Goal: Task Accomplishment & Management: Manage account settings

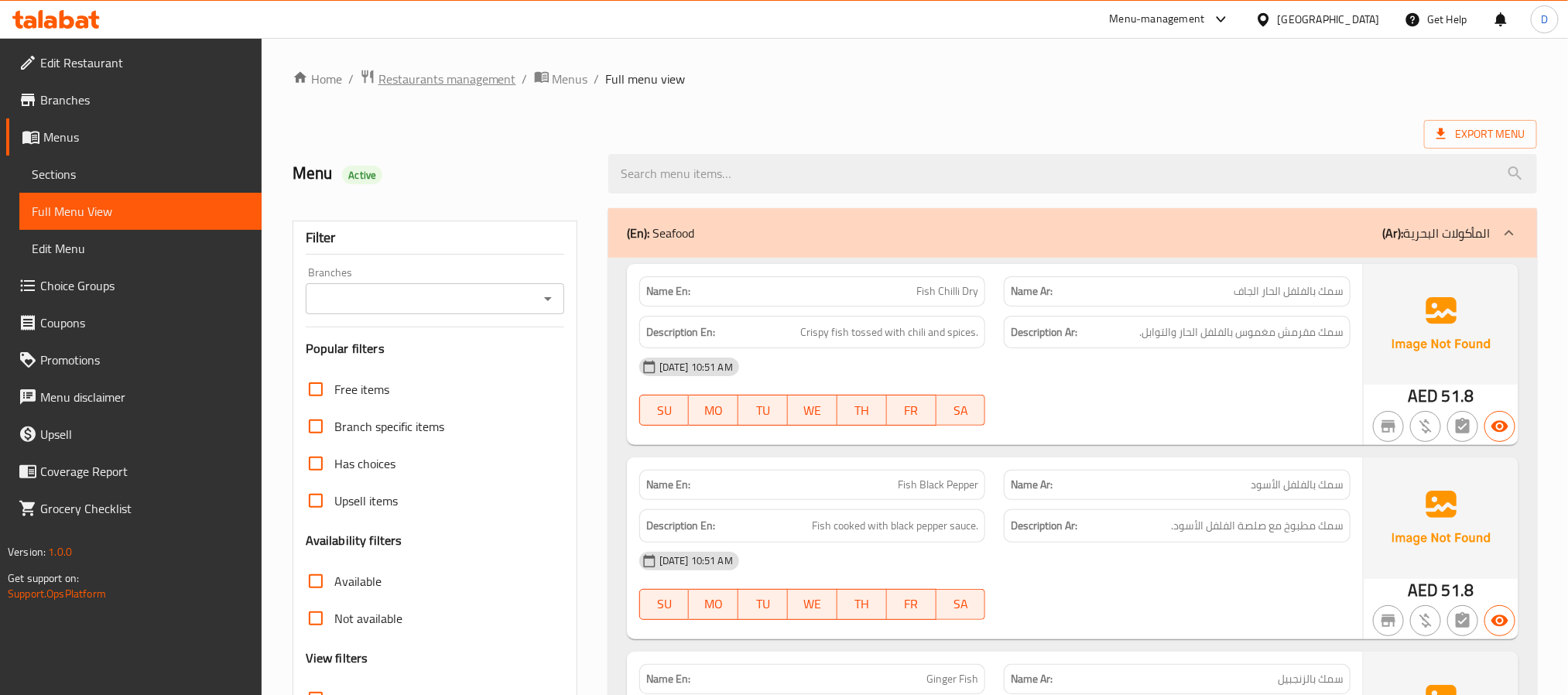
click at [480, 77] on span "Restaurants management" at bounding box center [448, 79] width 138 height 19
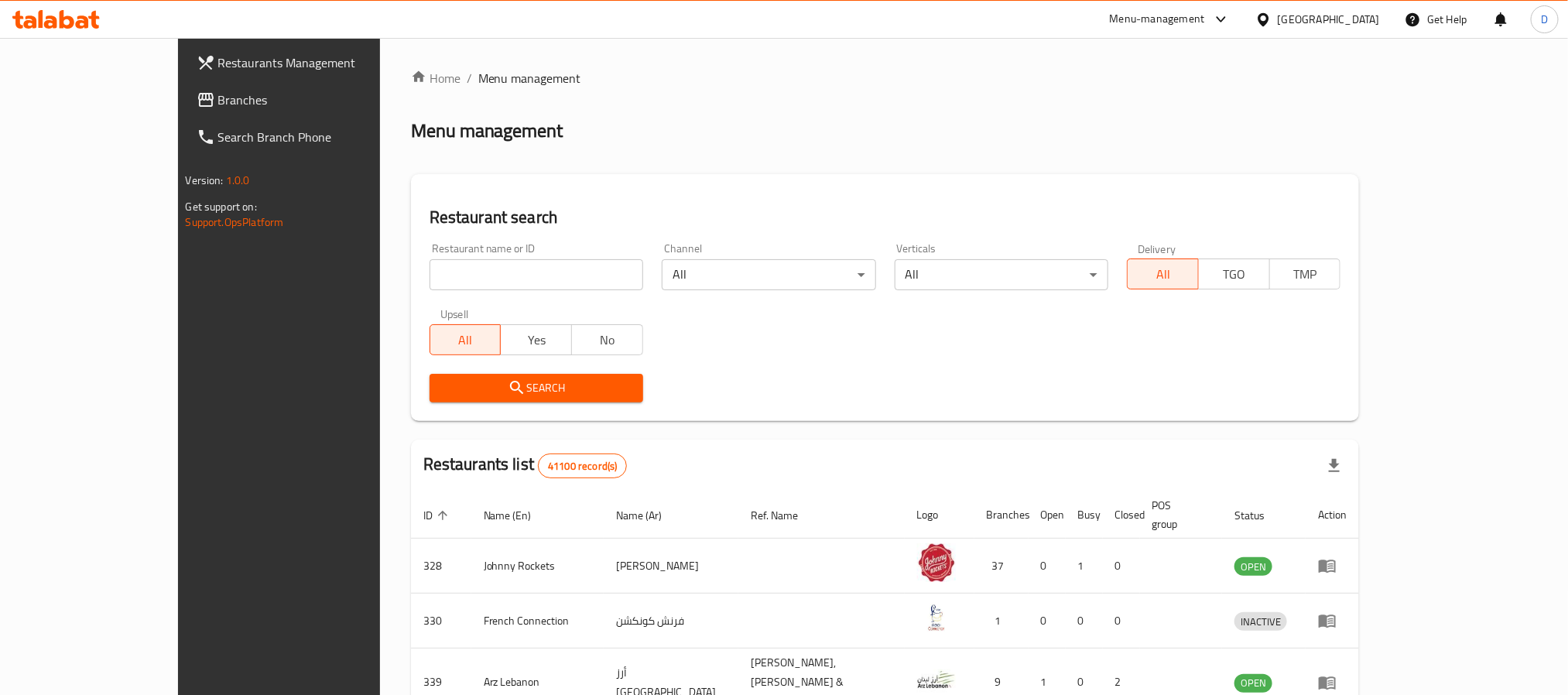
click at [516, 279] on input "search" at bounding box center [536, 275] width 214 height 31
paste input "WOKIES"
type input "WOKIES"
click button "Search" at bounding box center [536, 388] width 214 height 29
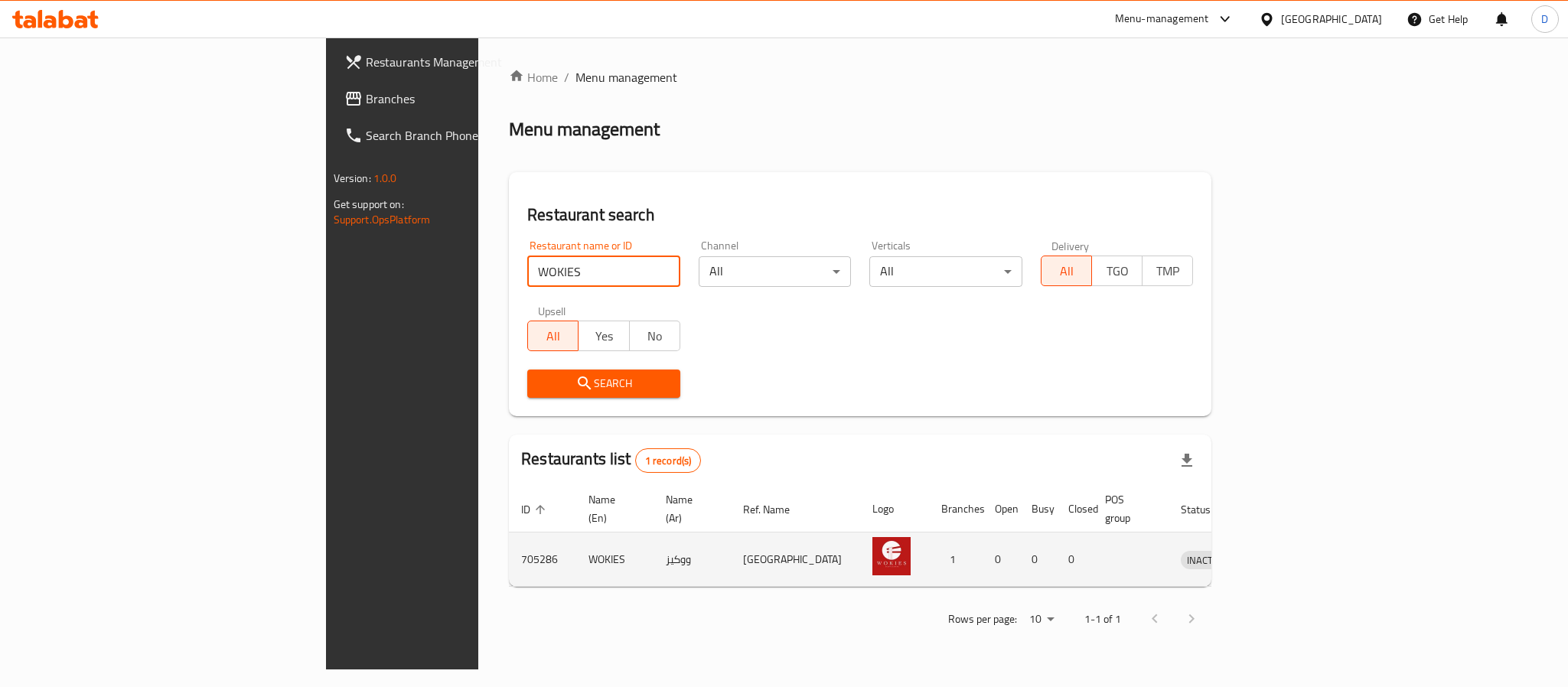
click at [1281, 554] on icon "enhanced table" at bounding box center [1272, 561] width 17 height 13
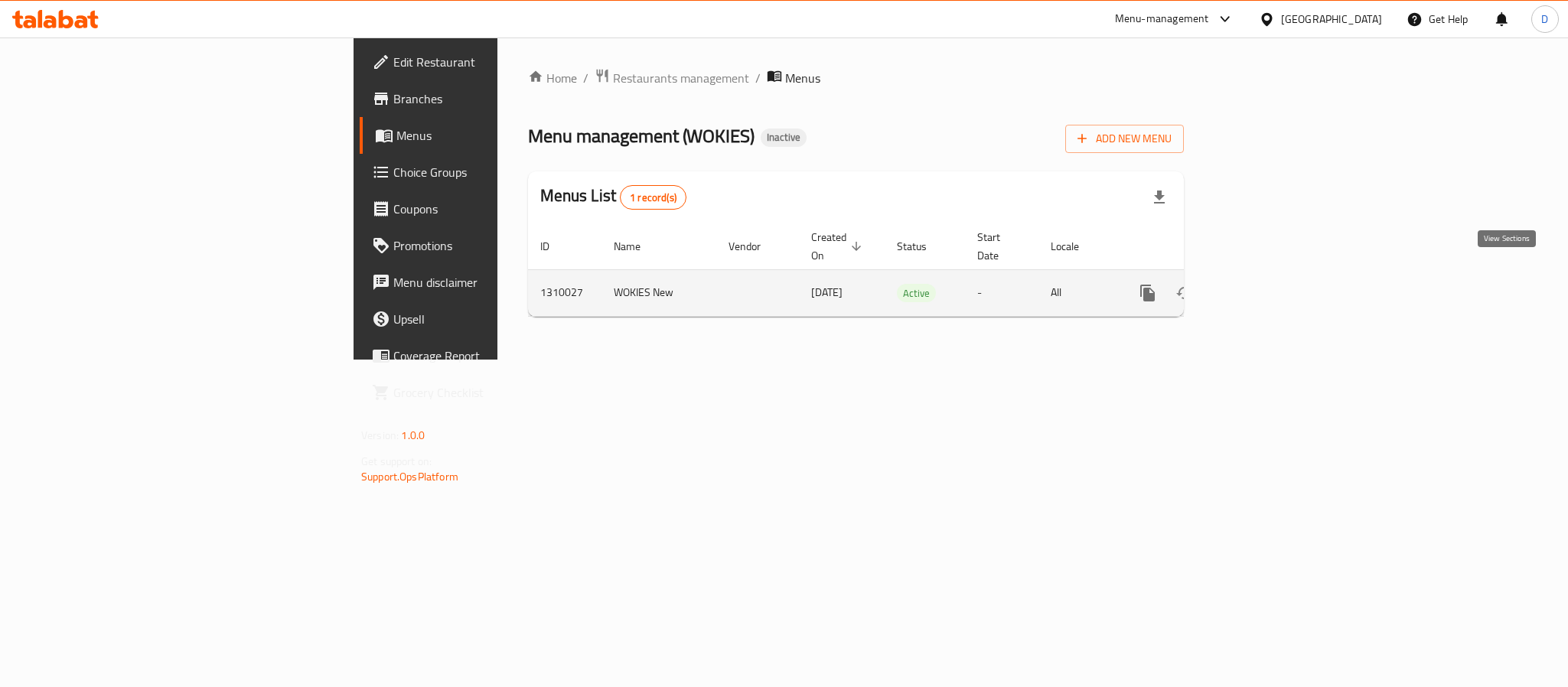
click at [1267, 284] on icon "enhanced table" at bounding box center [1258, 292] width 19 height 19
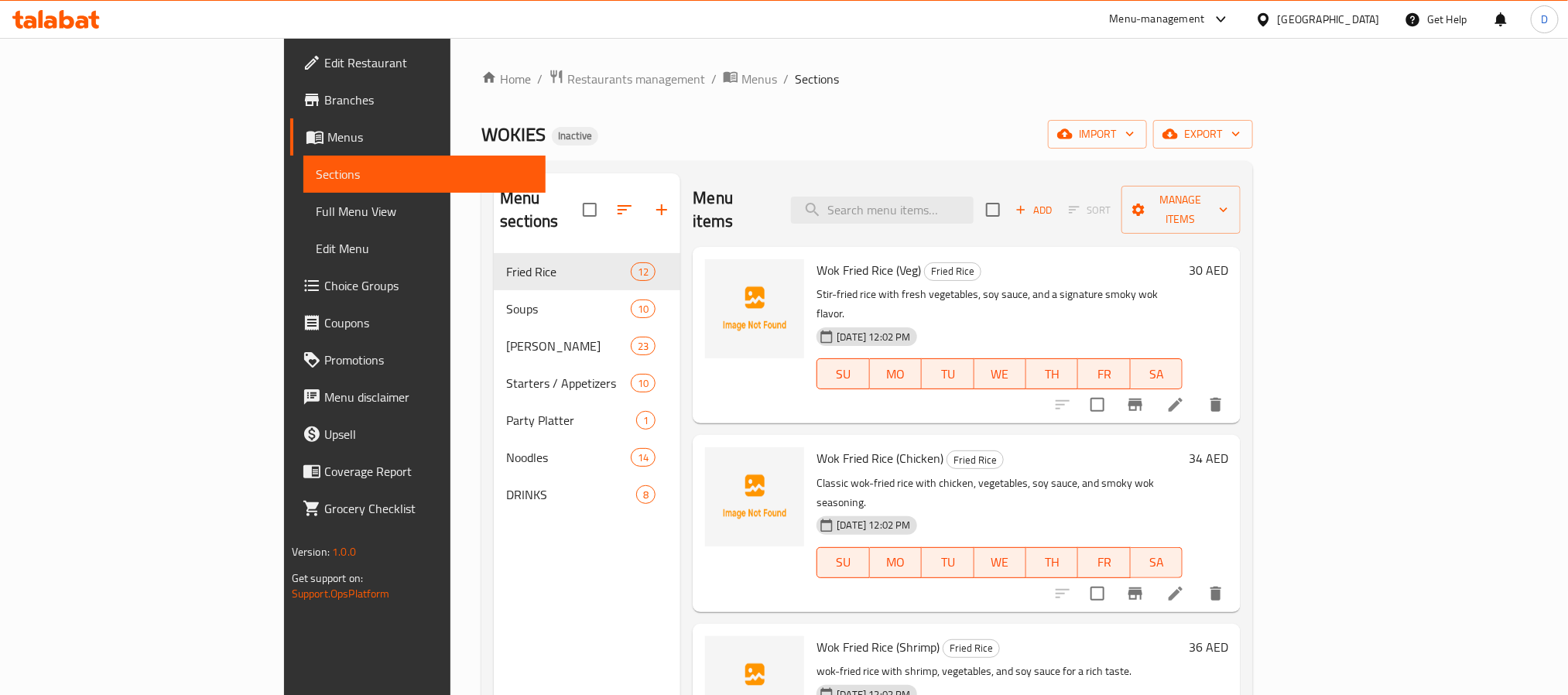
click at [316, 209] on span "Full Menu View" at bounding box center [424, 211] width 217 height 19
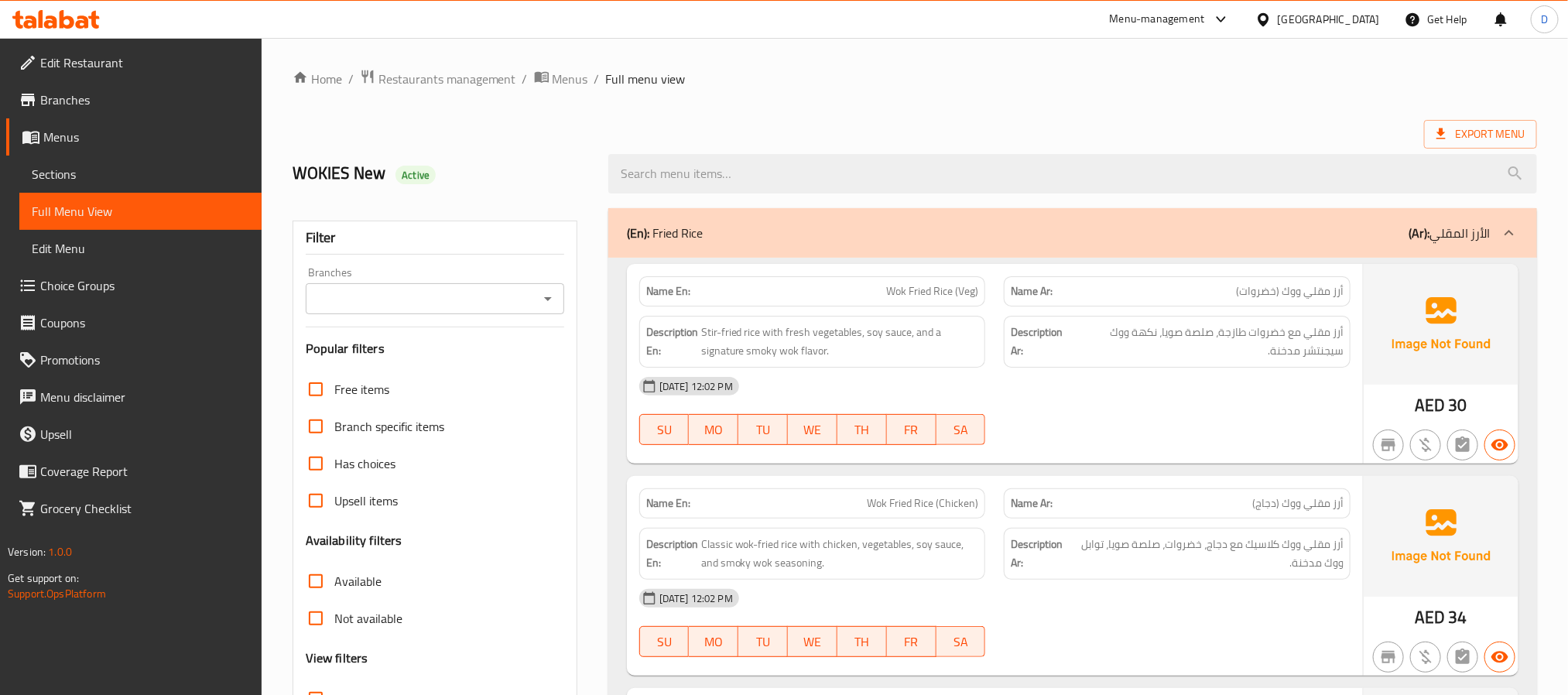
click at [1177, 447] on div at bounding box center [1177, 445] width 366 height 19
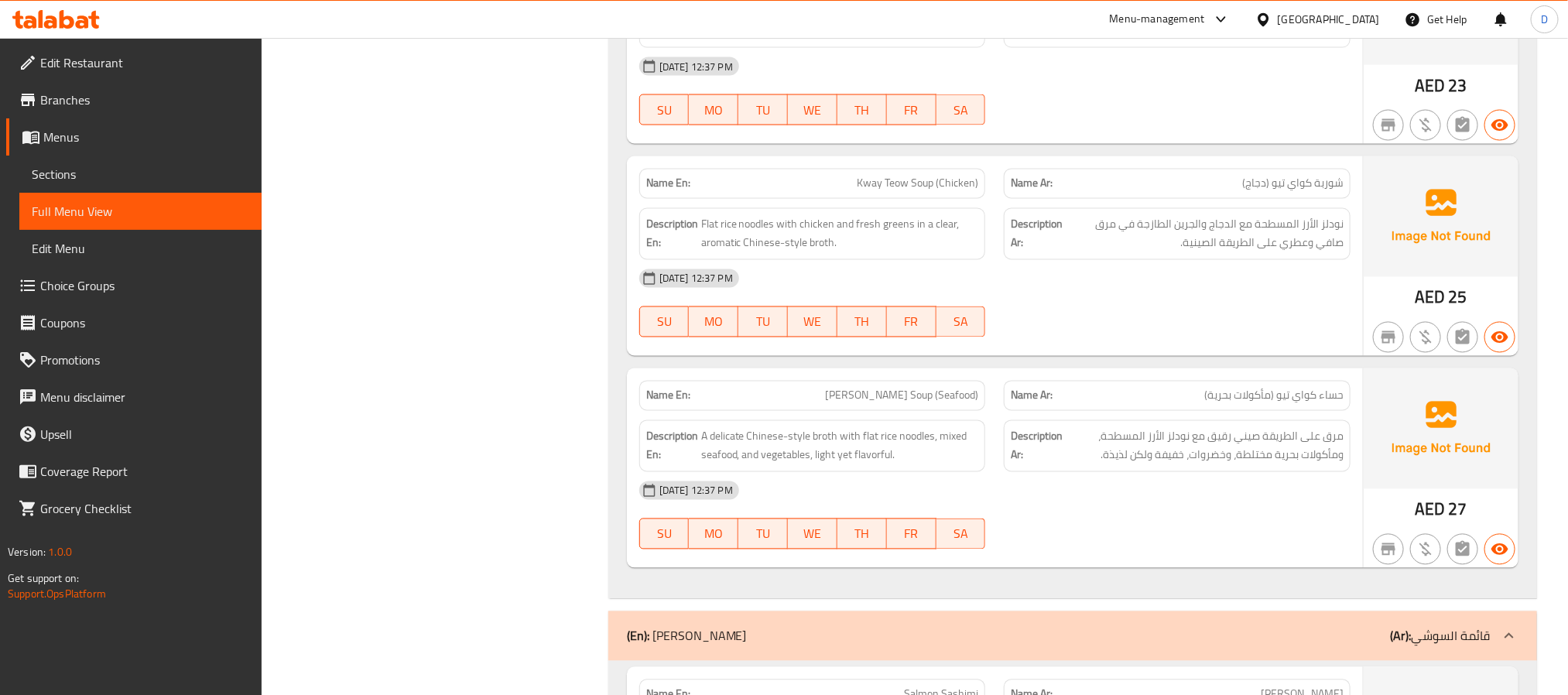
scroll to position [4433, 0]
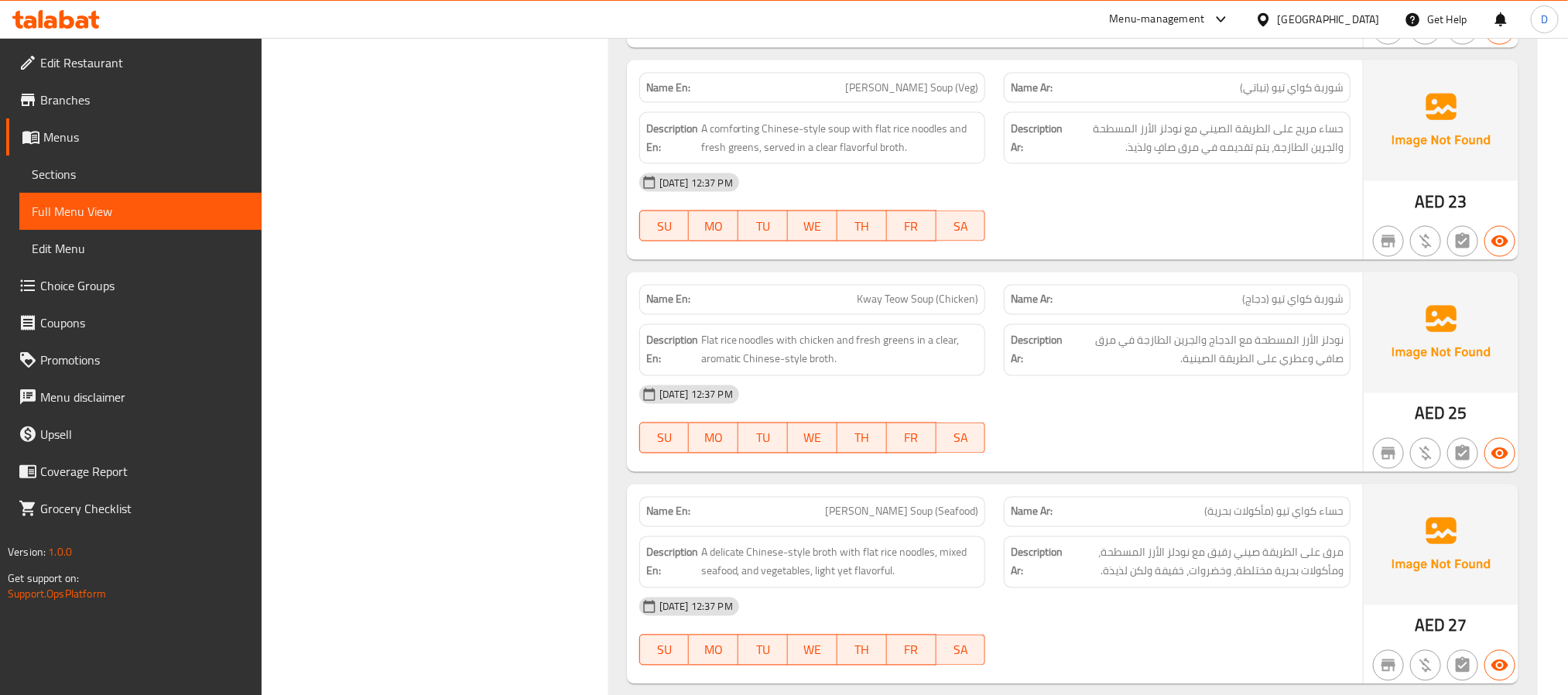
click at [1099, 202] on div "04-09-2025 12:37 PM" at bounding box center [995, 182] width 729 height 37
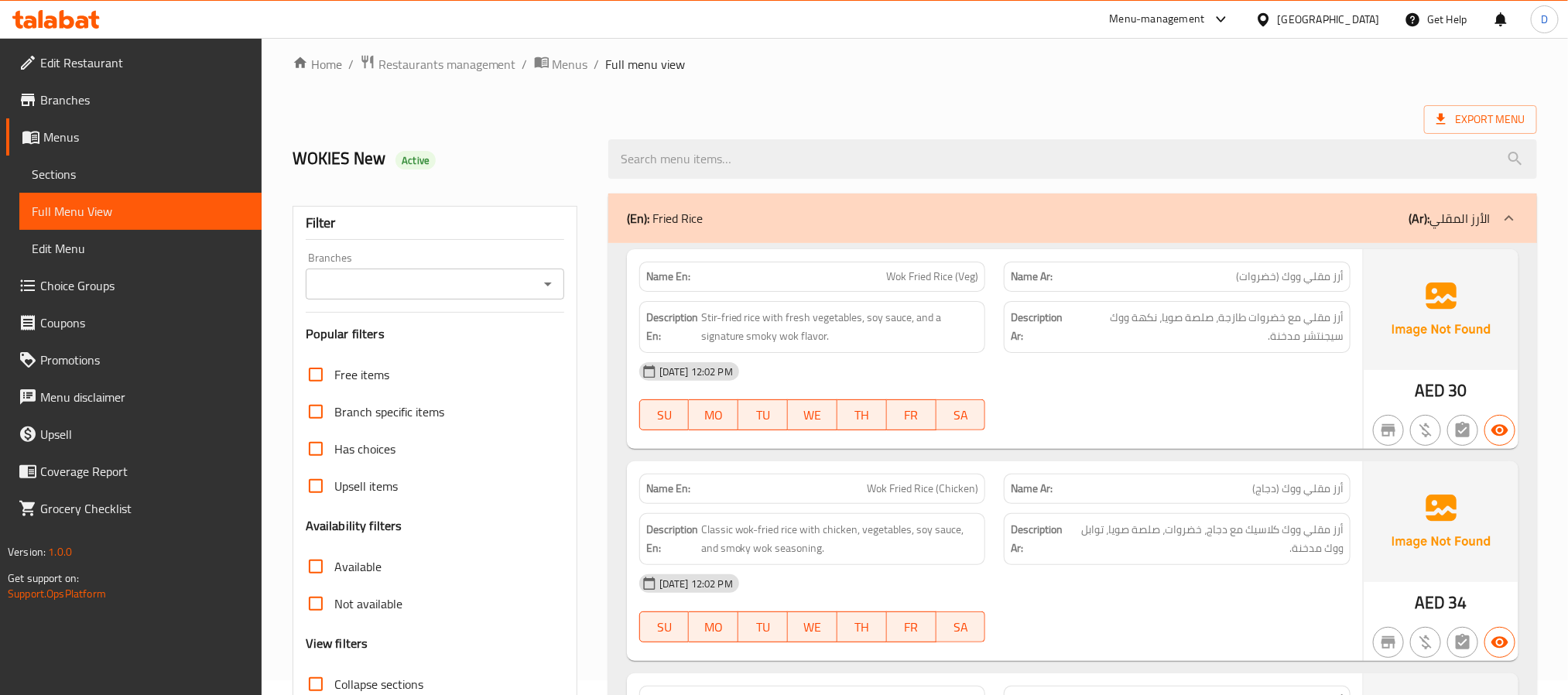
scroll to position [0, 0]
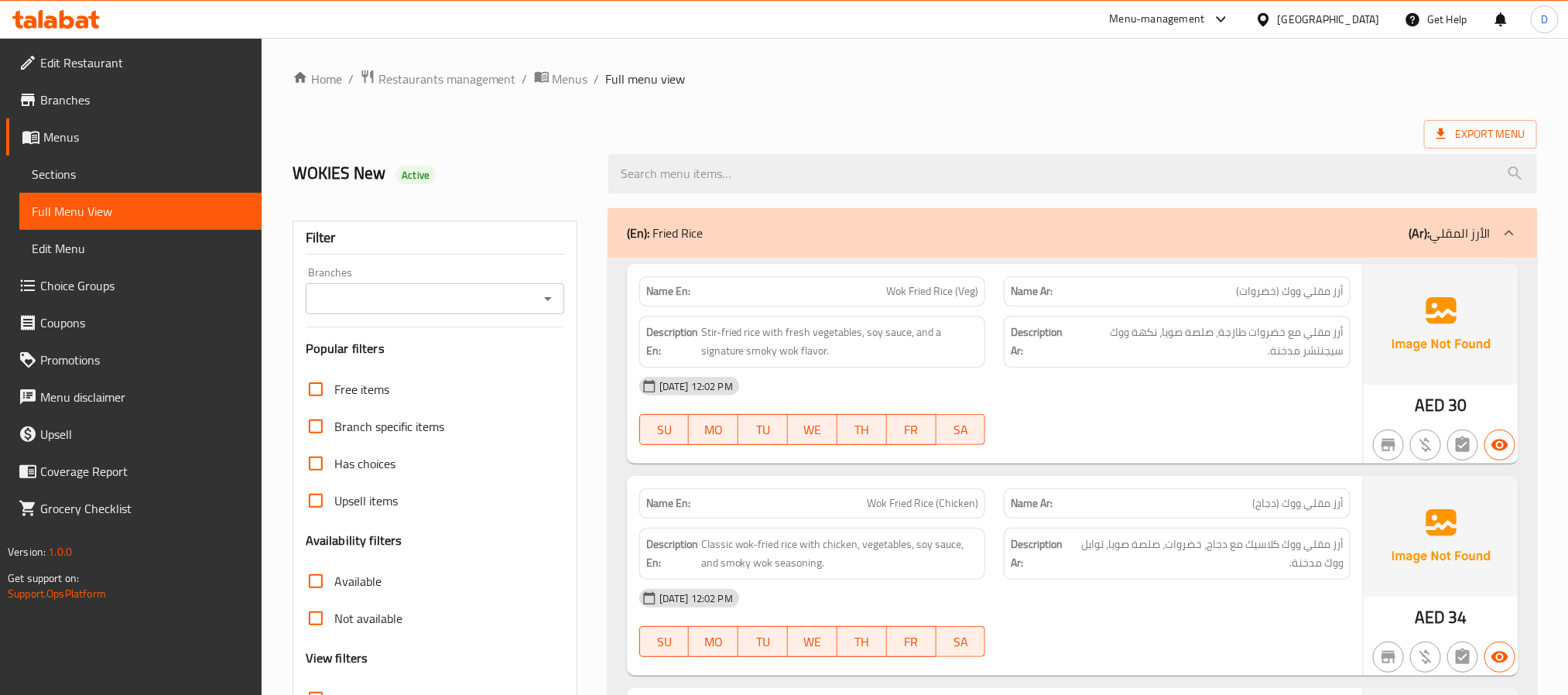
click at [1175, 395] on div "[DATE] 12:02 PM" at bounding box center [995, 386] width 729 height 37
click at [1064, 400] on div "[DATE] 12:02 PM" at bounding box center [995, 386] width 729 height 37
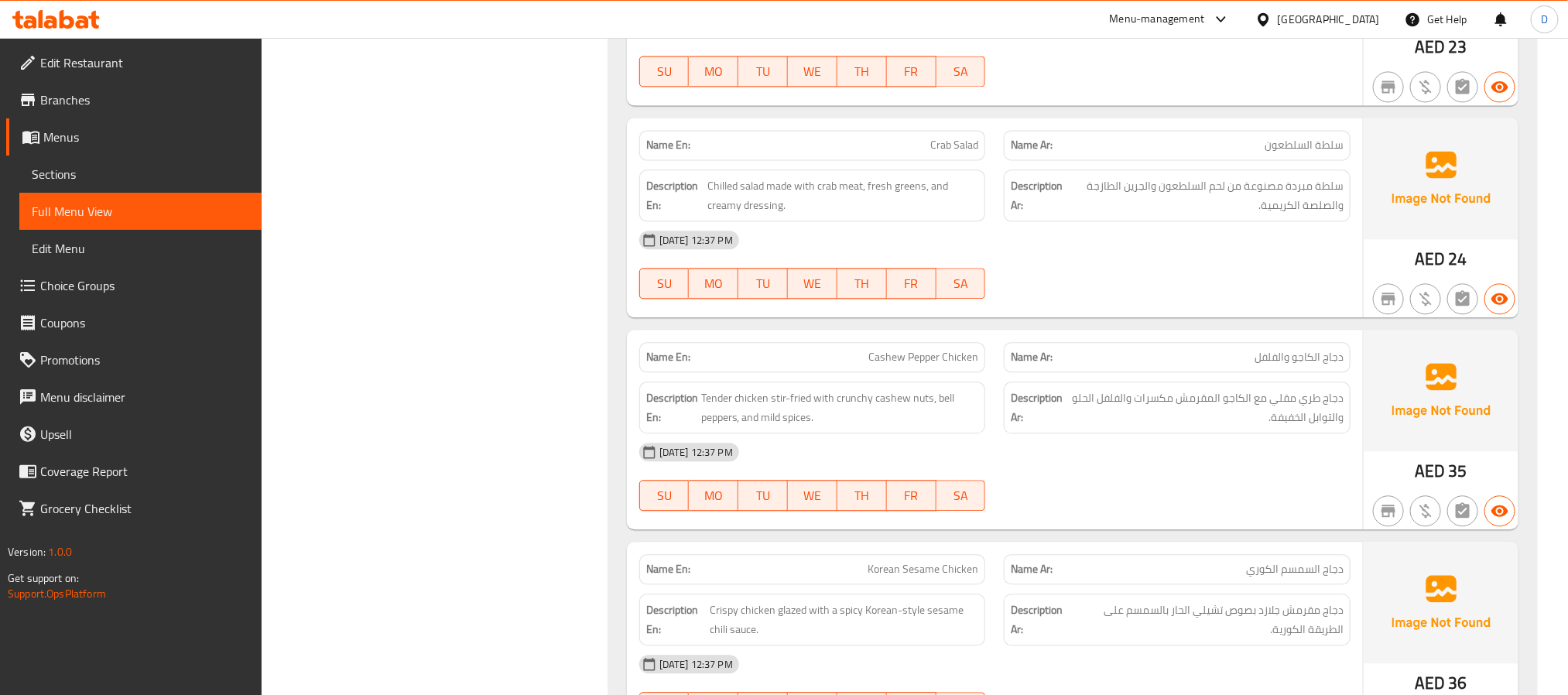
scroll to position [11231, 0]
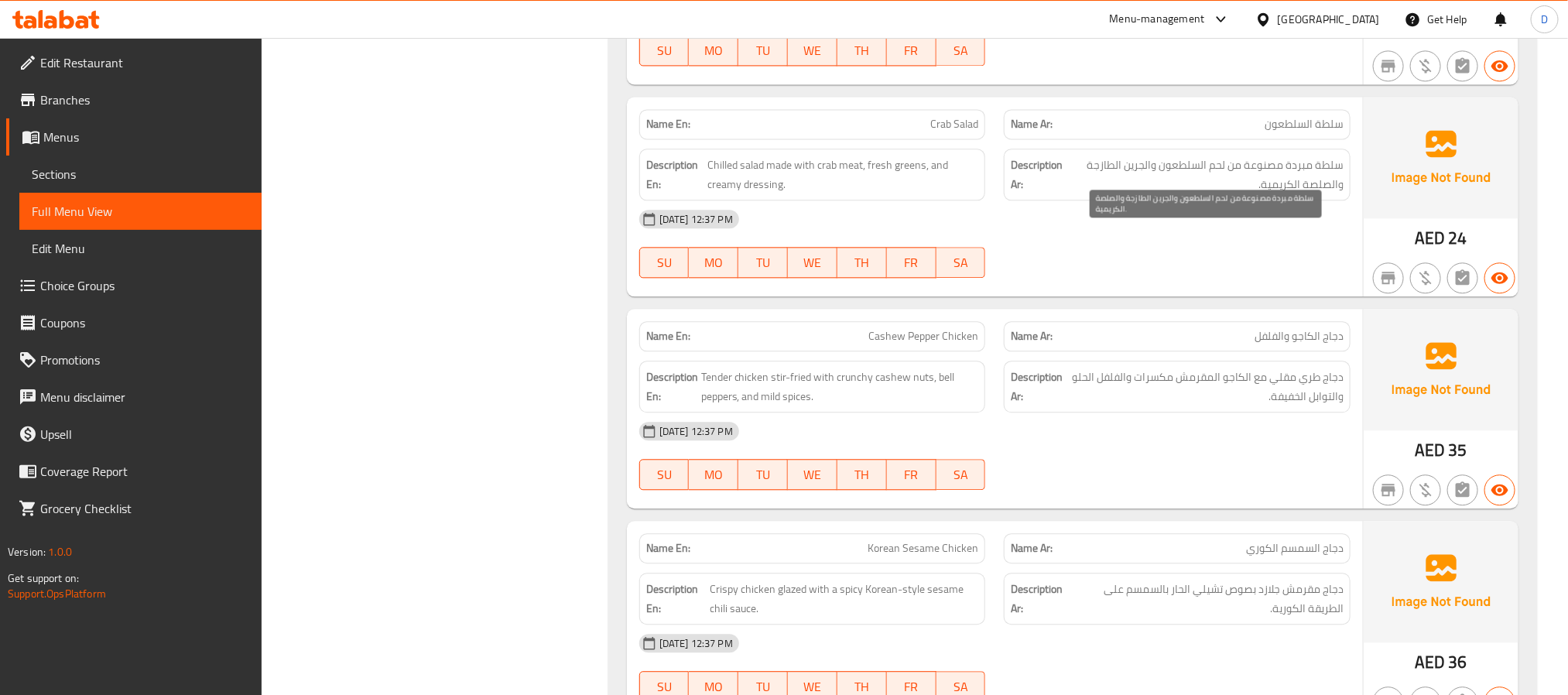
click at [1146, 193] on span "سلطة مبردة مصنوعة من لحم السلطعون والجرين الطازجة والصلصة الكريمية." at bounding box center [1205, 175] width 276 height 38
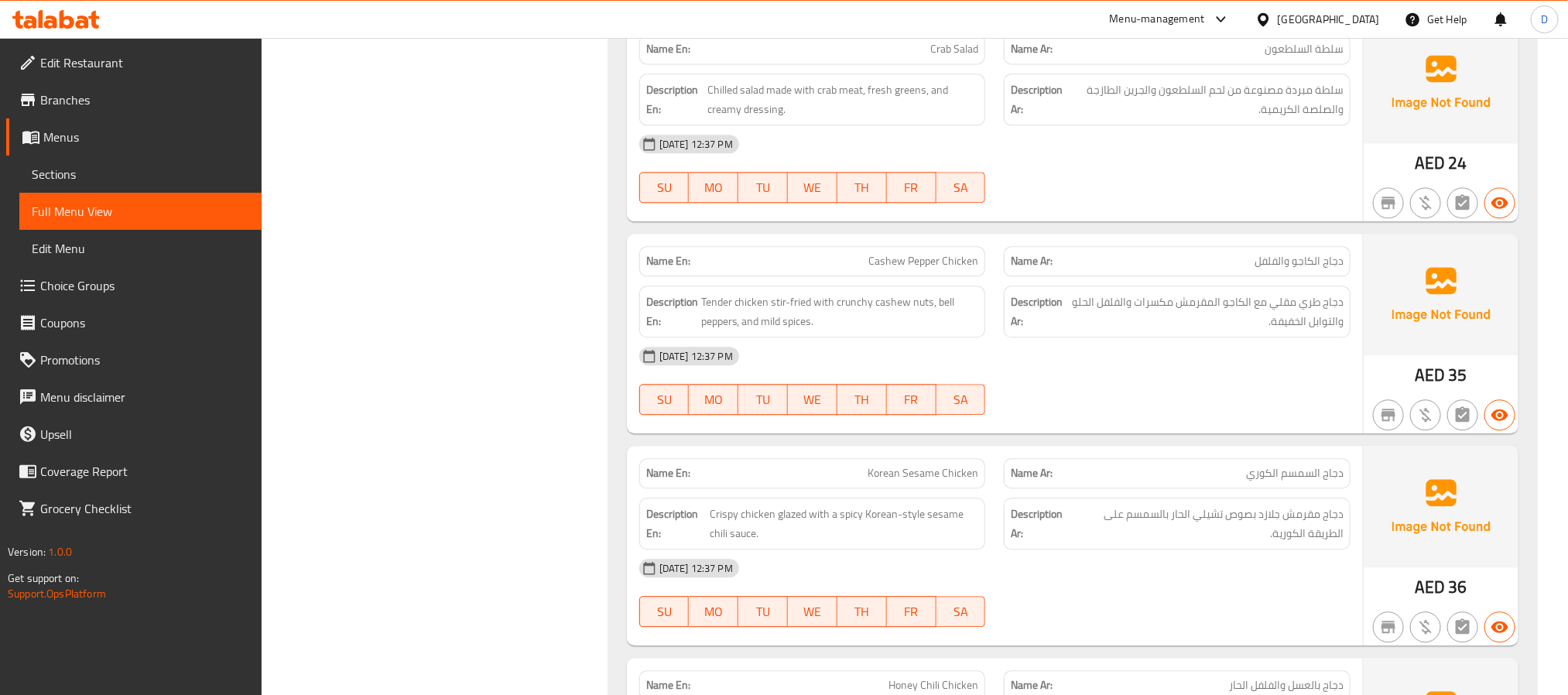
scroll to position [11346, 0]
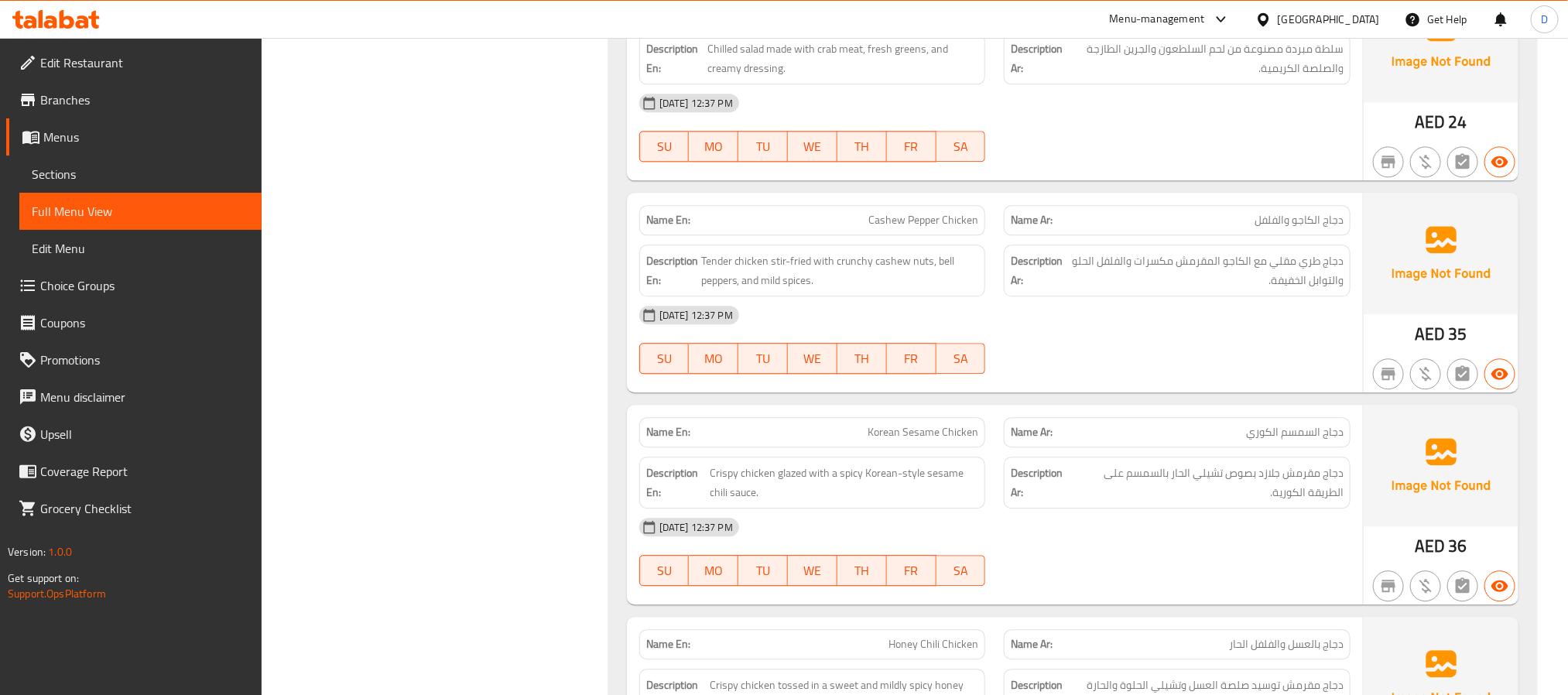
click at [1240, 334] on div "04-09-2025 12:37 PM" at bounding box center [995, 315] width 729 height 37
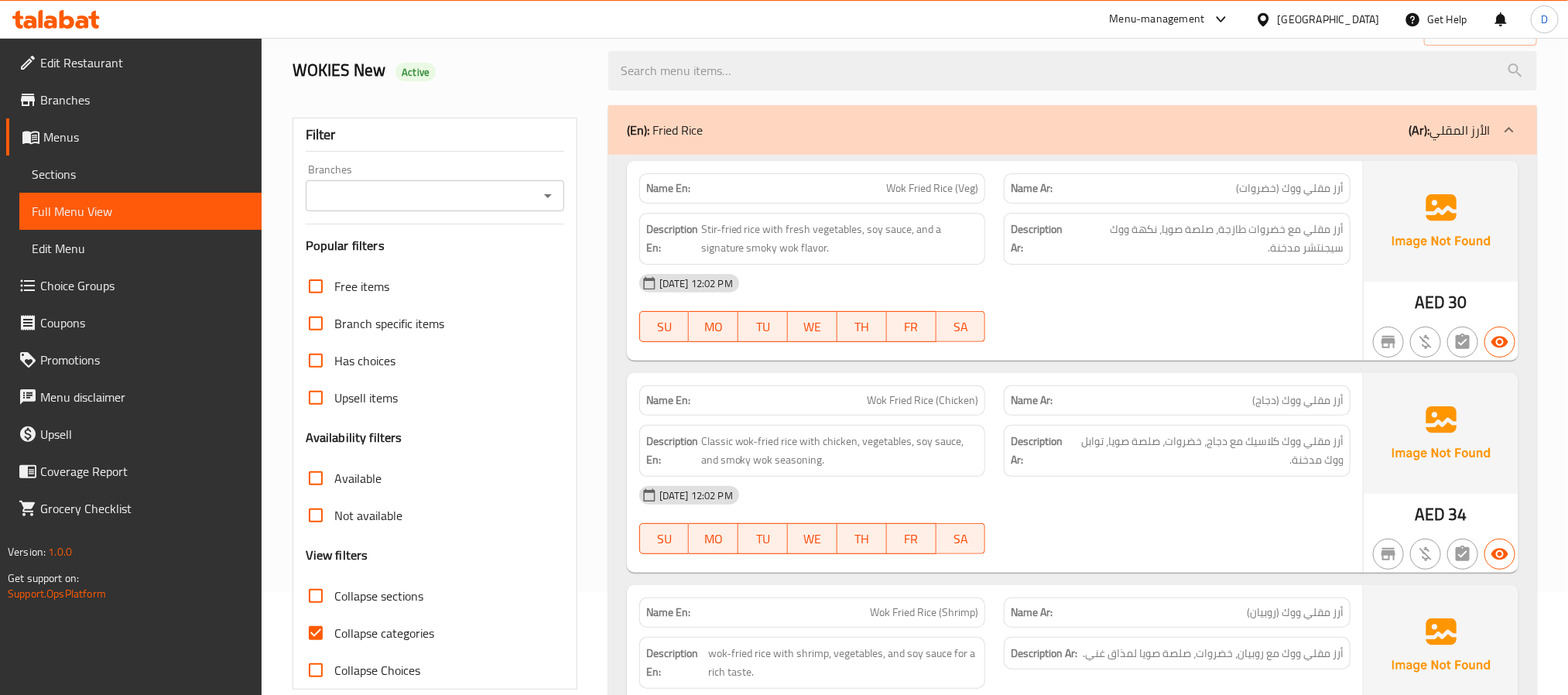
scroll to position [0, 0]
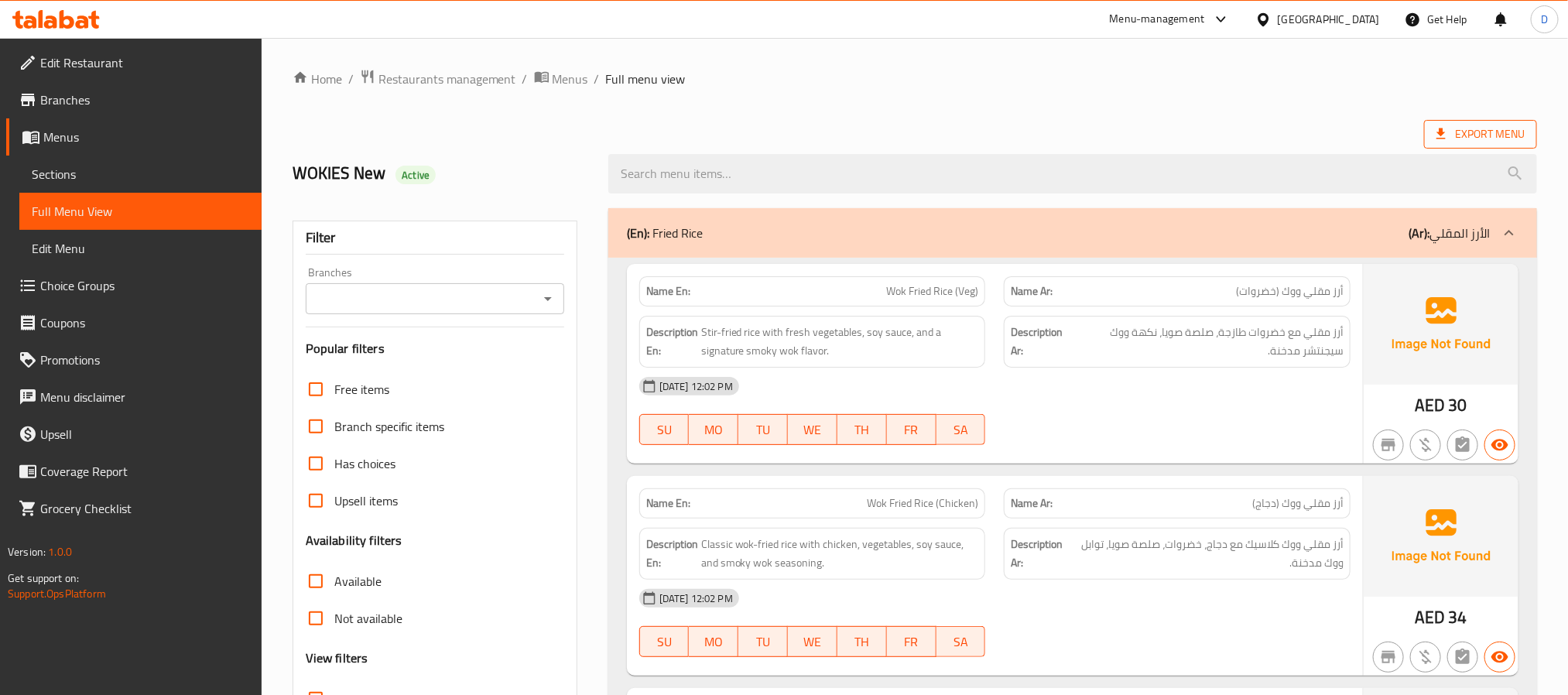
click at [1472, 132] on span "Export Menu" at bounding box center [1481, 134] width 89 height 20
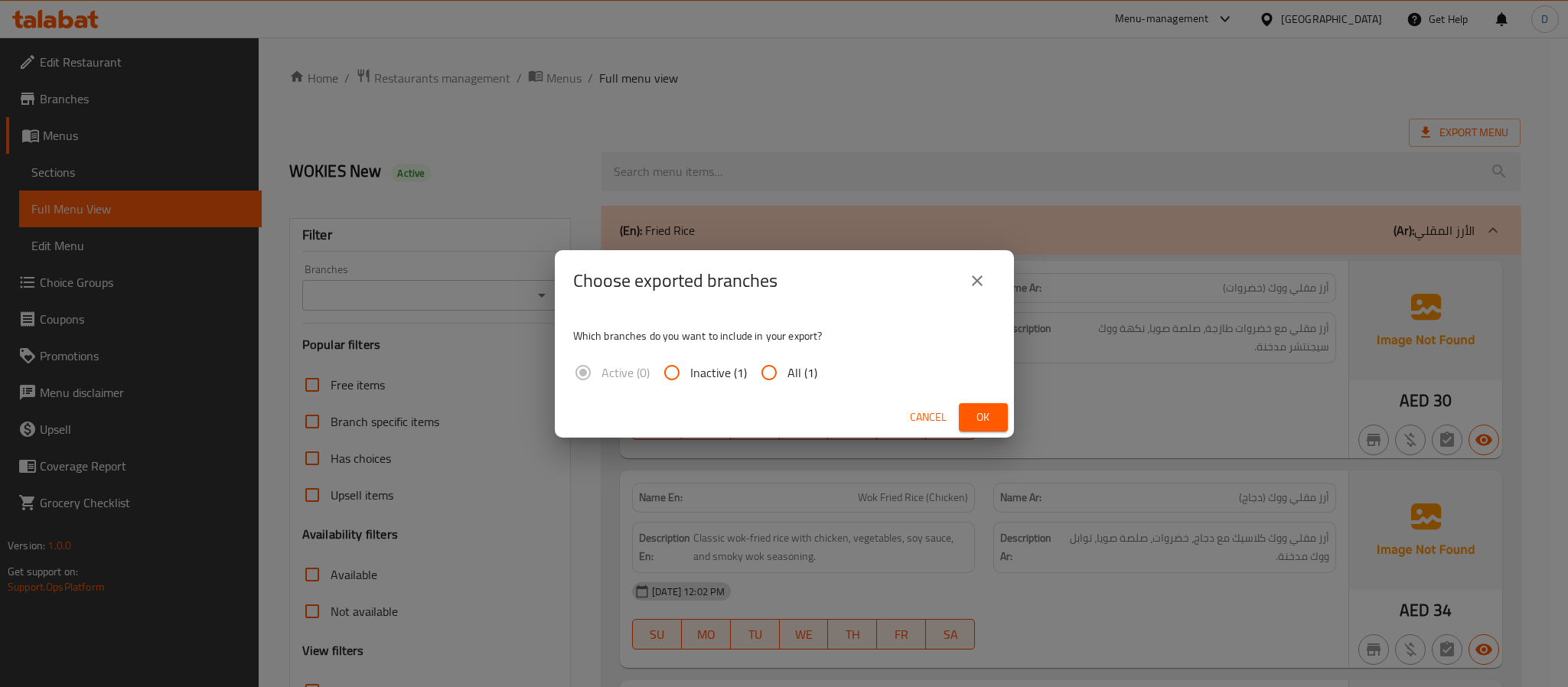
click at [979, 411] on span "Ok" at bounding box center [983, 417] width 24 height 19
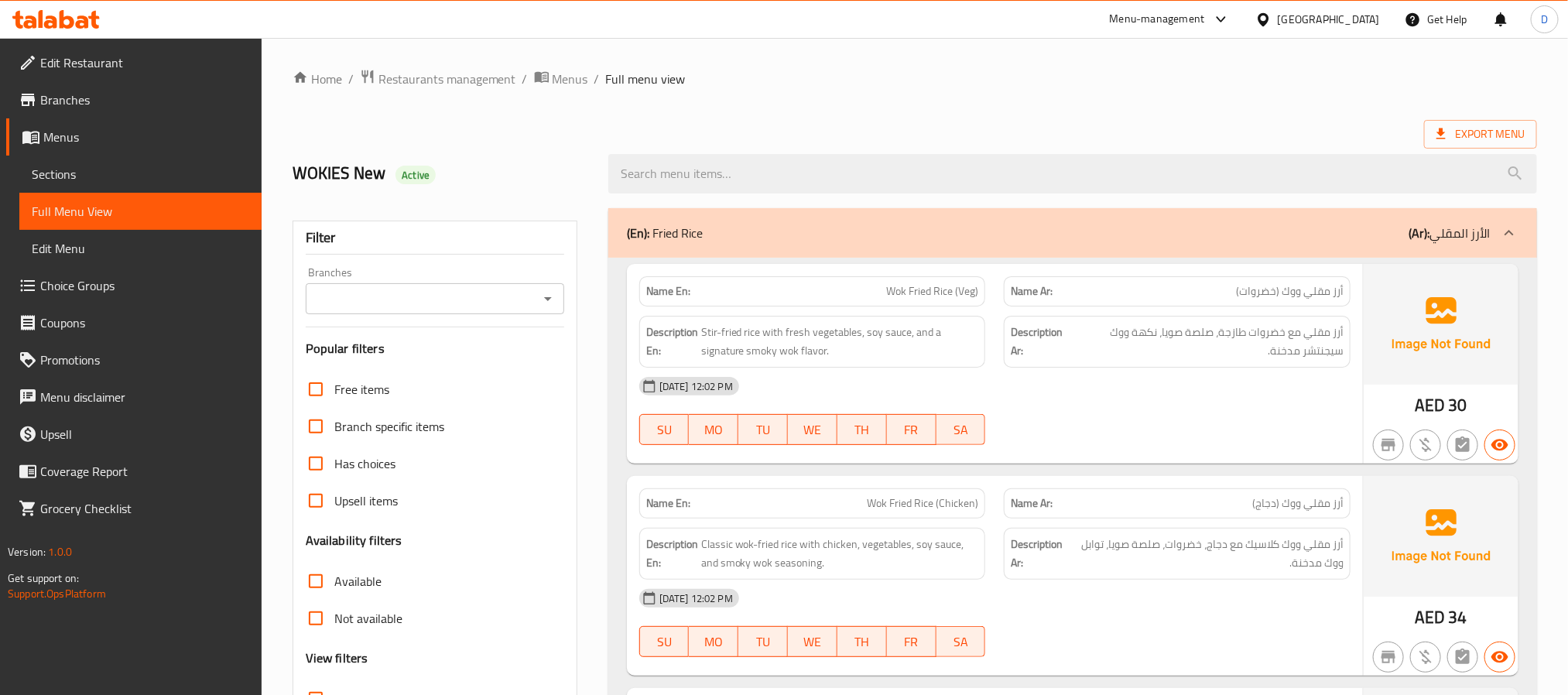
click at [1103, 397] on div "[DATE] 12:02 PM" at bounding box center [995, 386] width 729 height 37
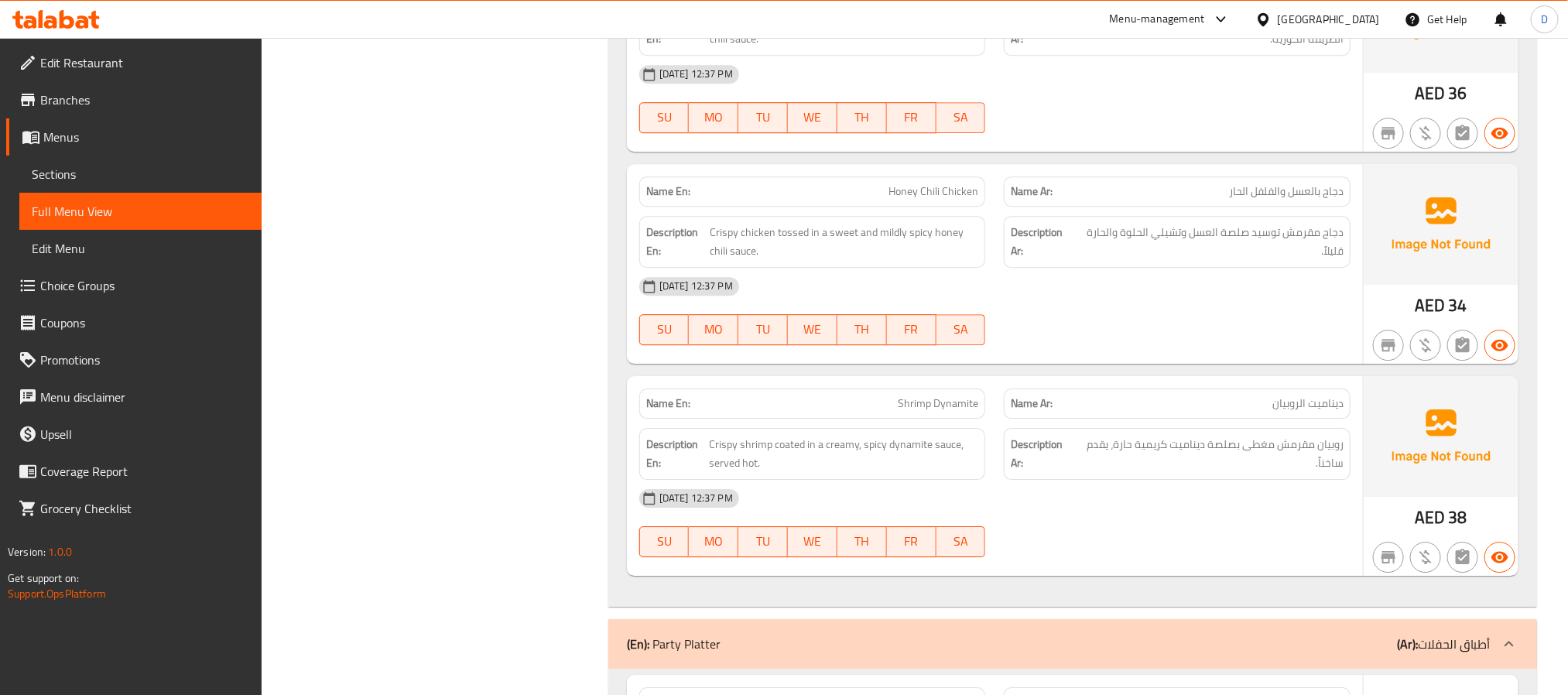
scroll to position [11874, 0]
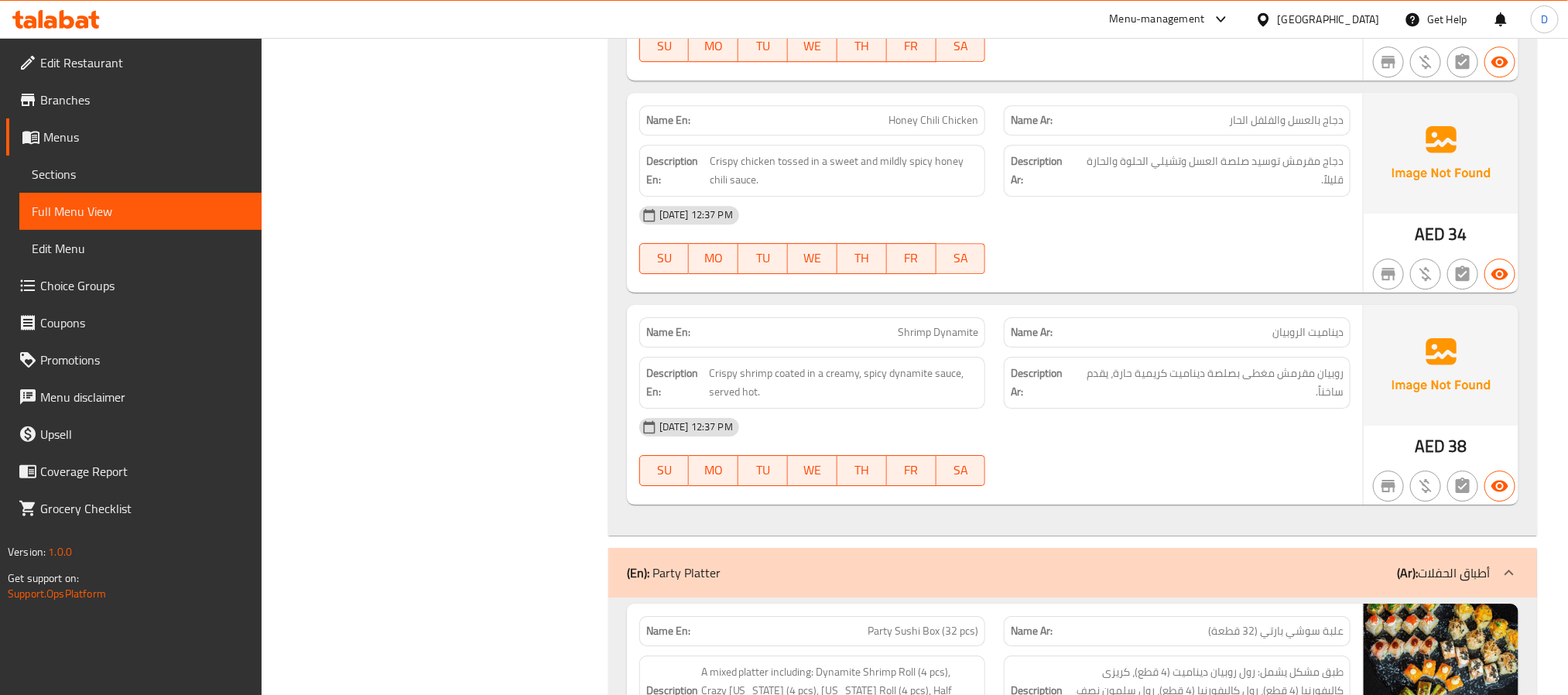
click at [1285, 446] on div "04-09-2025 12:37 PM" at bounding box center [995, 427] width 729 height 37
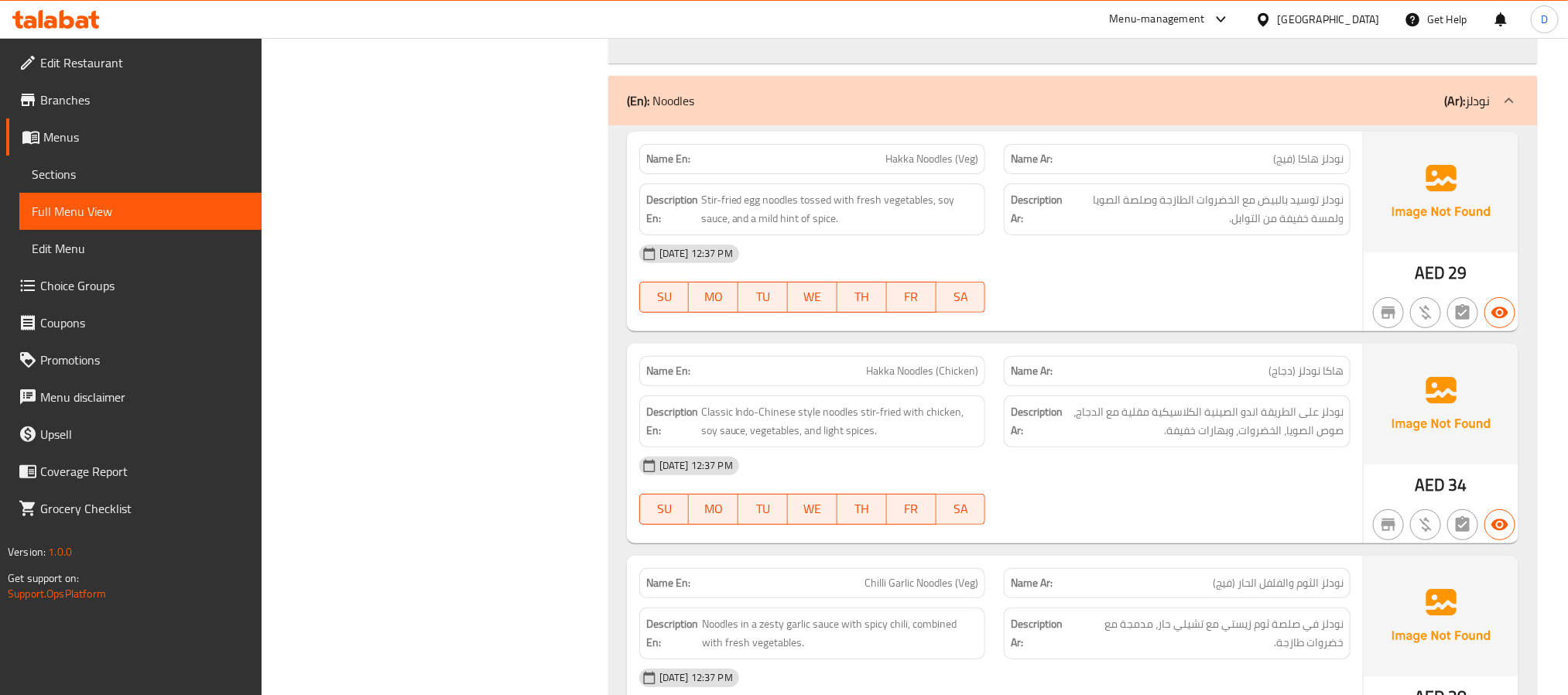
scroll to position [12687, 0]
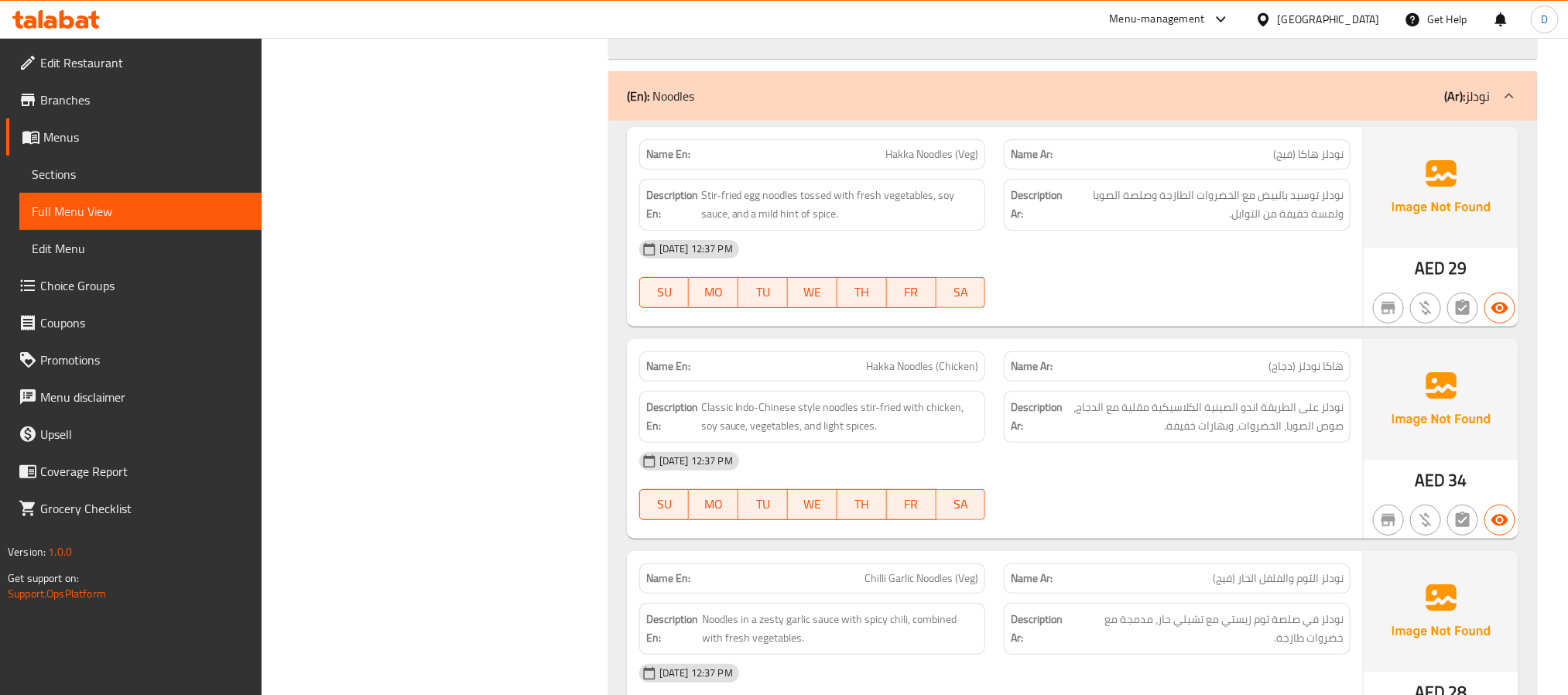
click at [1238, 317] on div "04-09-2025 12:37 PM SU MO TU WE TH FR SA" at bounding box center [995, 274] width 729 height 87
click at [939, 162] on span "Hakka Noodles (Veg)" at bounding box center [931, 154] width 93 height 16
copy span "Hakka Noodles (Veg)"
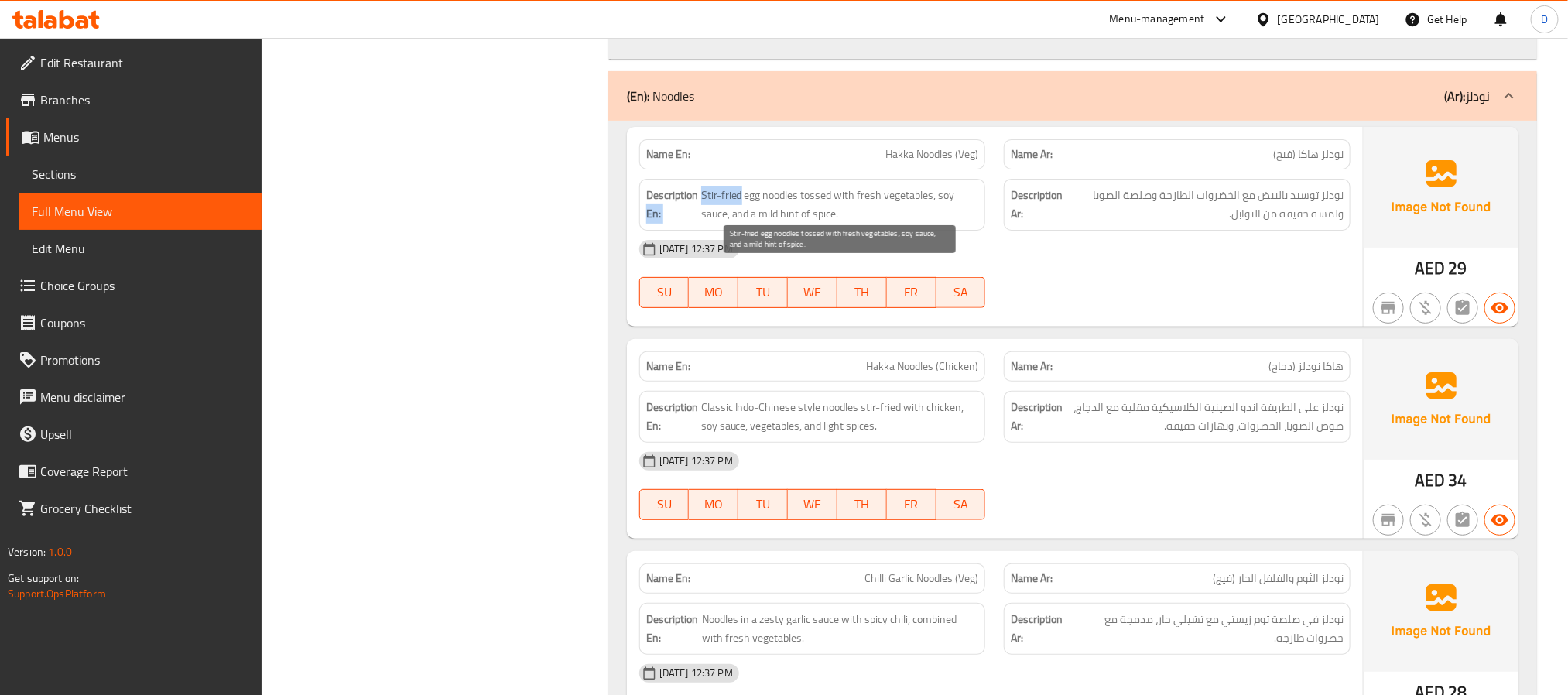
drag, startPoint x: 720, startPoint y: 274, endPoint x: 741, endPoint y: 276, distance: 21.1
click at [741, 224] on h6 "Description En: Stir-fried egg noodles tossed with fresh vegetables, soy sauce,…" at bounding box center [812, 205] width 333 height 38
click at [741, 224] on span "Stir-fried egg noodles tossed with fresh vegetables, soy sauce, and a mild hint…" at bounding box center [840, 205] width 278 height 38
click at [702, 224] on span "Stir-fried egg noodles tossed with fresh vegetables, soy sauce, and a mild hint…" at bounding box center [840, 205] width 278 height 38
drag, startPoint x: 700, startPoint y: 271, endPoint x: 742, endPoint y: 270, distance: 42.0
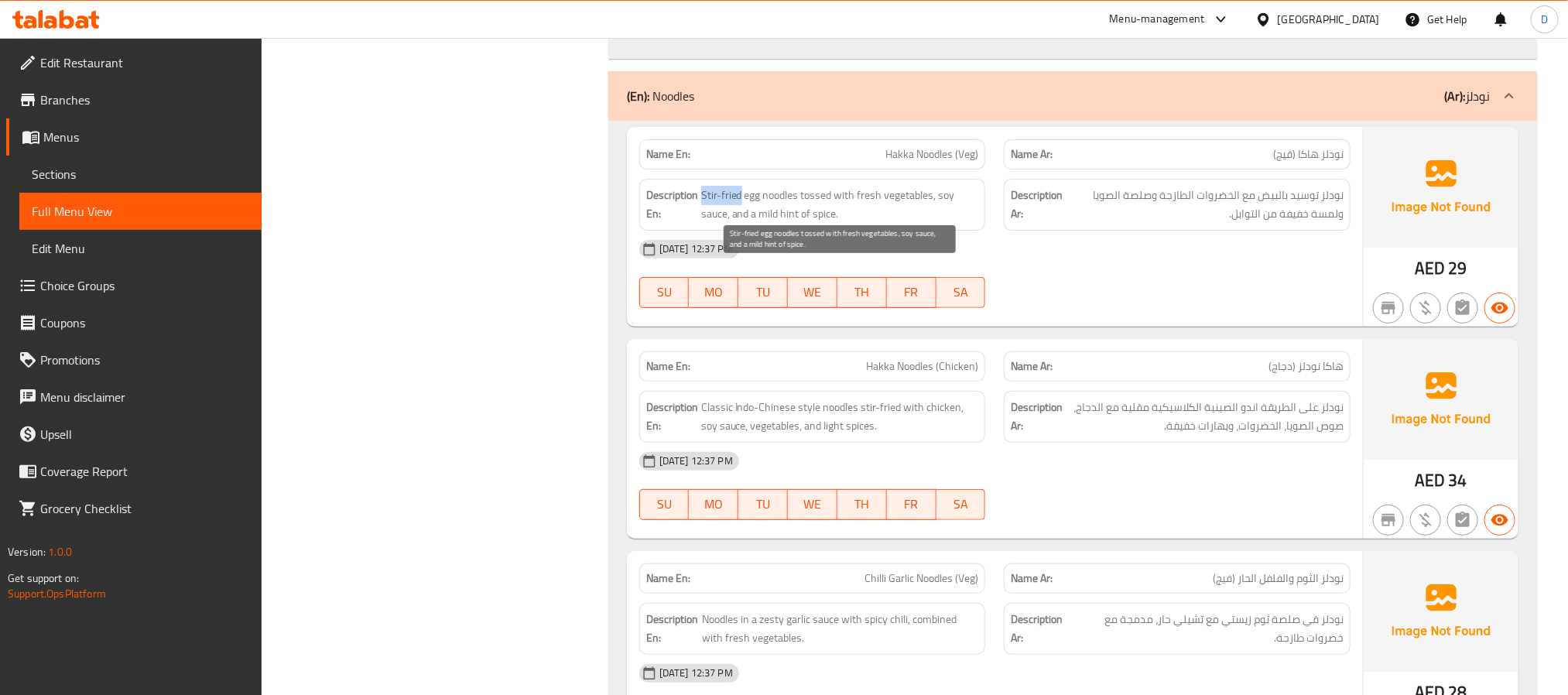
click at [742, 224] on h6 "Description En: Stir-fried egg noodles tossed with fresh vegetables, soy sauce,…" at bounding box center [812, 205] width 333 height 38
copy span "Stir-fried"
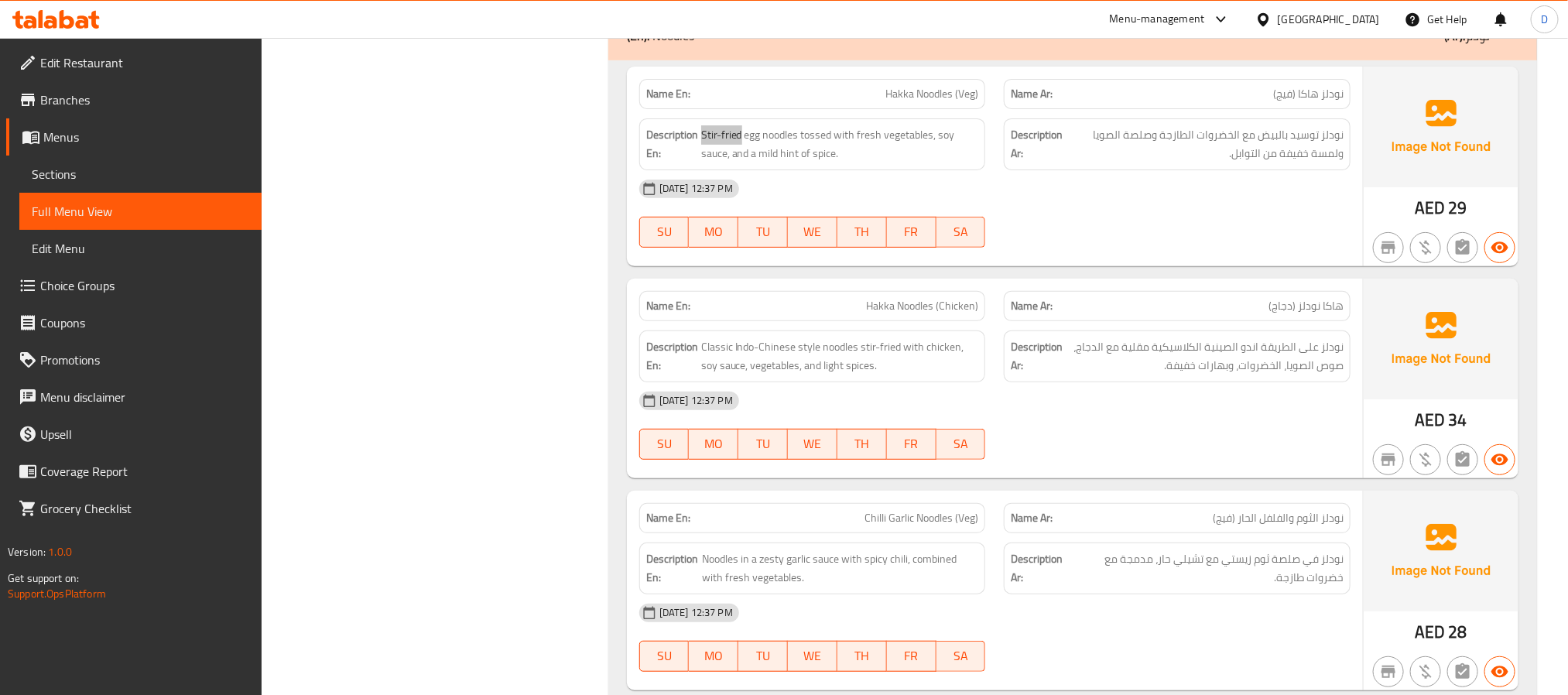
scroll to position [12803, 0]
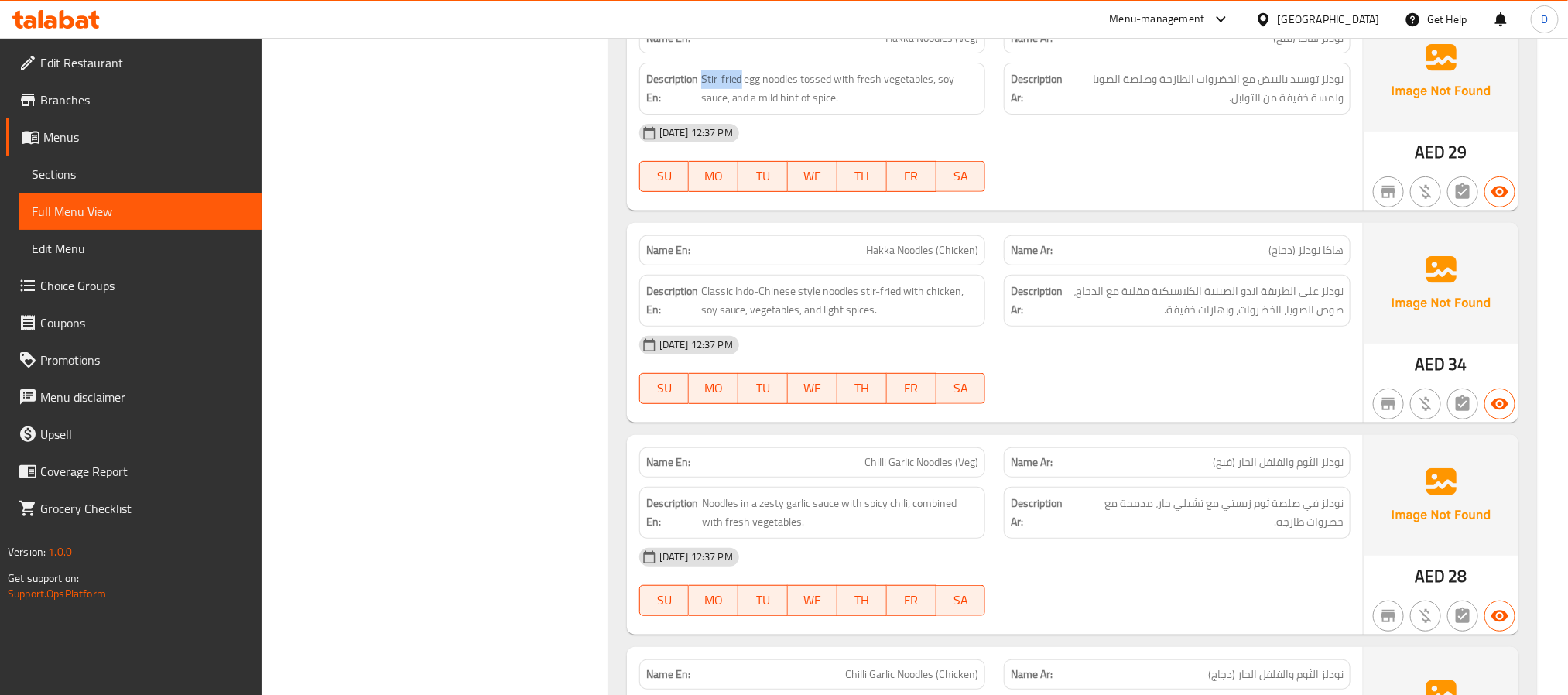
click at [974, 47] on span "Hakka Noodles (Veg)" at bounding box center [931, 39] width 93 height 16
click at [969, 47] on span "Hakka Noodles (Veg)" at bounding box center [931, 39] width 93 height 16
copy span "Veg"
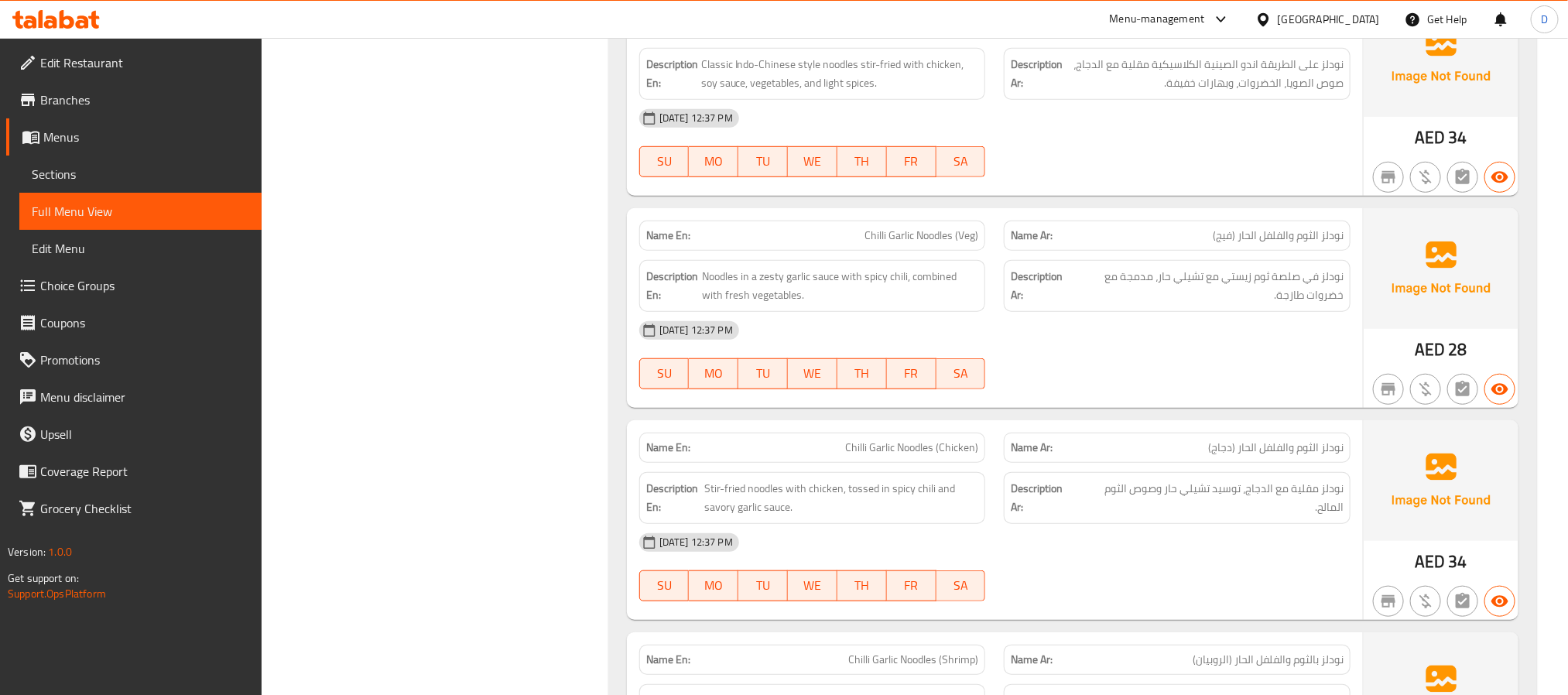
scroll to position [13035, 0]
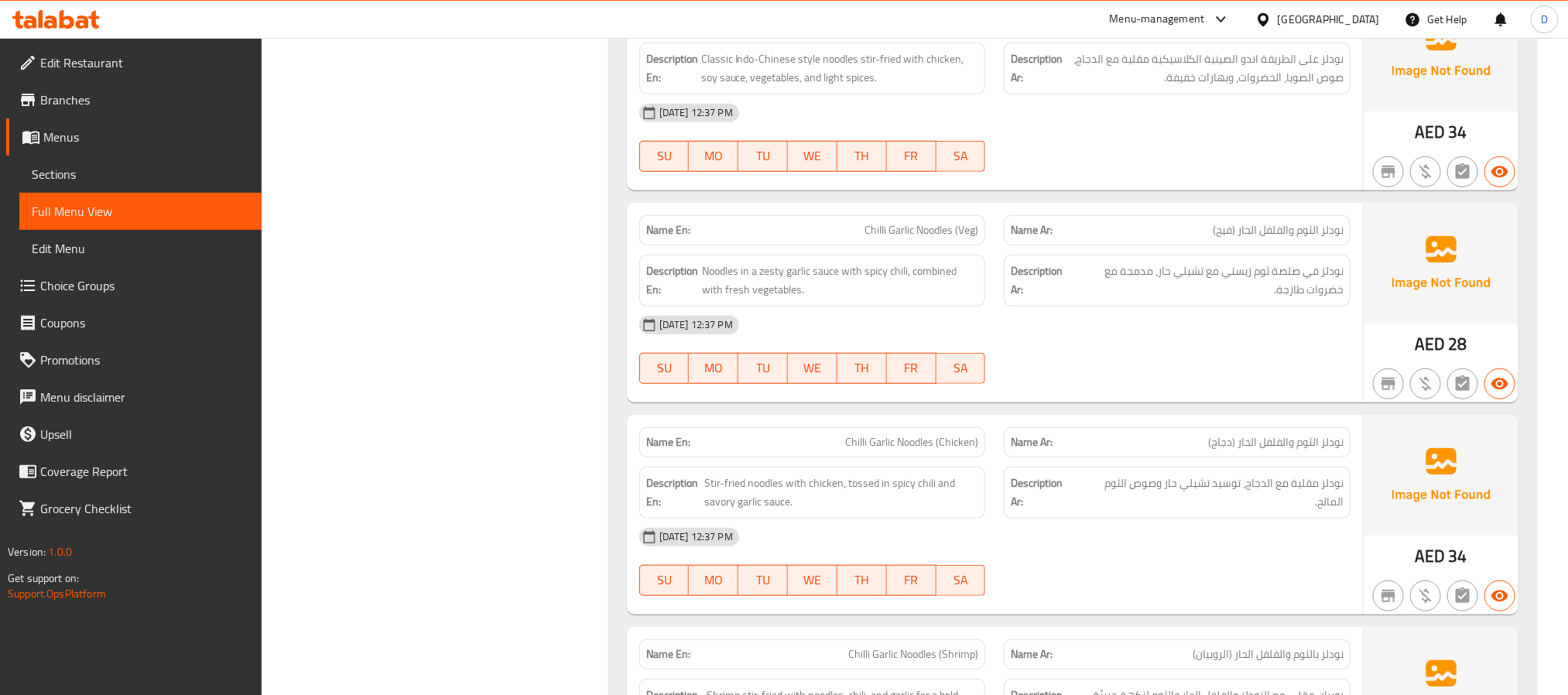
click at [913, 238] on span "Chilli Garlic Noodles (Veg)" at bounding box center [921, 230] width 114 height 16
copy span "Chilli Garlic Noodles (Veg)"
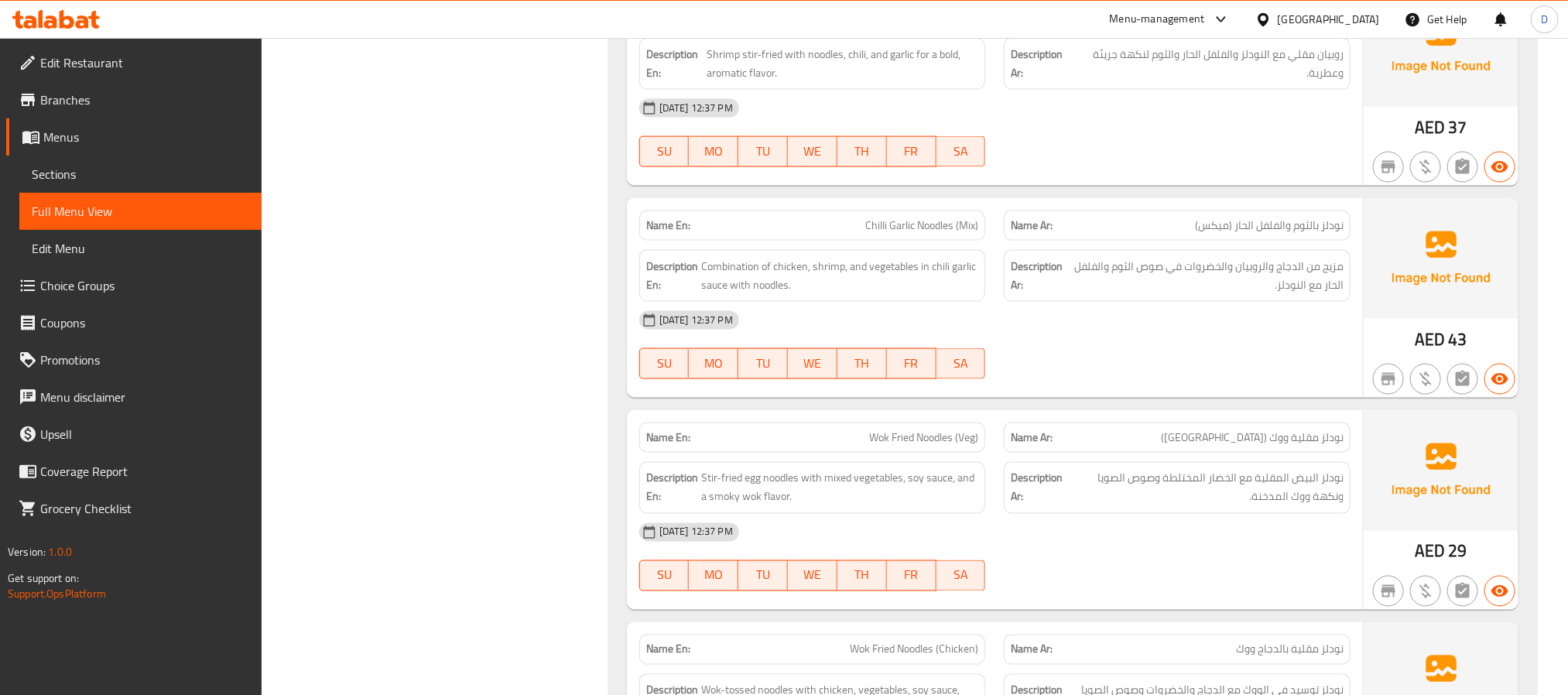
scroll to position [13848, 0]
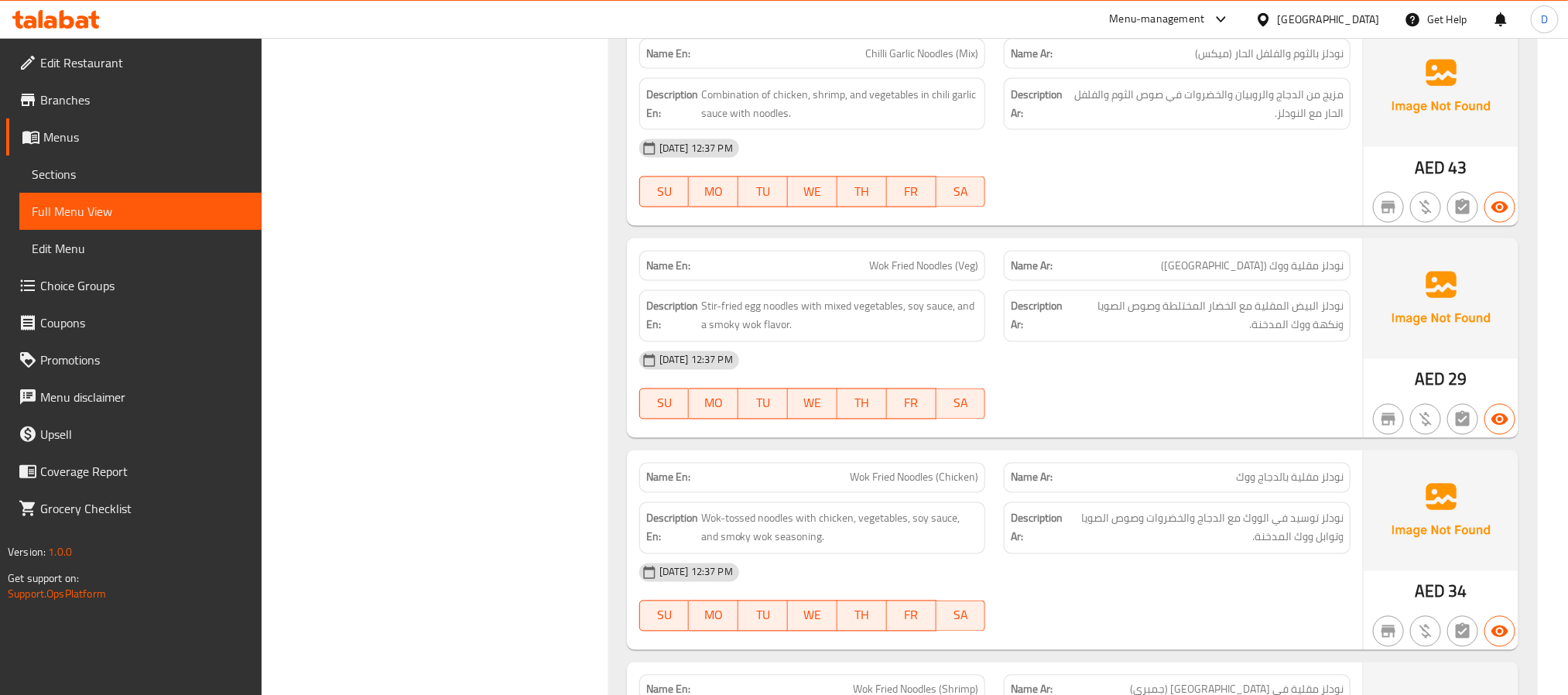
click at [907, 274] on span "Wok Fried Noodles (Veg)" at bounding box center [923, 266] width 109 height 16
click at [908, 274] on span "Wok Fried Noodles (Veg)" at bounding box center [923, 266] width 109 height 16
copy span "Wok Fried Noodles (Veg)"
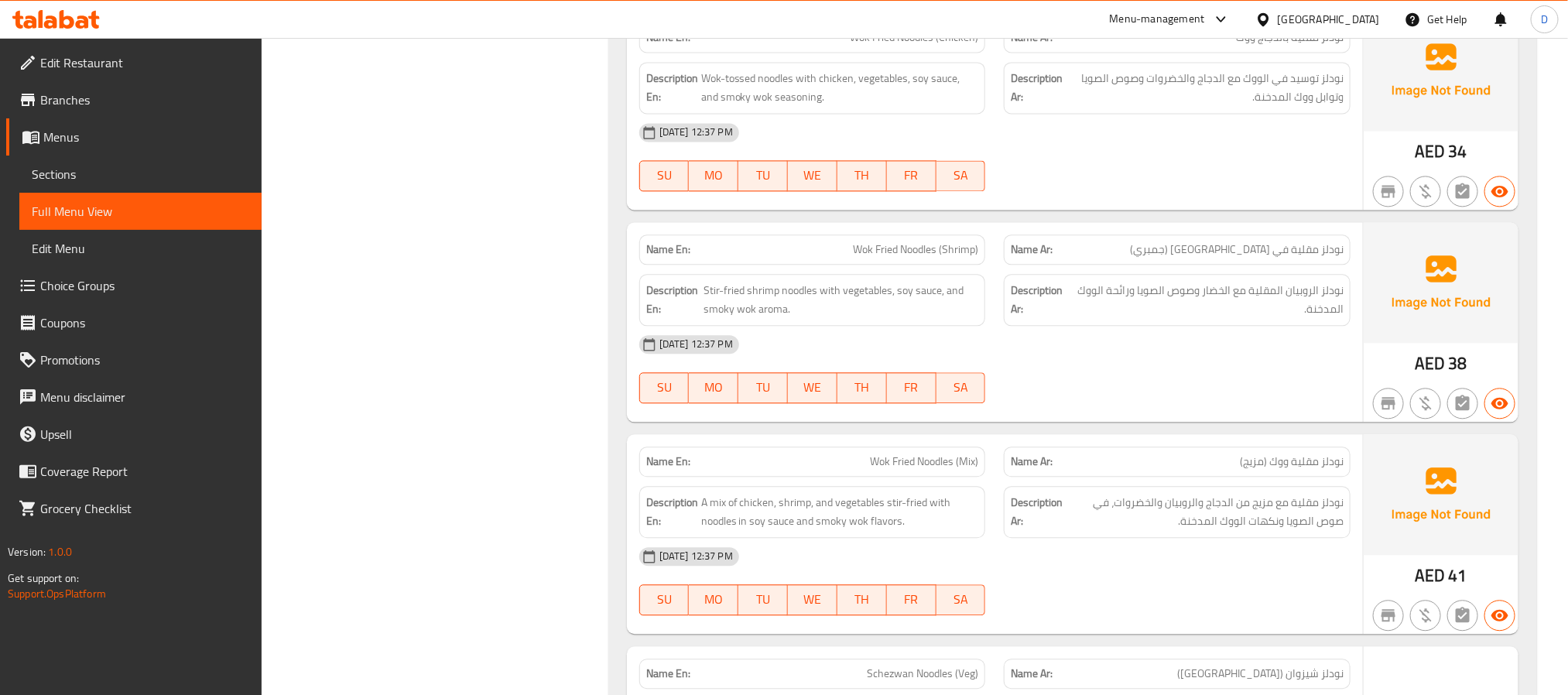
scroll to position [14312, 0]
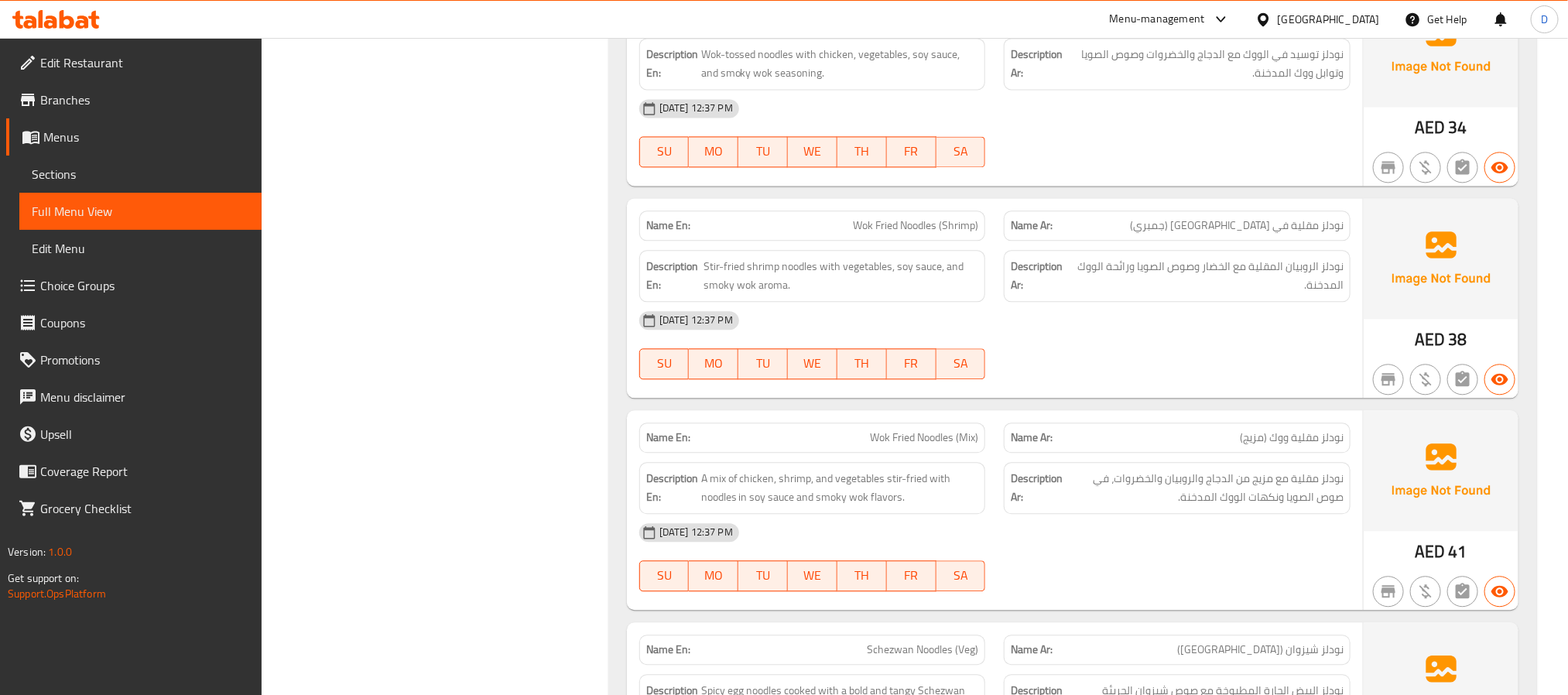
click at [966, 446] on span "Wok Fried Noodles (Mix)" at bounding box center [924, 438] width 108 height 16
copy span "Wok Fried Noodles (Mix)"
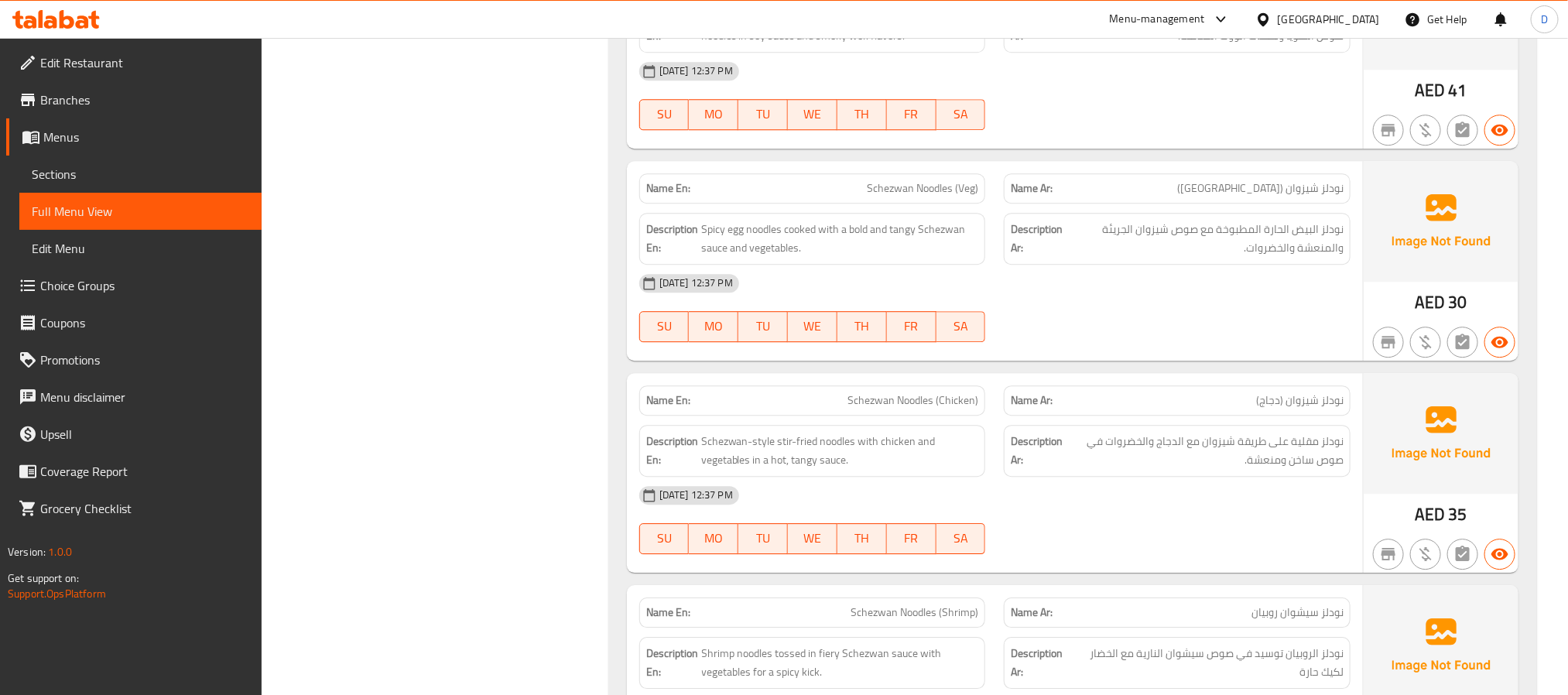
scroll to position [14777, 0]
click at [927, 193] on span "Schezwan Noodles (Veg)" at bounding box center [923, 185] width 111 height 16
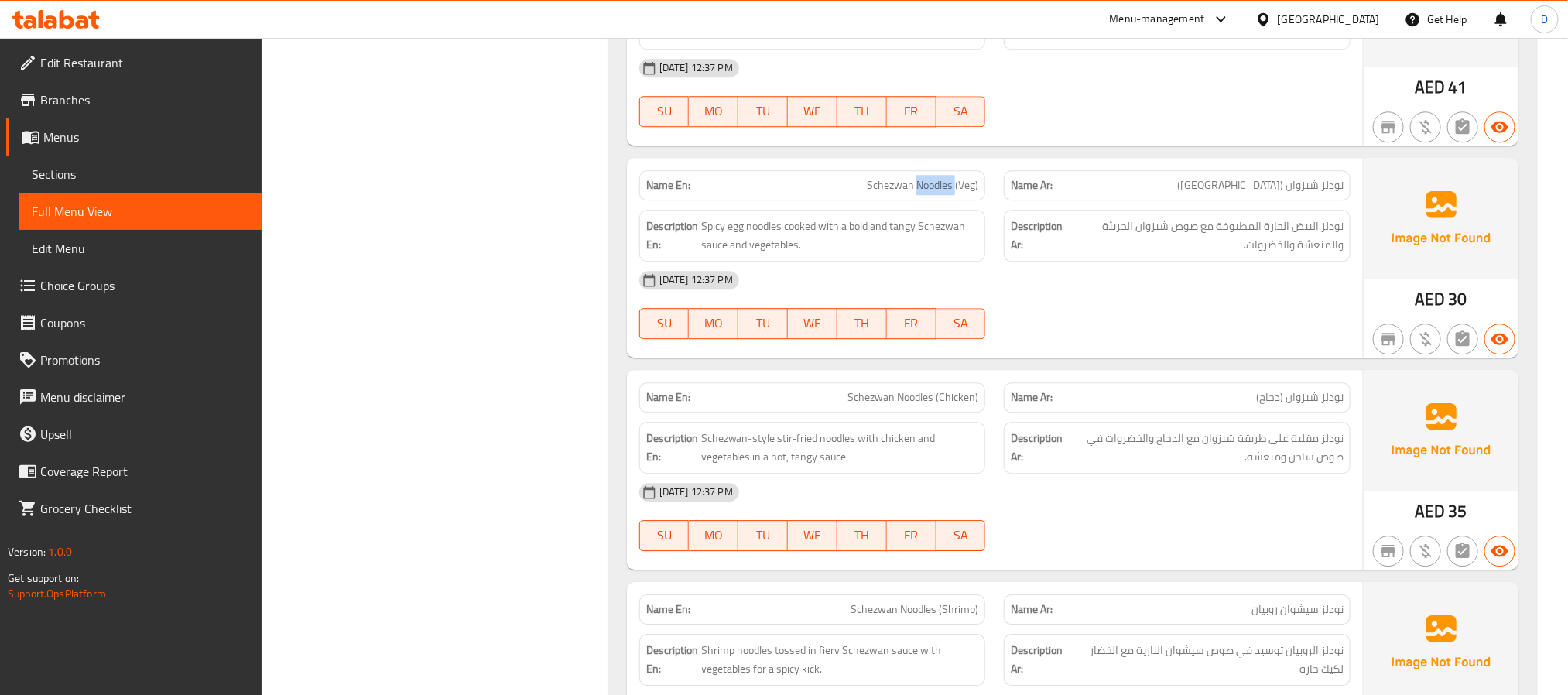
click at [927, 193] on span "Schezwan Noodles (Veg)" at bounding box center [923, 185] width 111 height 16
copy span "Schezwan Noodles (Veg)"
click at [1227, 299] on div "04-09-2025 12:37 PM" at bounding box center [995, 279] width 729 height 37
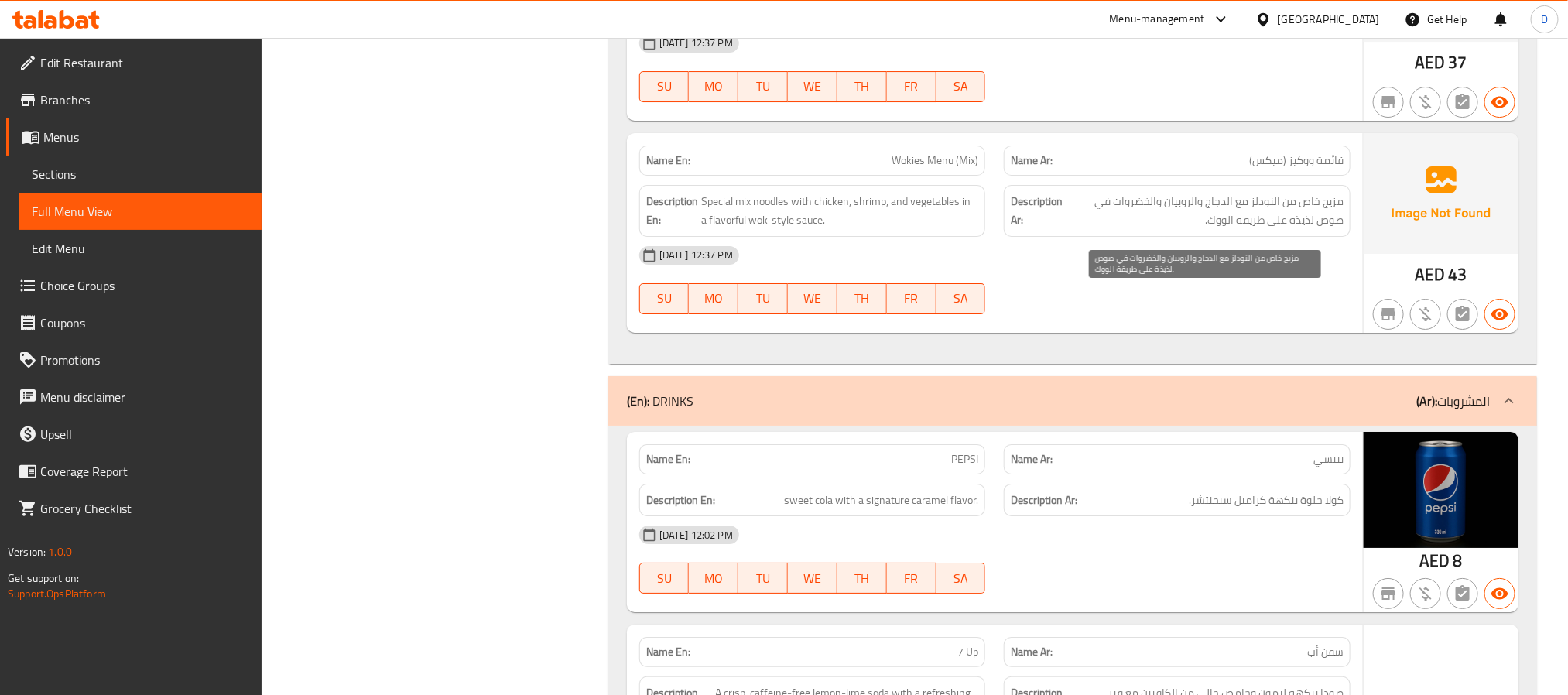
scroll to position [15474, 0]
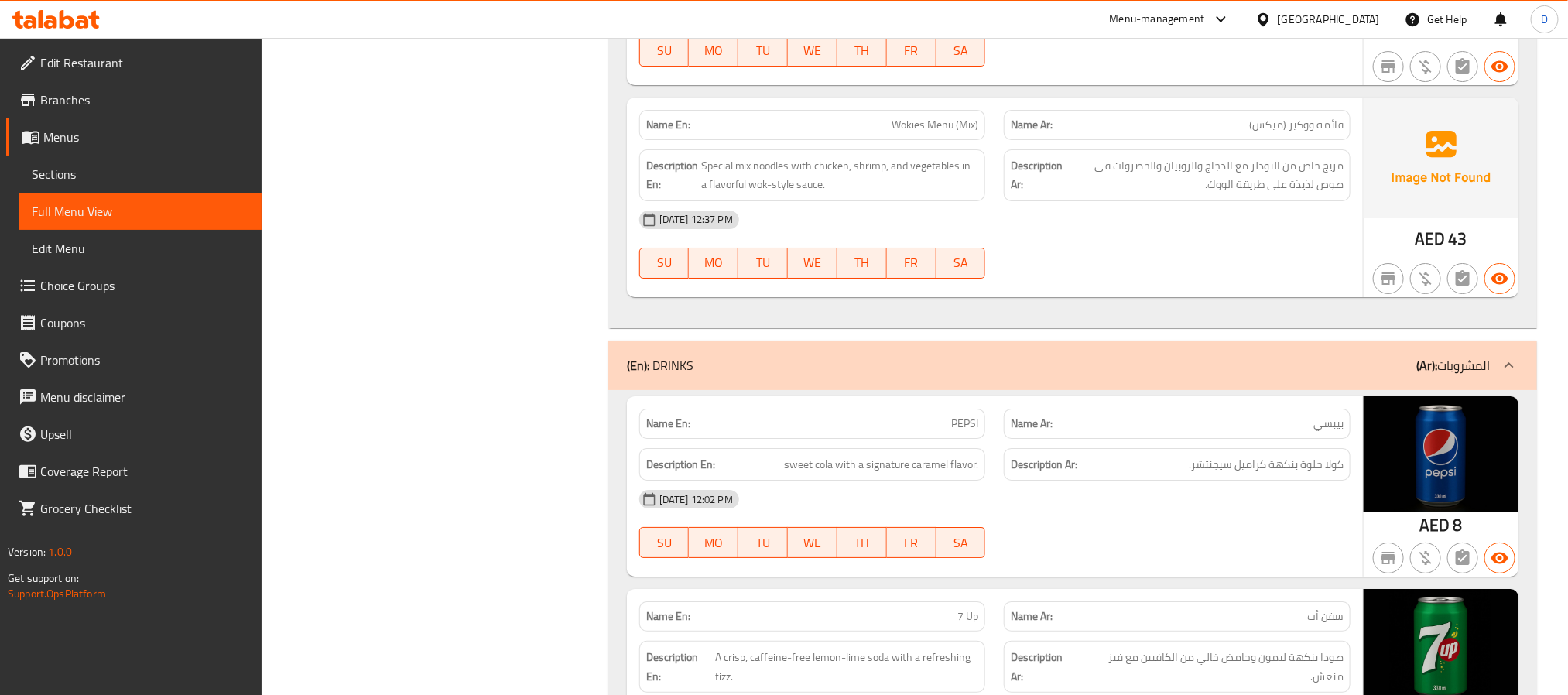
click at [1192, 288] on div "04-09-2025 12:37 PM SU MO TU WE TH FR SA" at bounding box center [995, 245] width 729 height 87
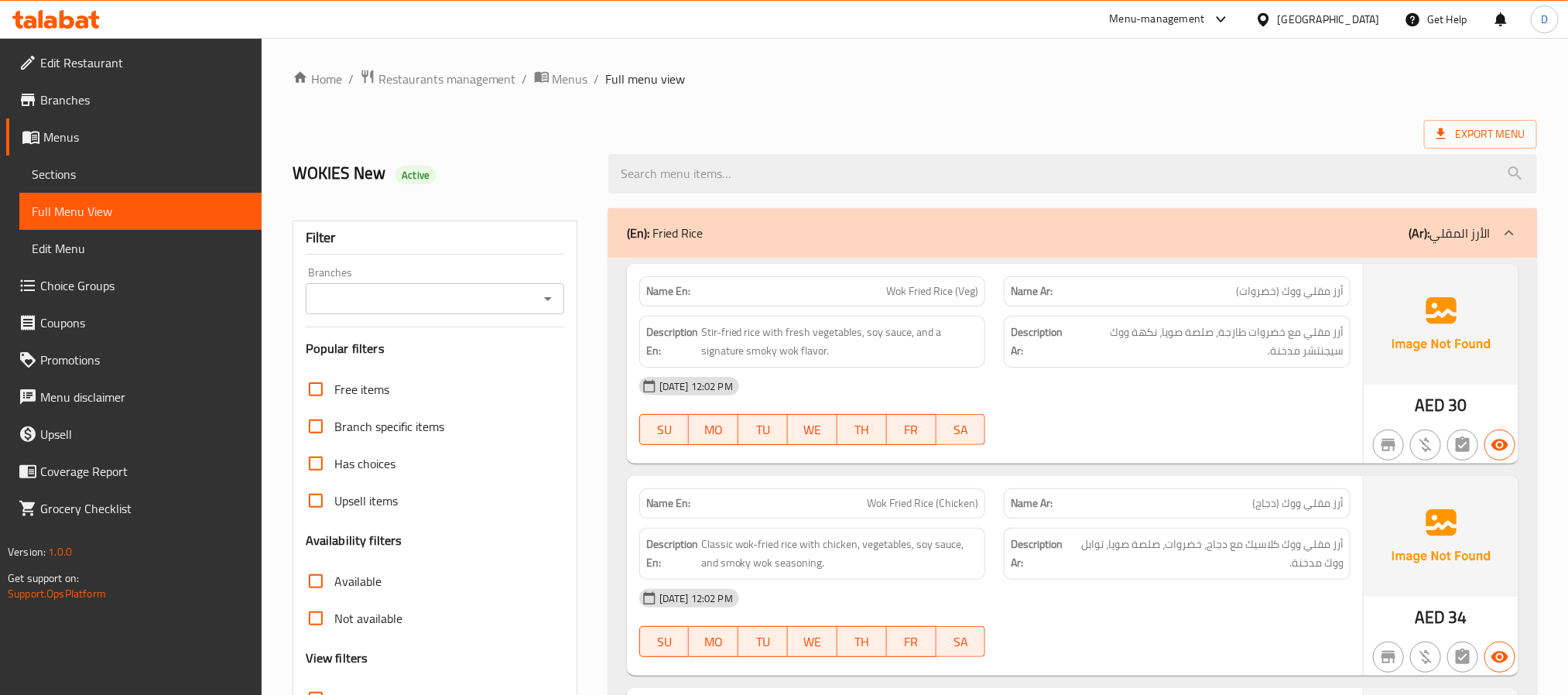
click at [1136, 391] on div "[DATE] 12:02 PM" at bounding box center [995, 386] width 729 height 37
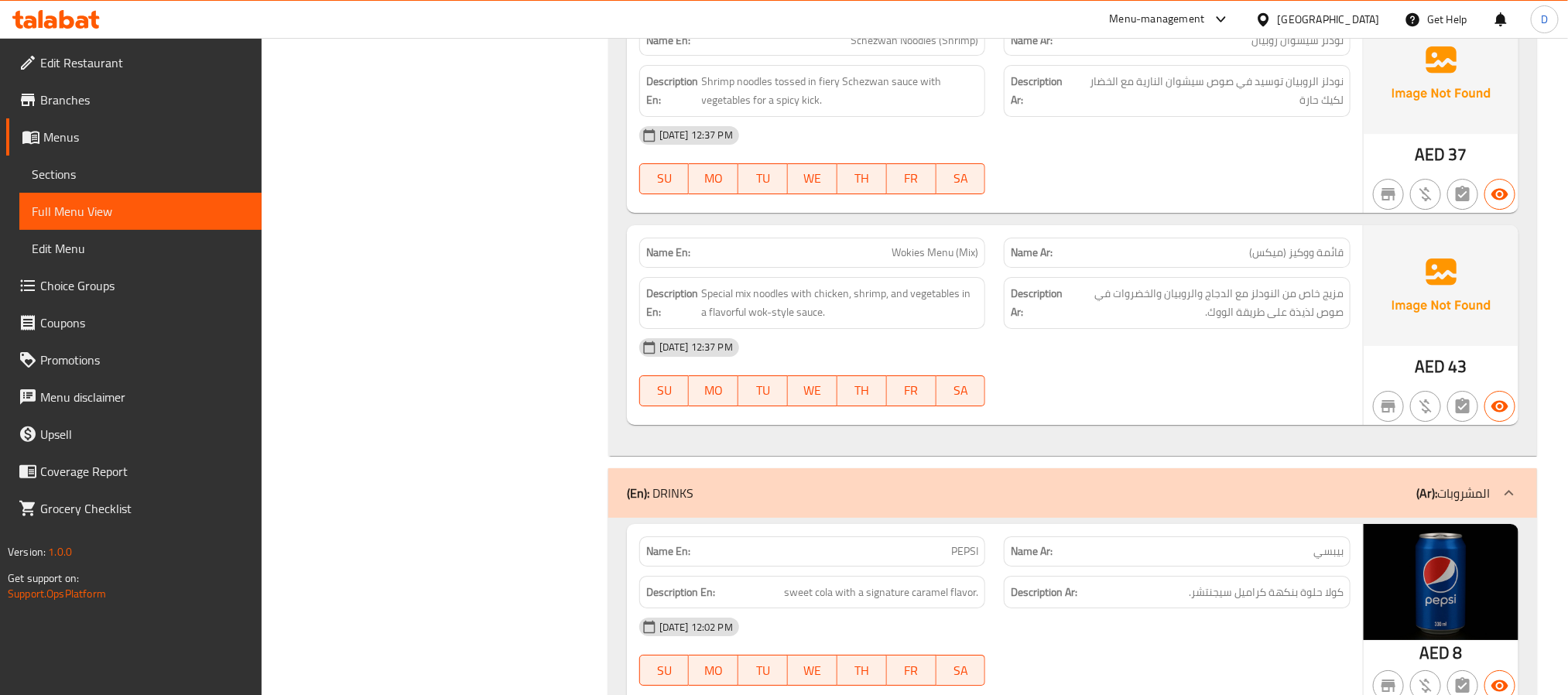
click at [1173, 366] on div "04-09-2025 12:37 PM" at bounding box center [995, 347] width 729 height 37
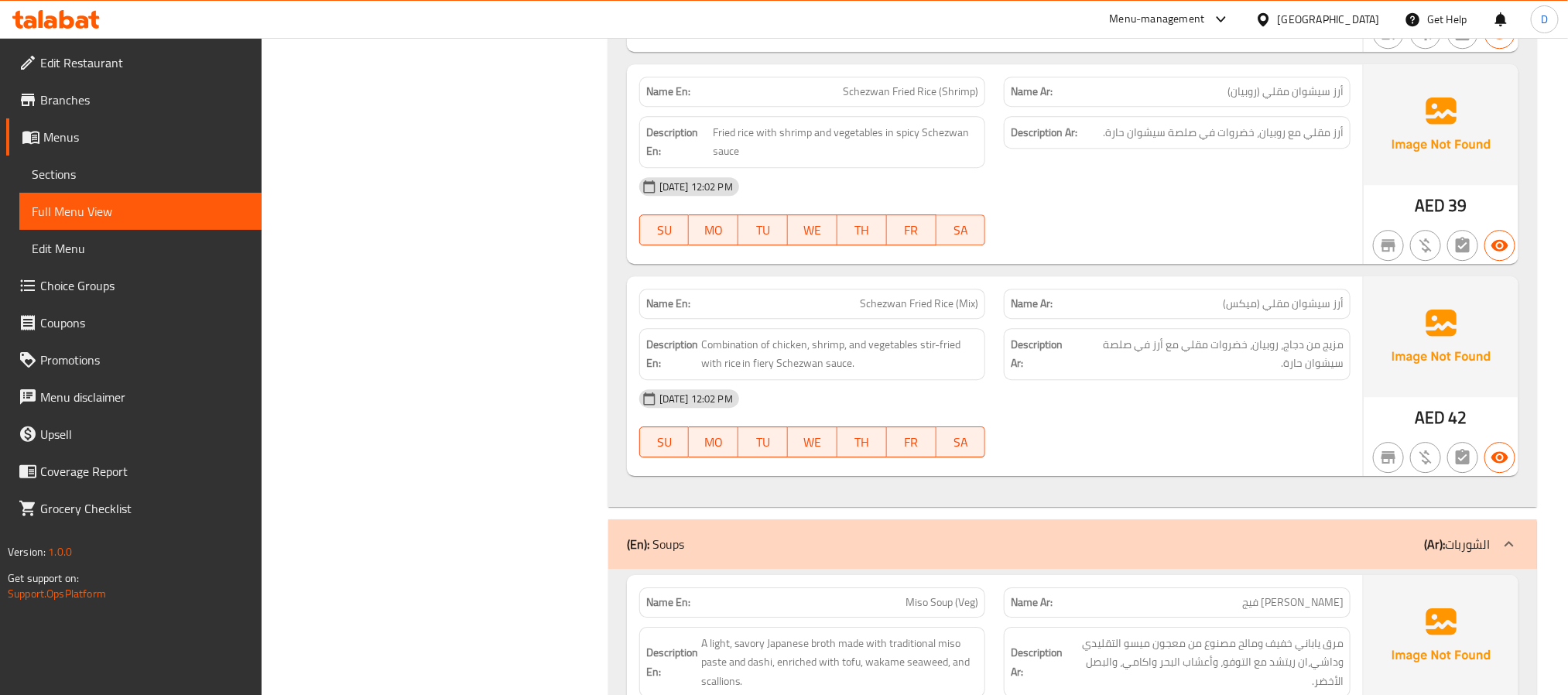
scroll to position [2322, 0]
click at [1291, 416] on div "[DATE] 12:02 PM" at bounding box center [995, 397] width 729 height 37
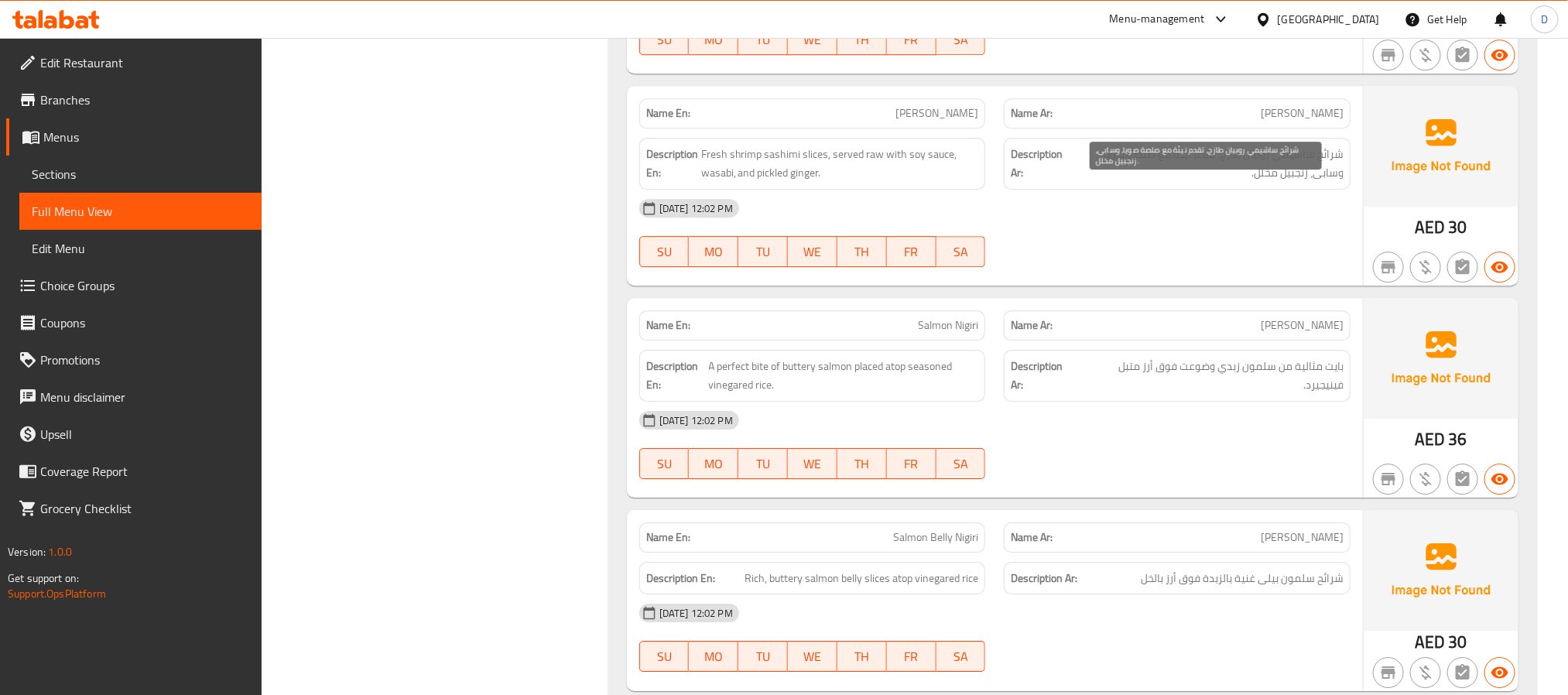
scroll to position [5624, 0]
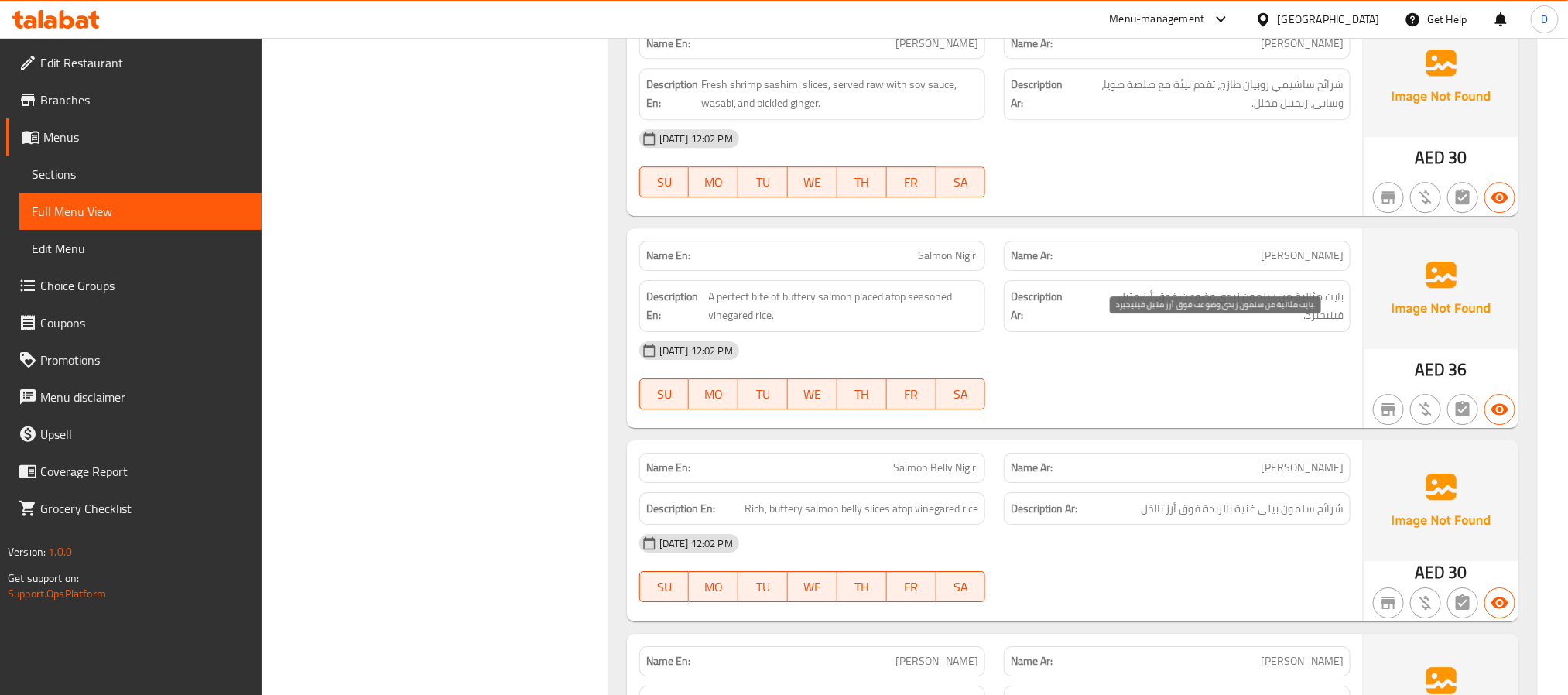
click at [1196, 325] on span "بايت مثالية من سلمون زبدي وضوعت فوق أرز متبل فينيجيرد." at bounding box center [1211, 306] width 264 height 38
drag, startPoint x: 1196, startPoint y: 340, endPoint x: 1196, endPoint y: 375, distance: 35.0
click at [1196, 325] on span "بايت مثالية من سلمون زبدي وضوعت فوق أرز متبل فينيجيرد." at bounding box center [1211, 306] width 264 height 38
click at [937, 264] on span "Salmon Nigiri" at bounding box center [948, 256] width 61 height 16
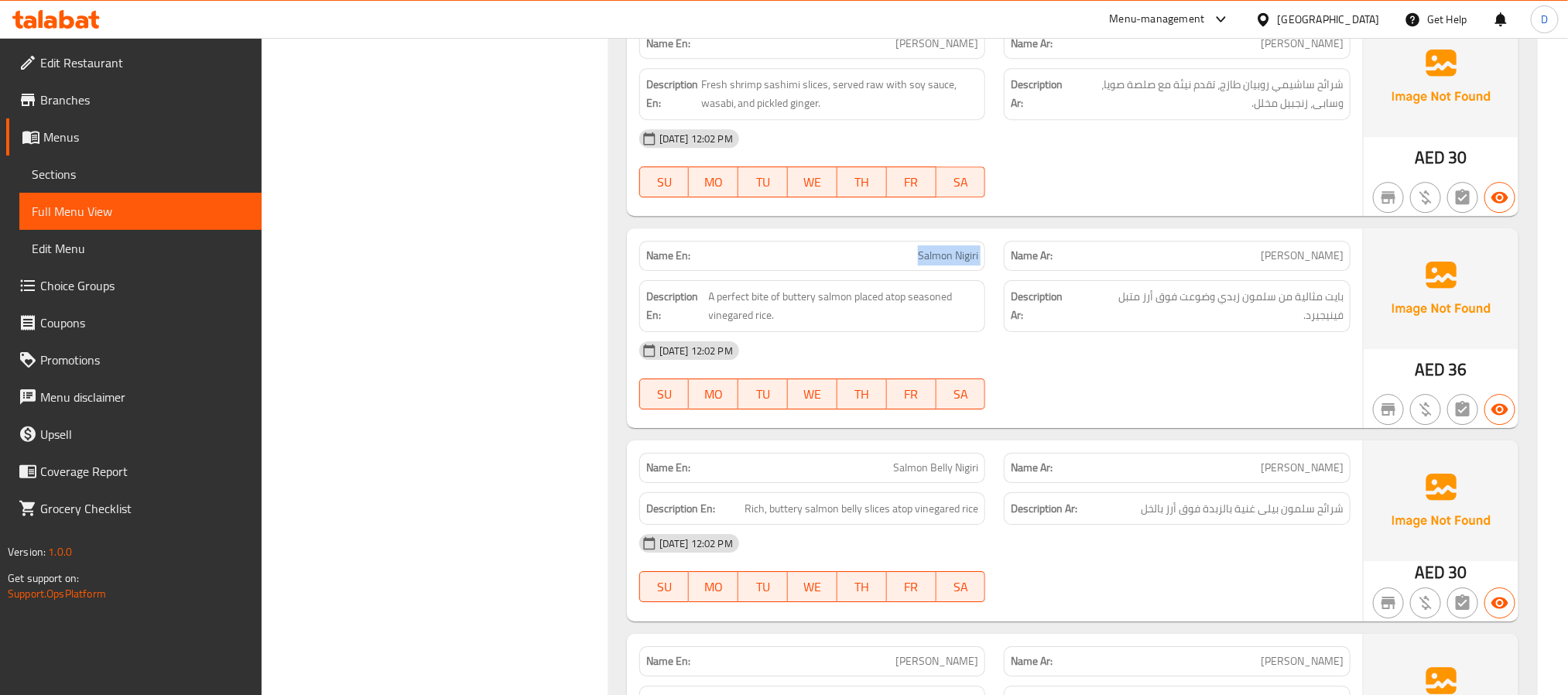
click at [937, 264] on span "Salmon Nigiri" at bounding box center [948, 256] width 61 height 16
copy span "Salmon Nigiri"
click at [1170, 369] on div "[DATE] 12:02 PM" at bounding box center [995, 350] width 729 height 37
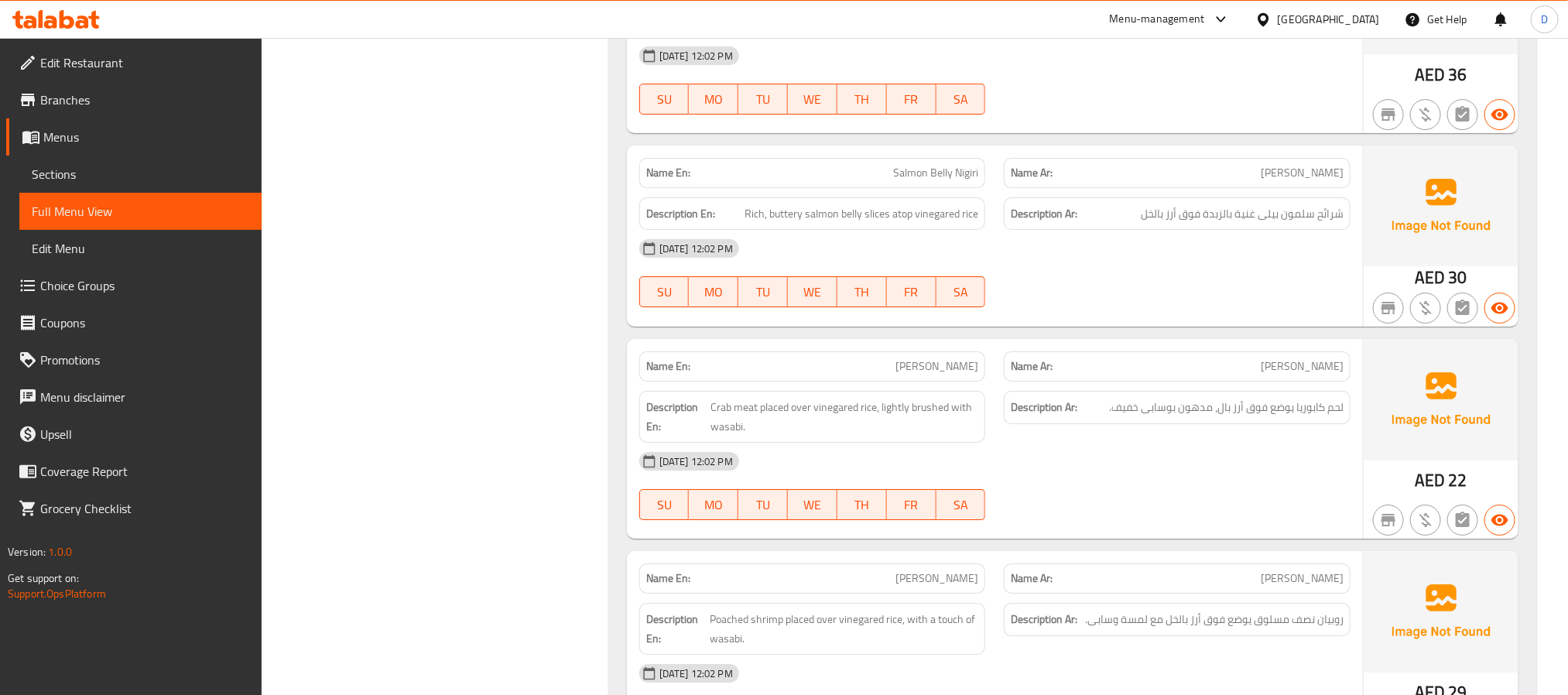
scroll to position [5972, 0]
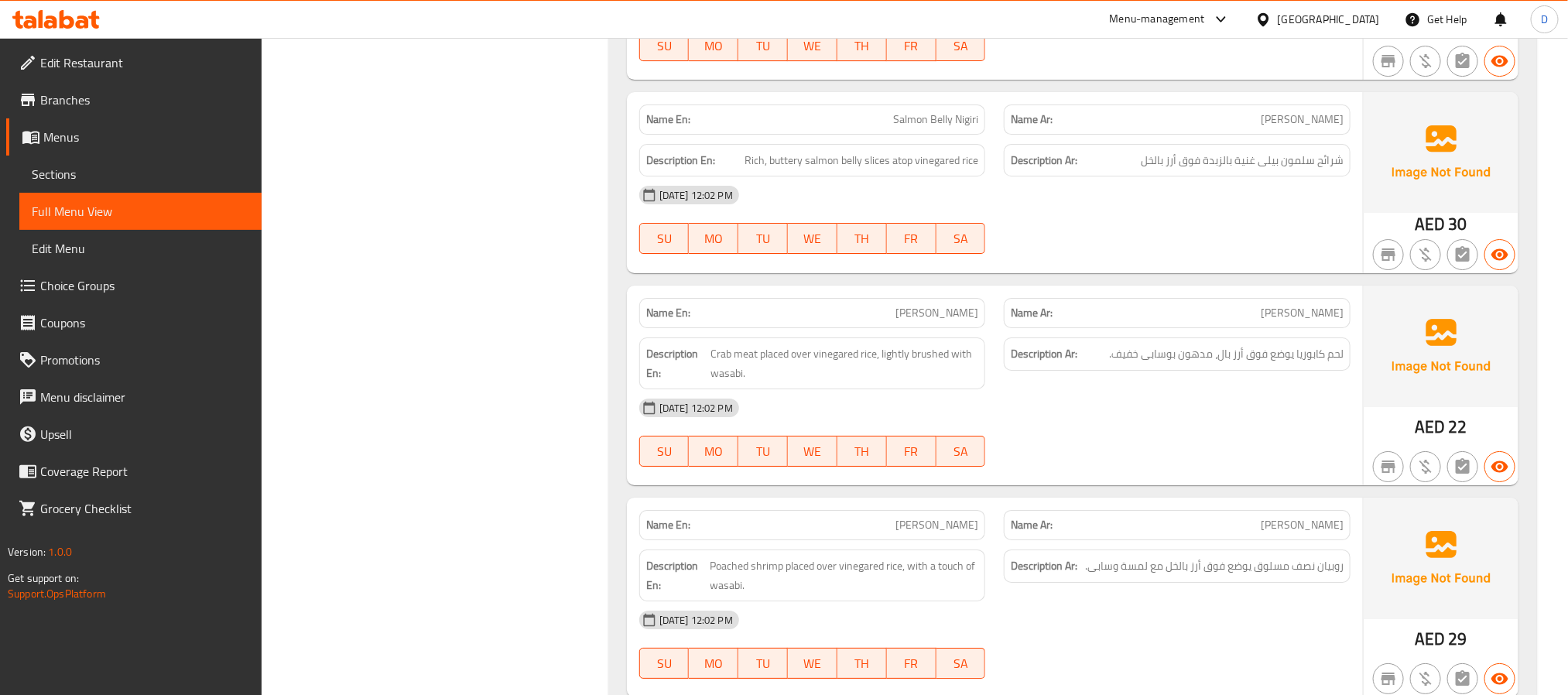
click at [946, 321] on span "[PERSON_NAME]" at bounding box center [937, 313] width 83 height 16
copy span "[PERSON_NAME]"
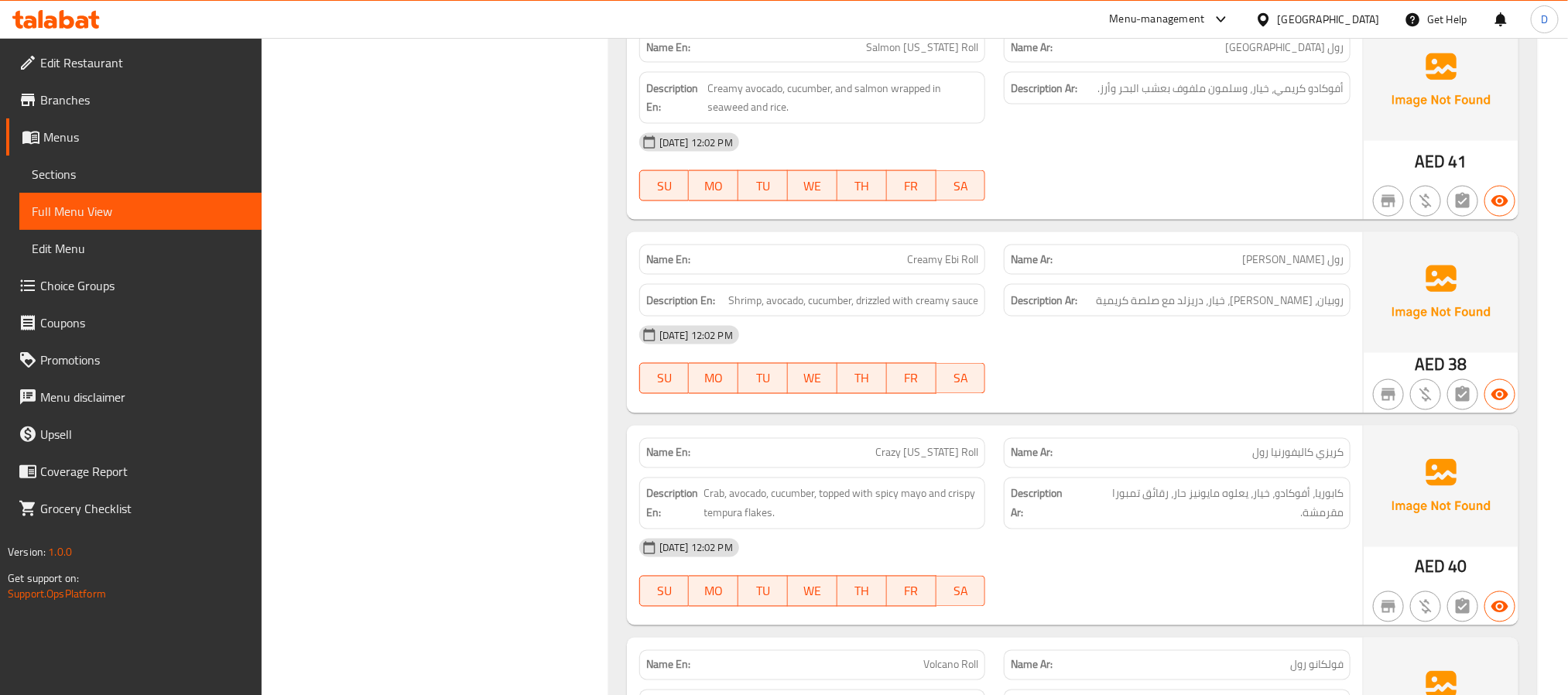
scroll to position [7597, 0]
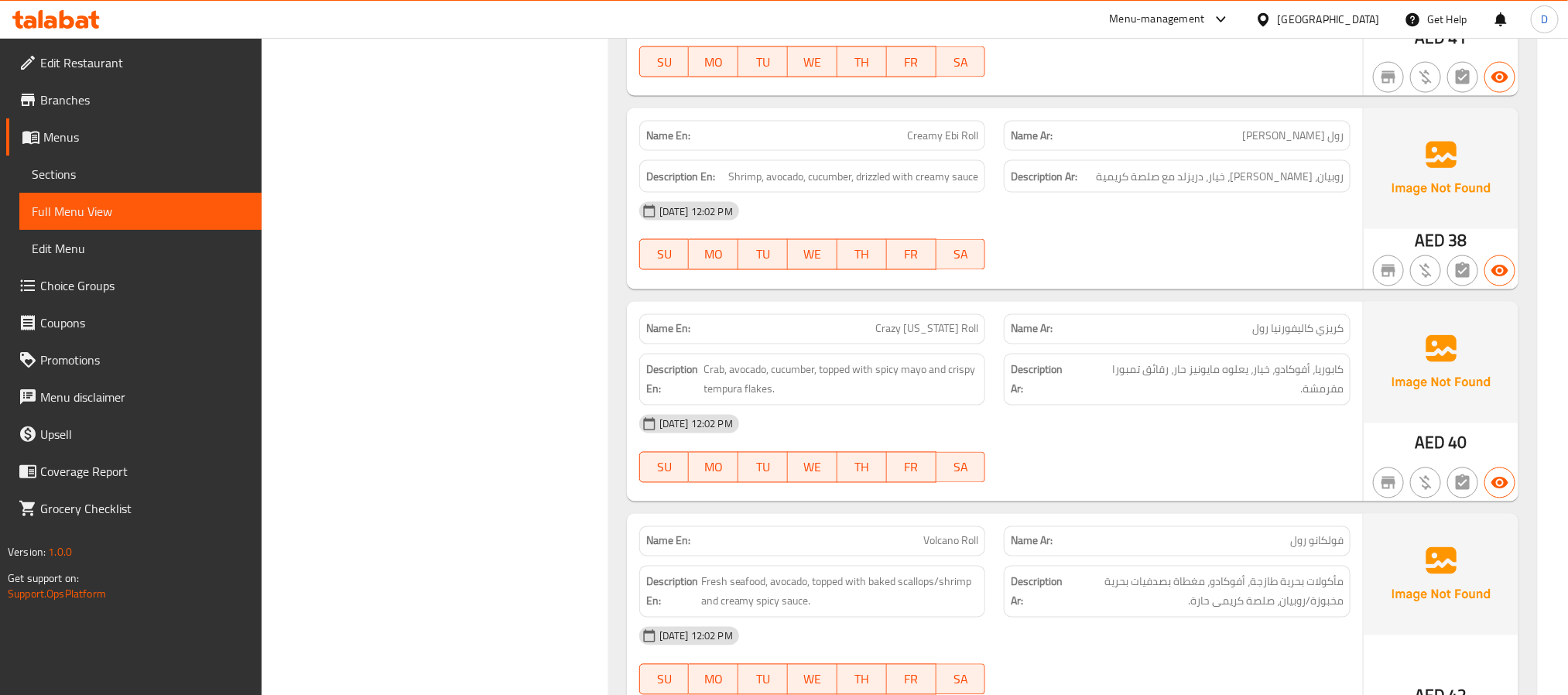
click at [1160, 443] on div "[DATE] 12:02 PM" at bounding box center [995, 424] width 729 height 37
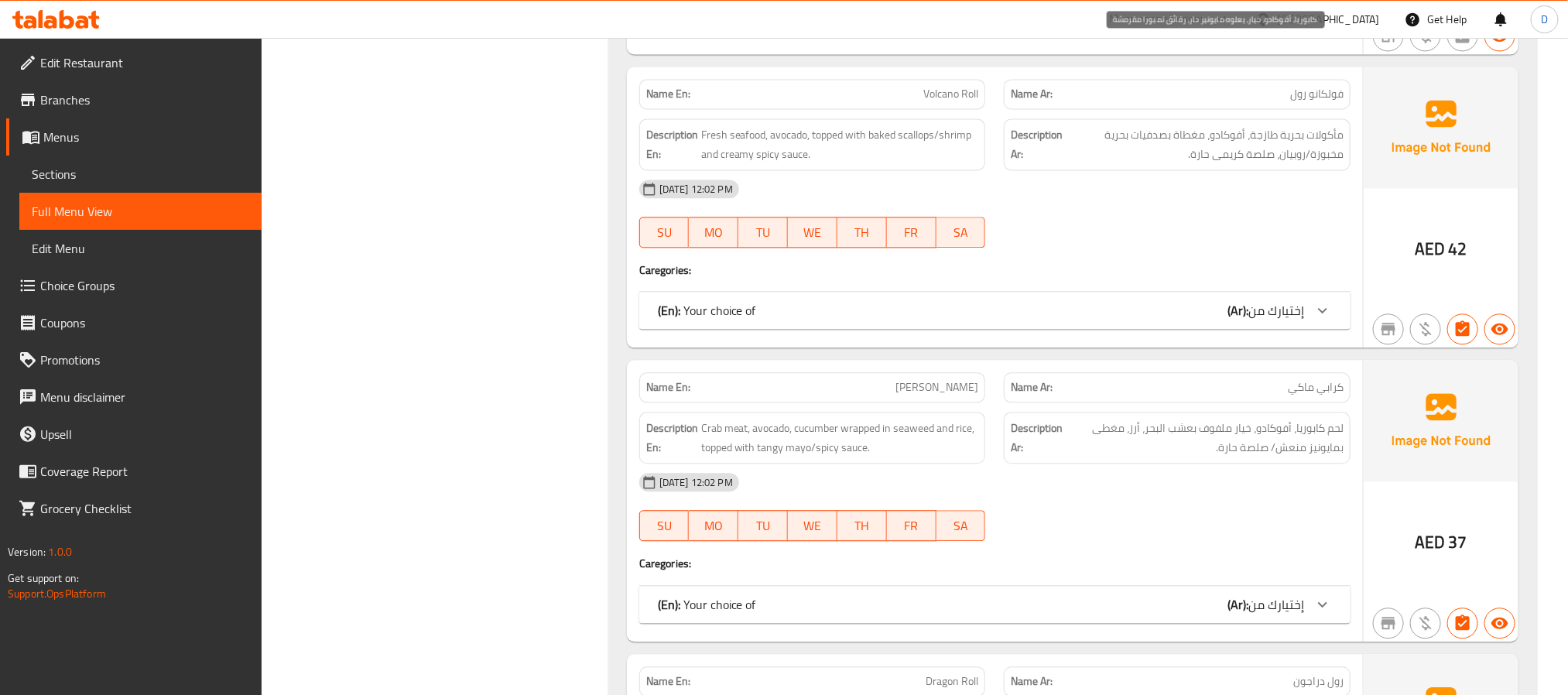
scroll to position [8062, 0]
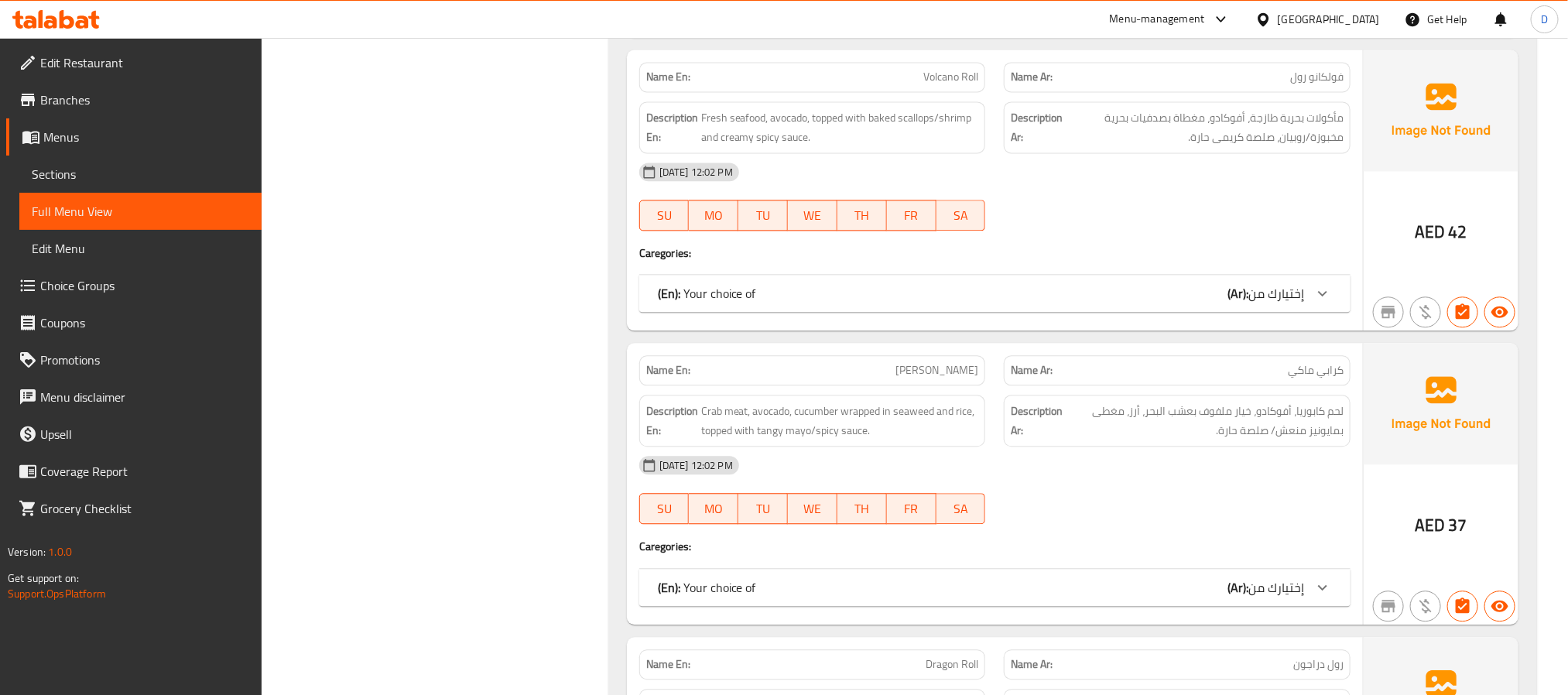
drag, startPoint x: 1266, startPoint y: 339, endPoint x: 1212, endPoint y: 490, distance: 160.4
click at [1266, 305] on span "إختيارك من" at bounding box center [1276, 293] width 56 height 23
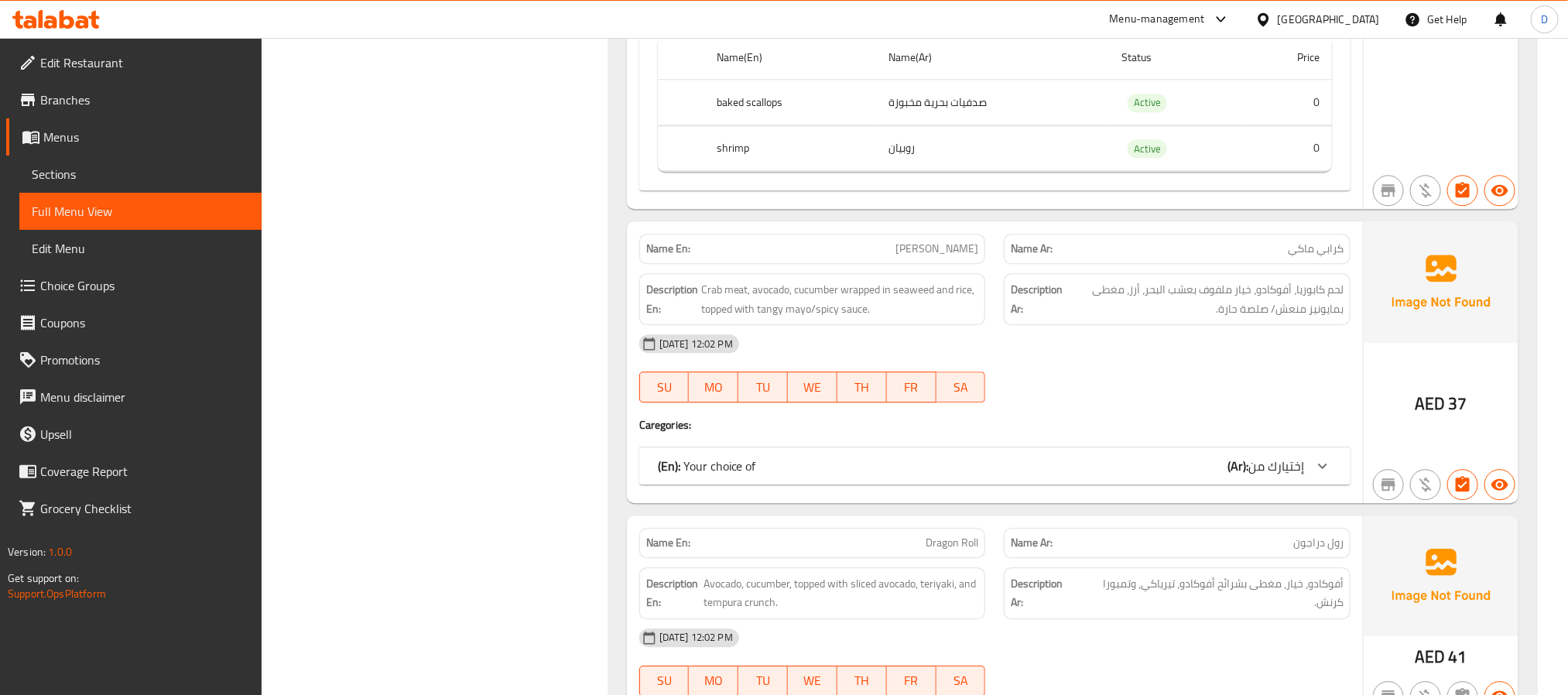
scroll to position [8410, 0]
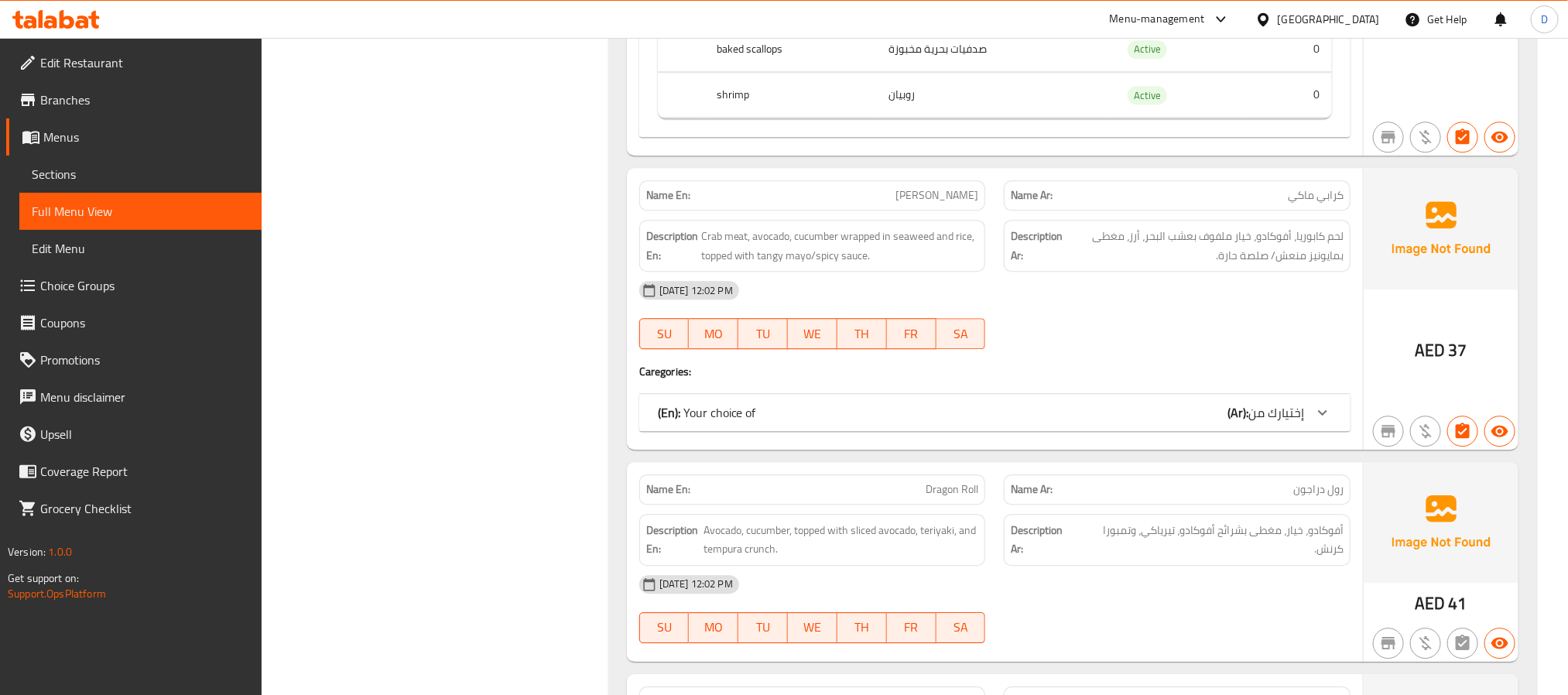
click at [1258, 424] on span "إختيارك من" at bounding box center [1276, 412] width 56 height 23
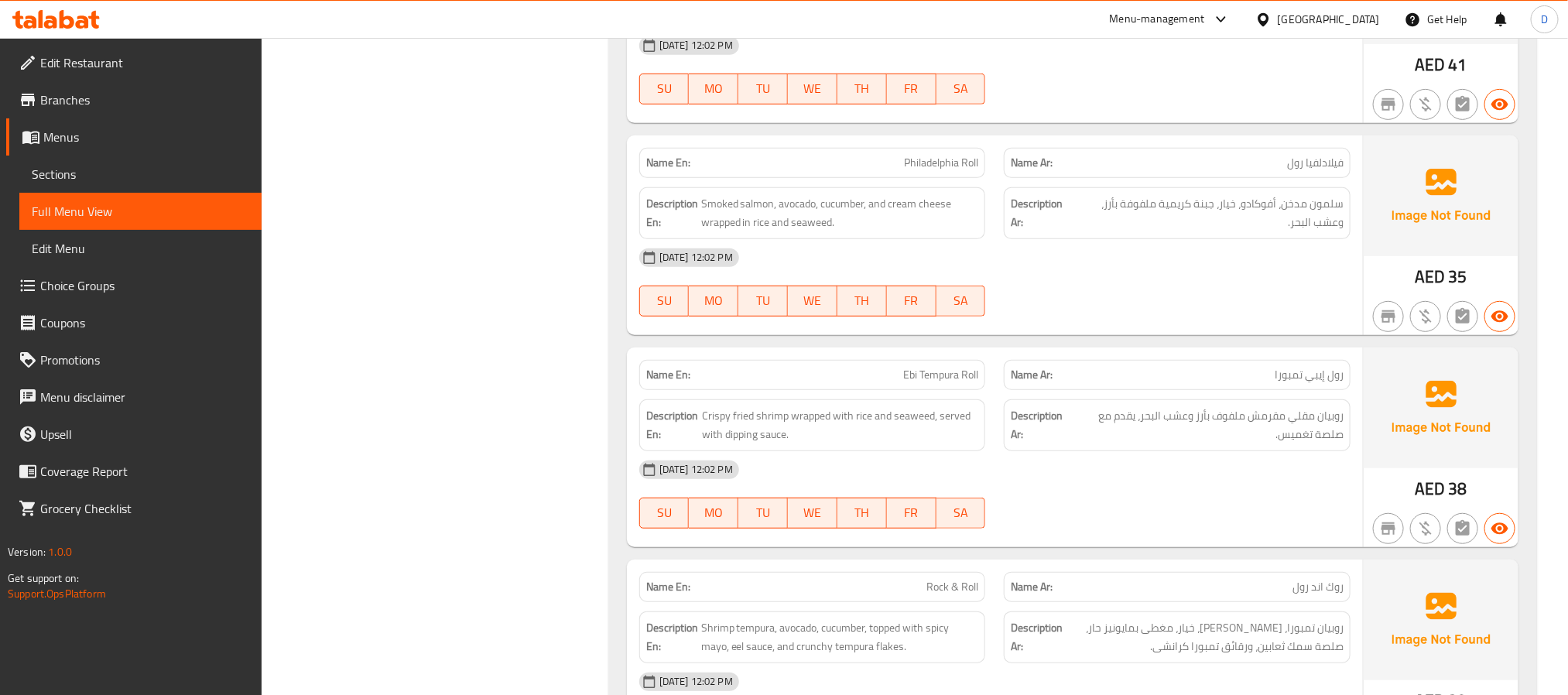
scroll to position [9804, 0]
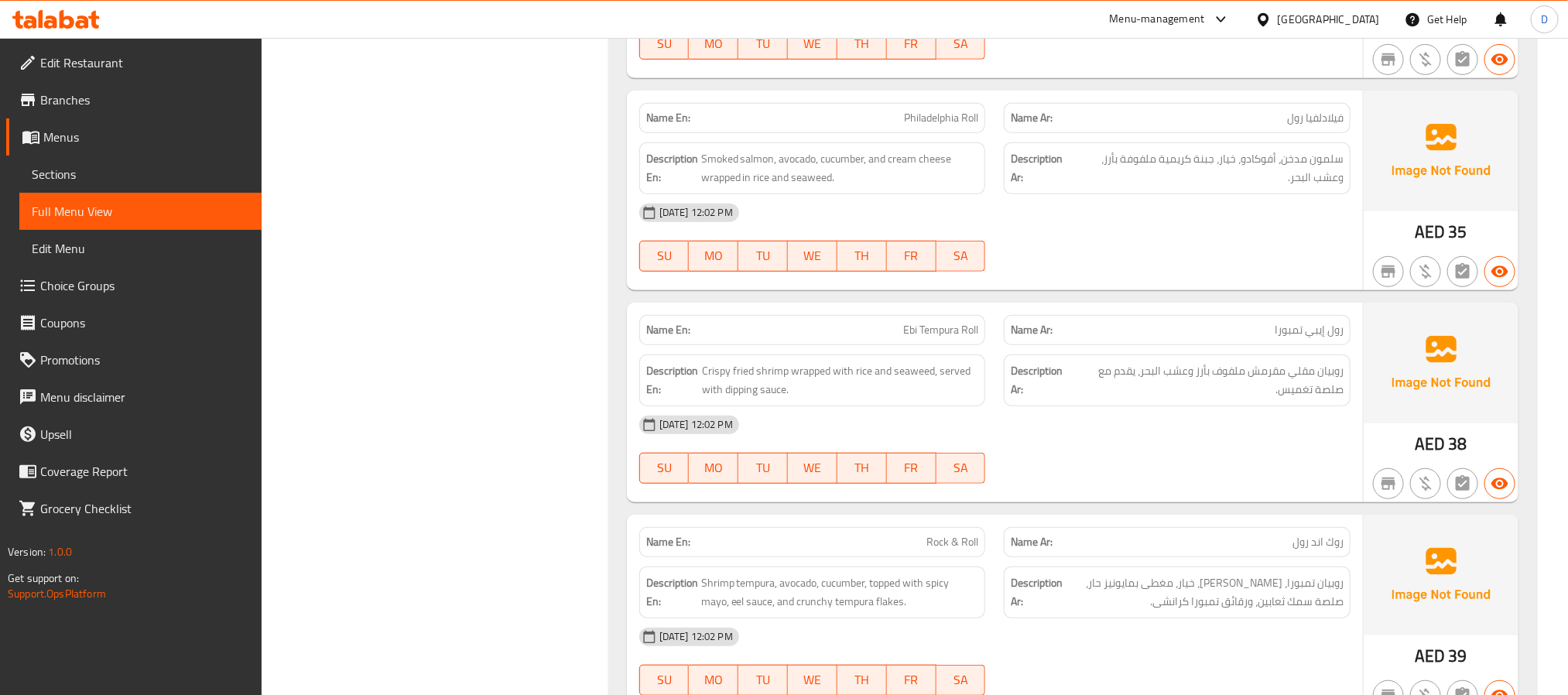
click at [1152, 493] on div "04-09-2025 12:02 PM SU MO TU WE TH FR SA" at bounding box center [995, 450] width 729 height 87
click at [1131, 493] on div "04-09-2025 12:02 PM SU MO TU WE TH FR SA" at bounding box center [995, 450] width 729 height 87
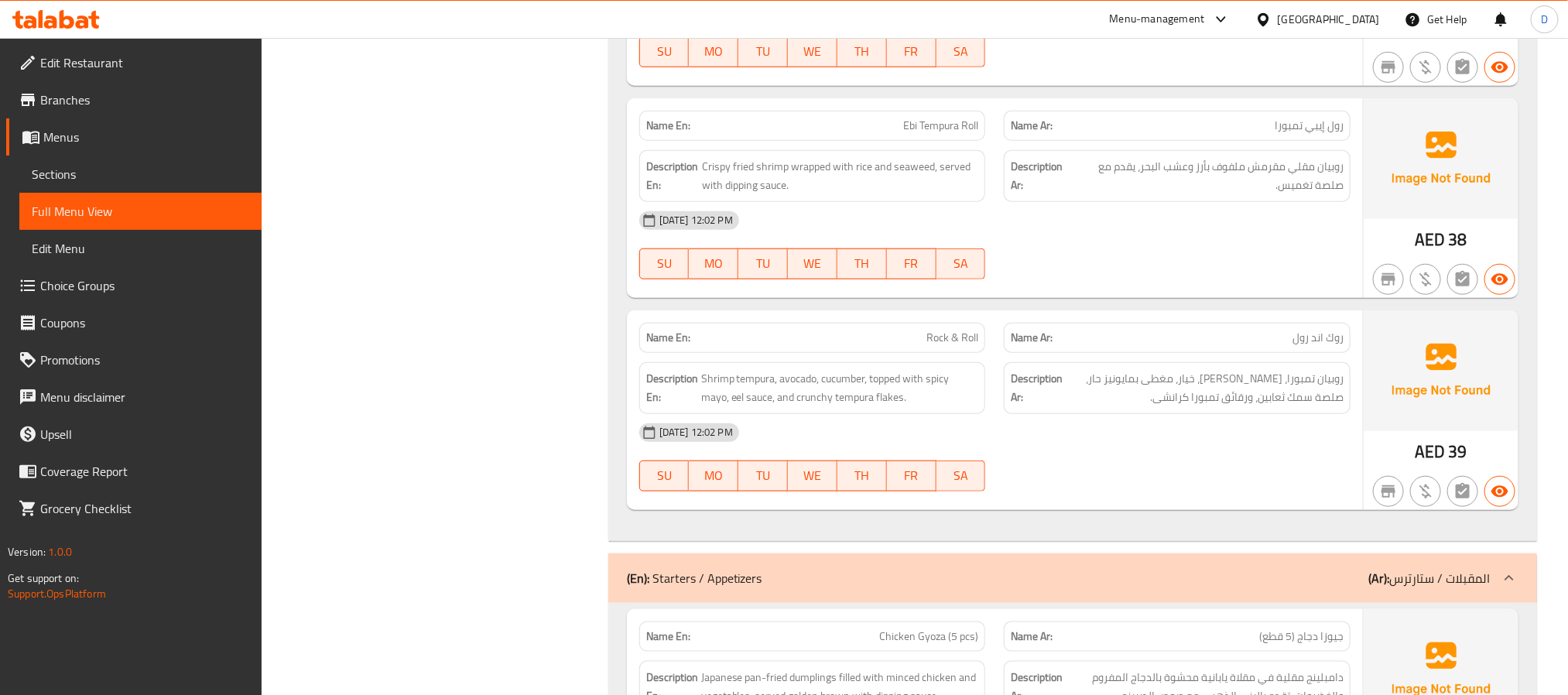
scroll to position [10151, 0]
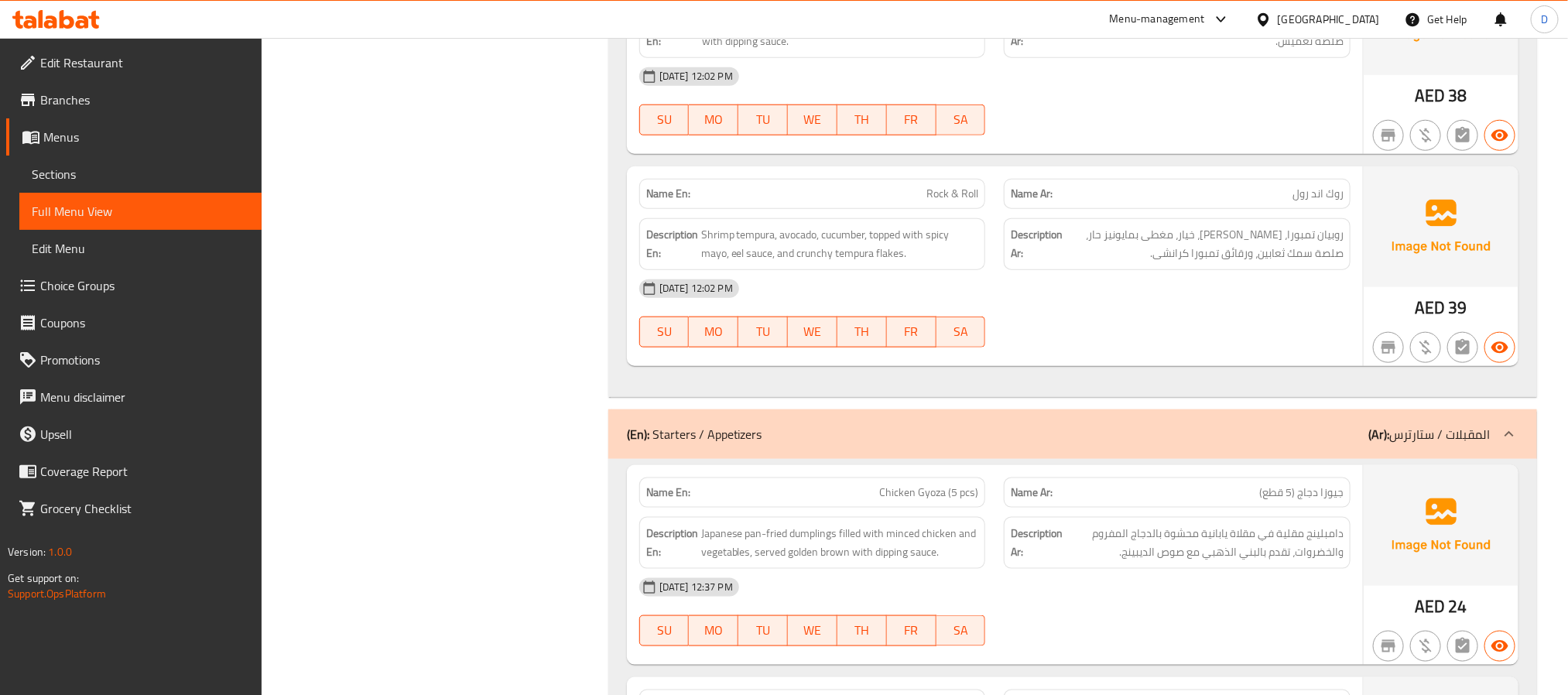
click at [1039, 307] on div "[DATE] 12:02 PM" at bounding box center [995, 288] width 729 height 37
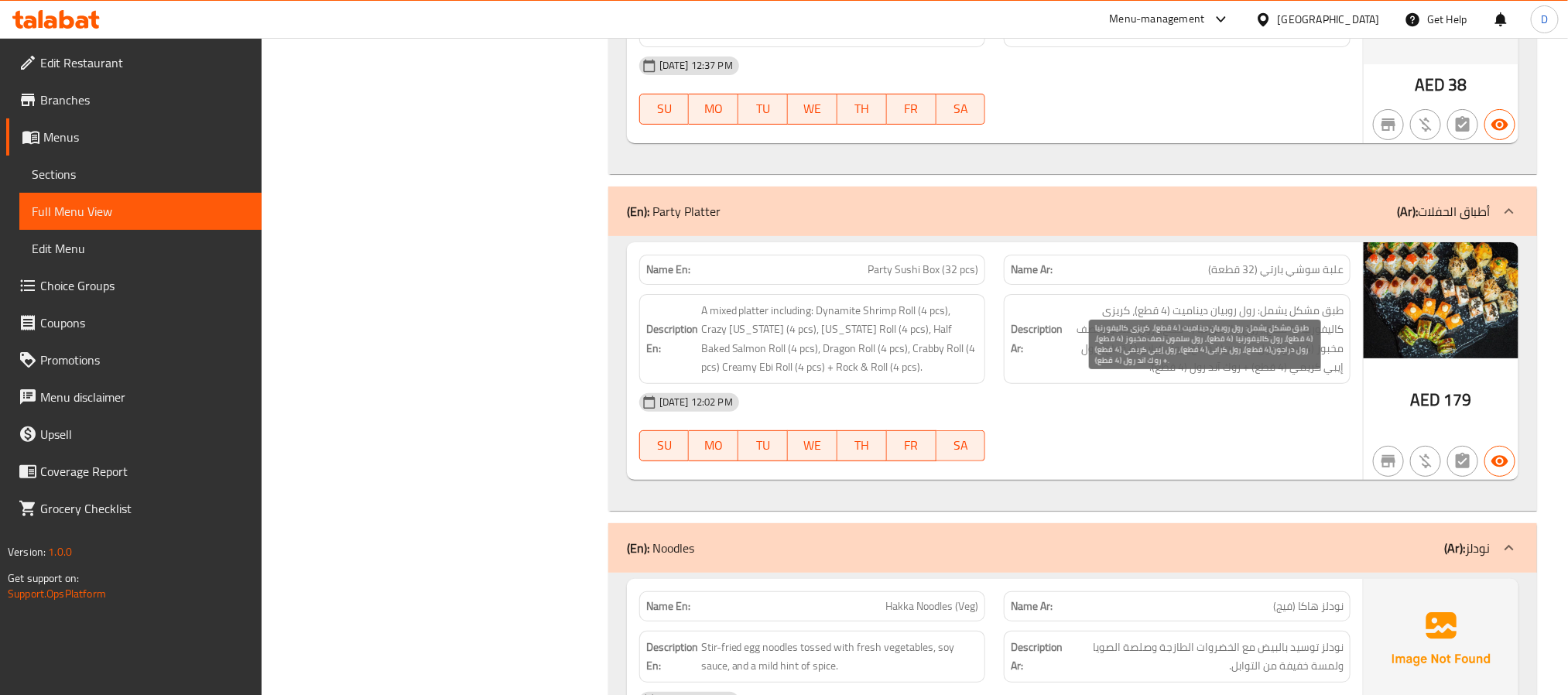
scroll to position [12698, 0]
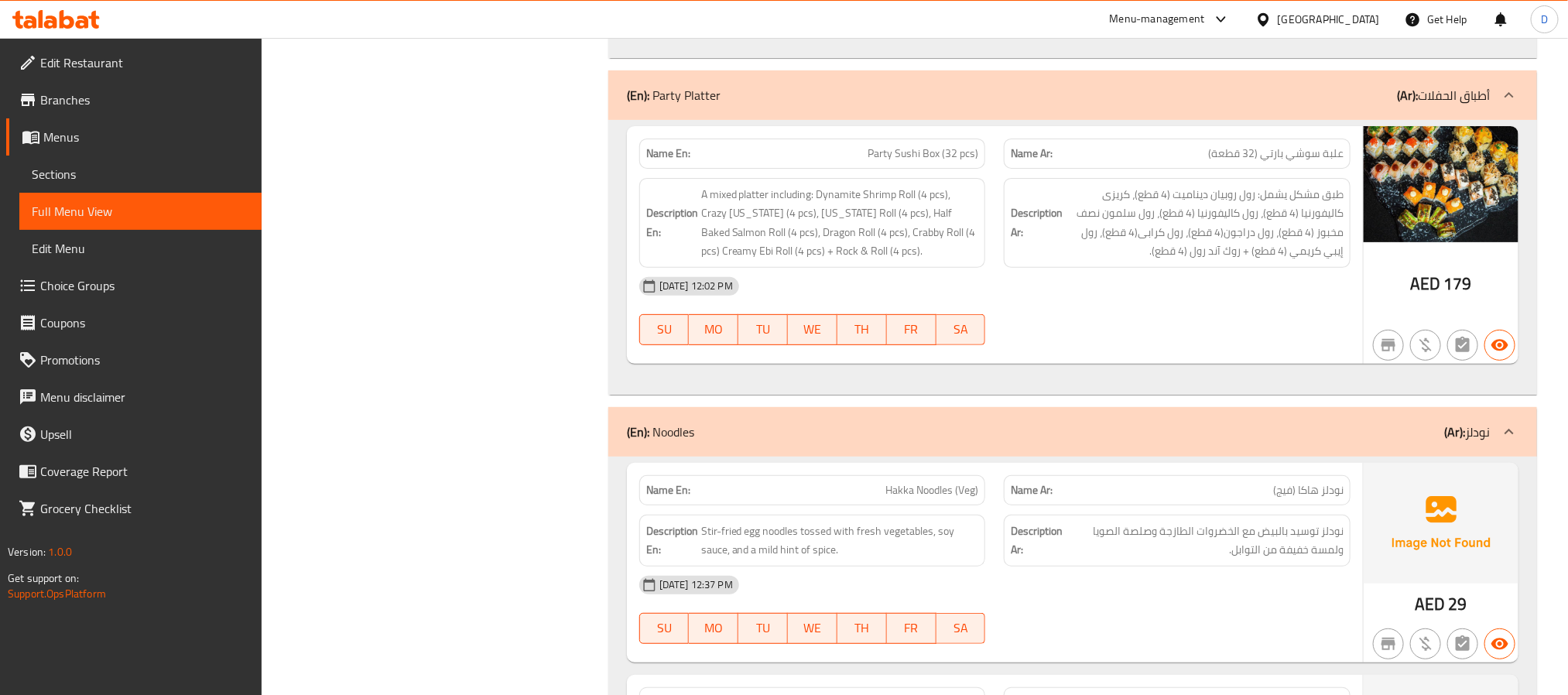
drag, startPoint x: 1280, startPoint y: 375, endPoint x: 1233, endPoint y: 366, distance: 47.9
click at [1280, 305] on div "[DATE] 12:02 PM" at bounding box center [995, 286] width 729 height 37
click at [1155, 354] on div "04-09-2025 12:02 PM SU MO TU WE TH FR SA" at bounding box center [995, 311] width 729 height 87
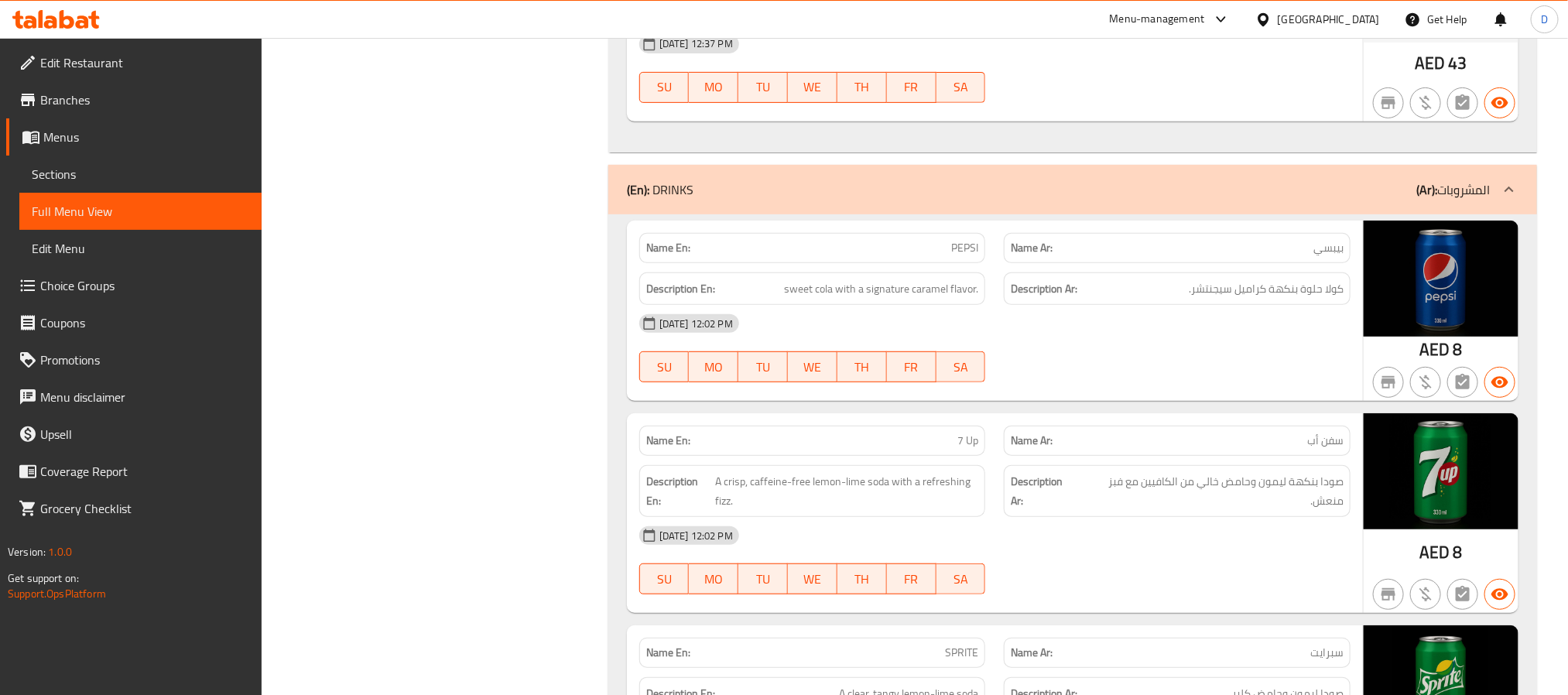
click at [979, 306] on div "Description En: sweet cola with a signature caramel flavor." at bounding box center [812, 288] width 347 height 34
click at [968, 257] on span "PEPSI" at bounding box center [965, 248] width 27 height 16
copy span "PEPSI"
click at [915, 299] on span "sweet cola with a signature caramel flavor." at bounding box center [881, 289] width 194 height 20
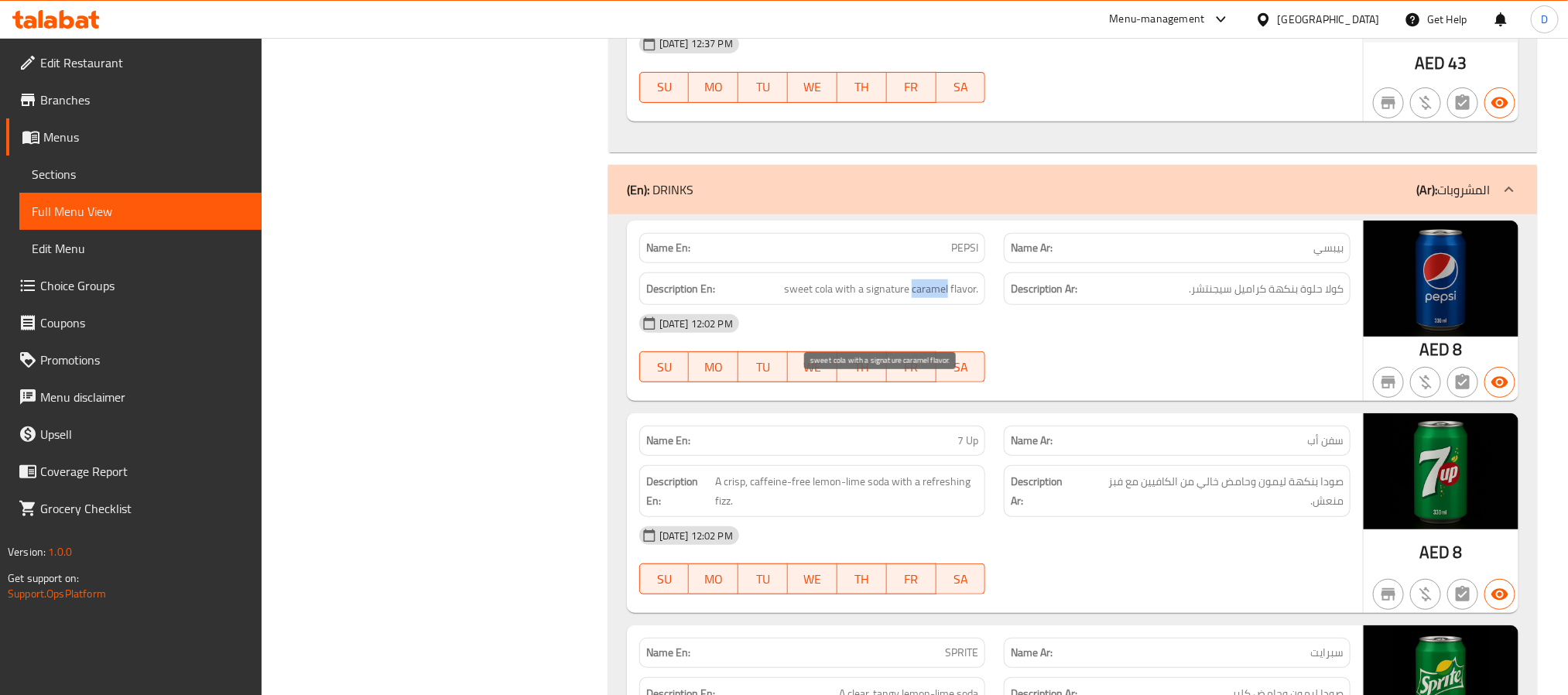
click at [913, 299] on span "sweet cola with a signature caramel flavor." at bounding box center [881, 289] width 194 height 20
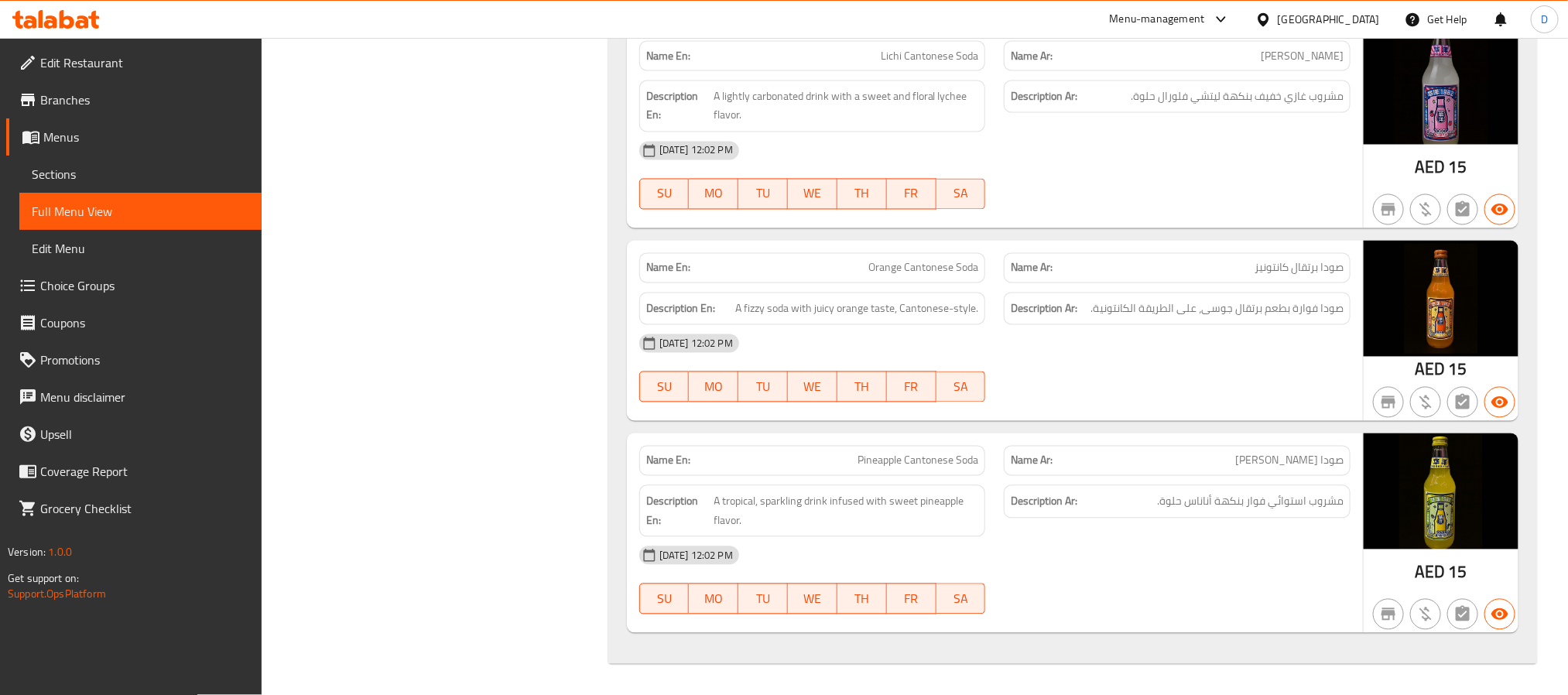
scroll to position [17273, 0]
click at [1189, 534] on div "Description Ar: مشروب استوائي فوار بنكهة أناناس حلوة." at bounding box center [1177, 511] width 366 height 70
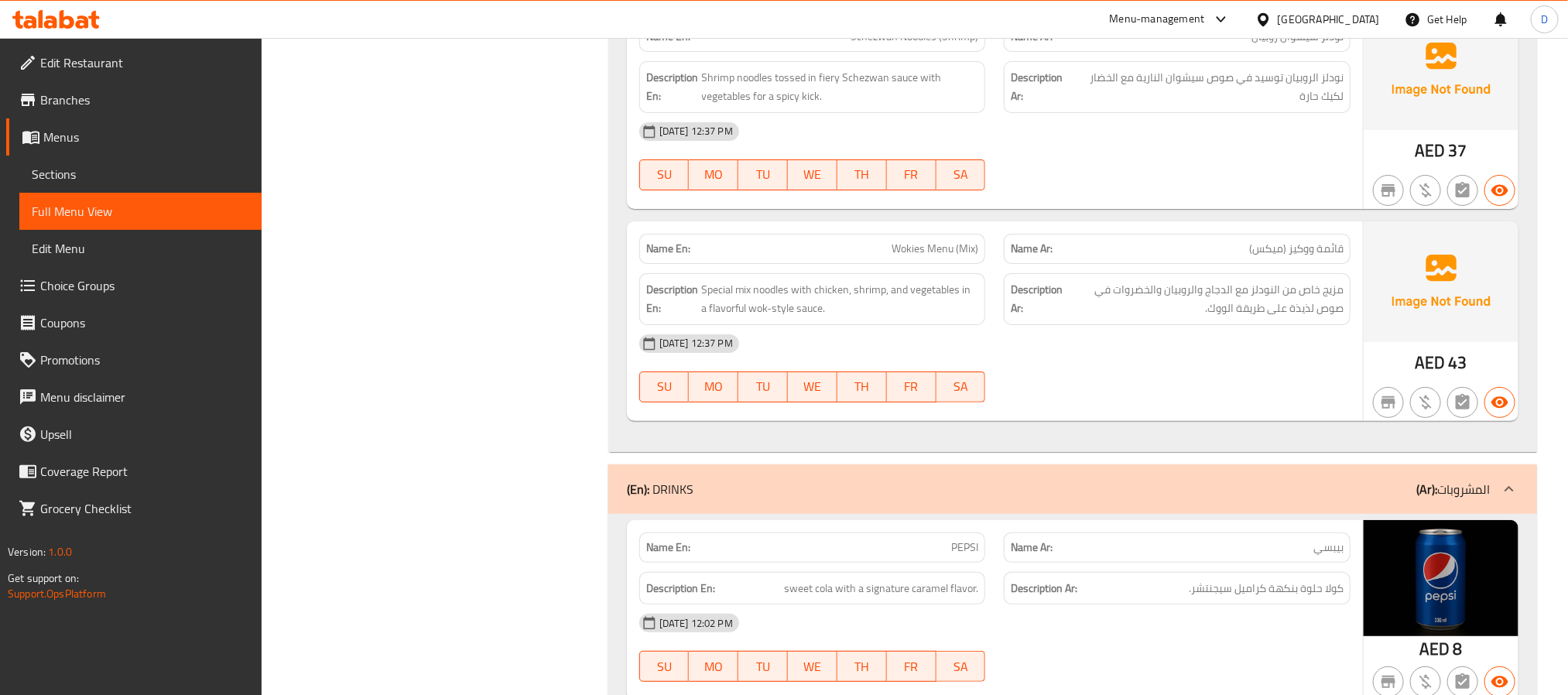
scroll to position [15183, 0]
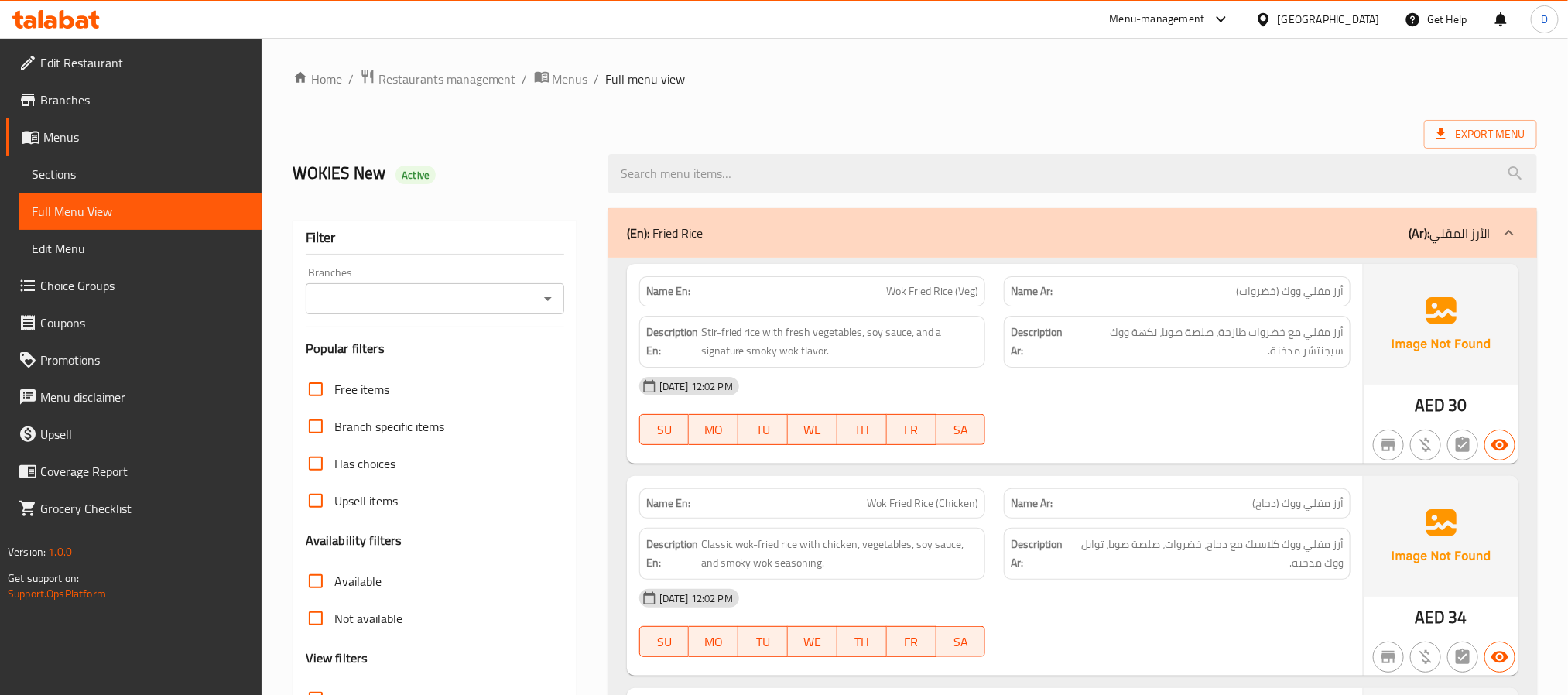
drag, startPoint x: 133, startPoint y: 187, endPoint x: 120, endPoint y: 173, distance: 19.1
click at [133, 187] on link "Sections" at bounding box center [141, 174] width 243 height 37
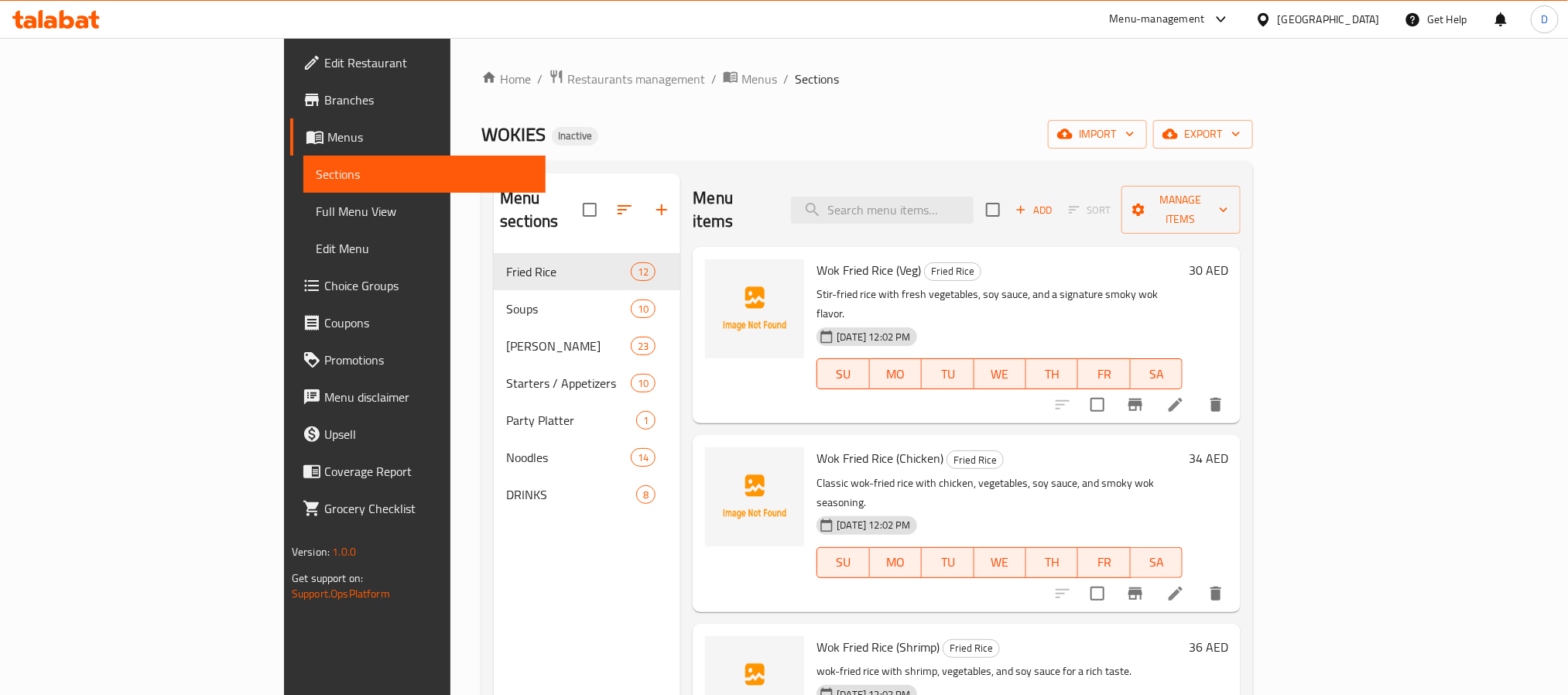
click at [316, 173] on span "Sections" at bounding box center [424, 174] width 217 height 19
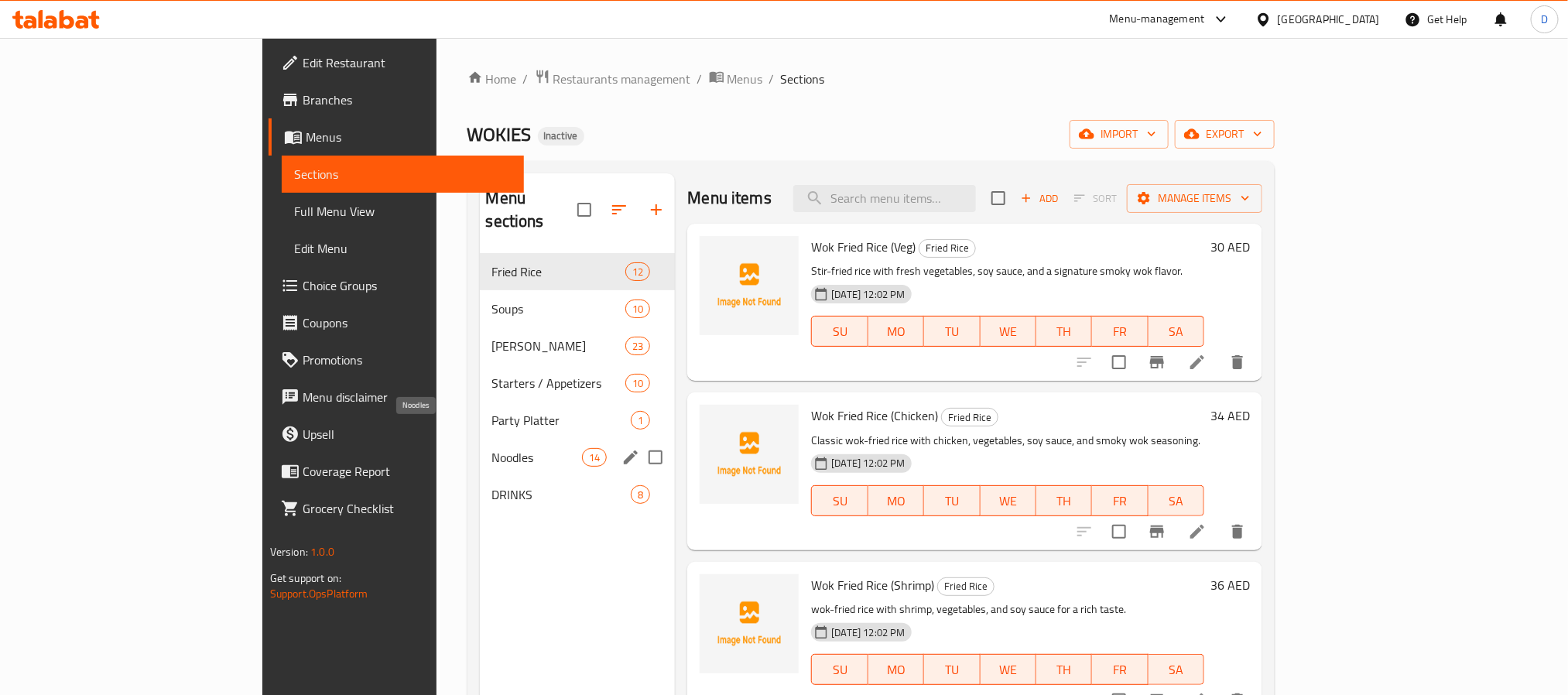
click at [493, 448] on span "Noodles" at bounding box center [538, 457] width 90 height 19
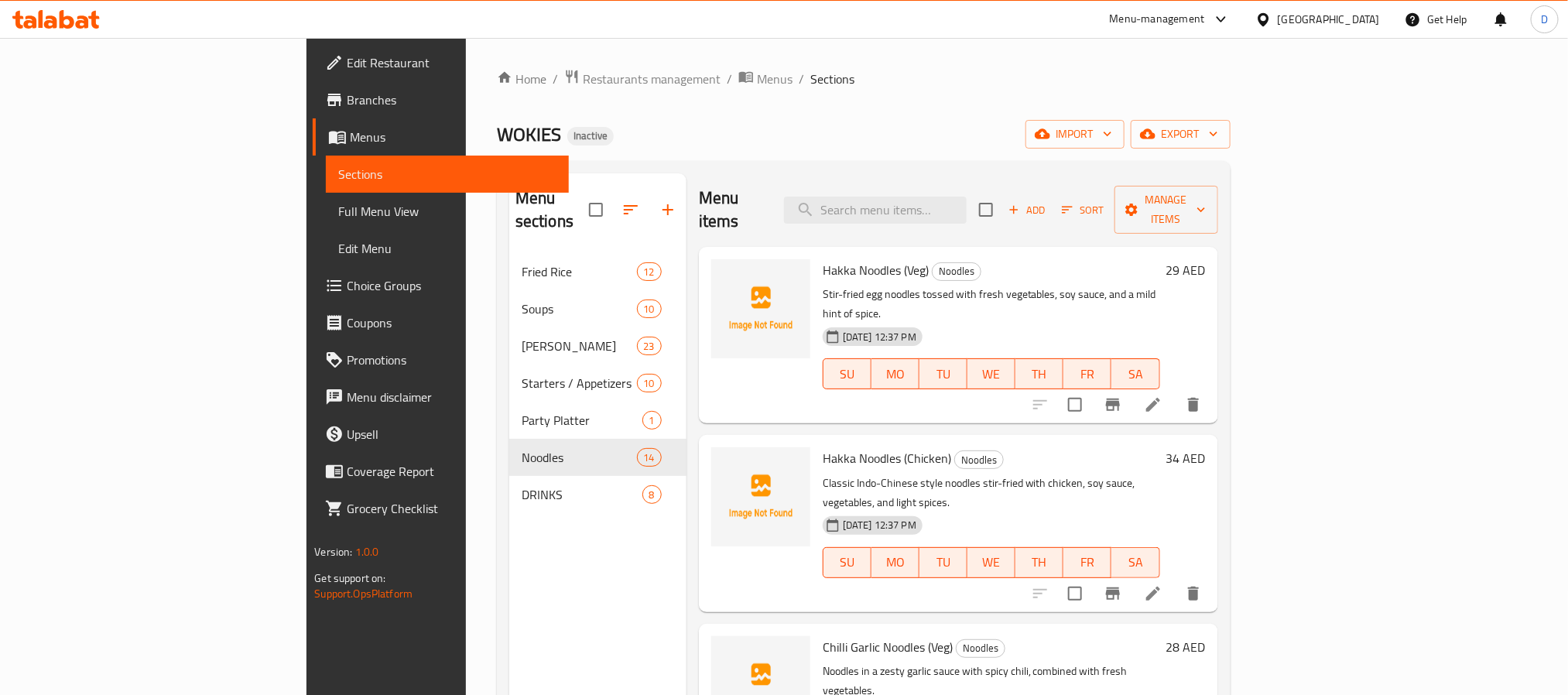
click at [1175, 391] on li at bounding box center [1153, 405] width 43 height 28
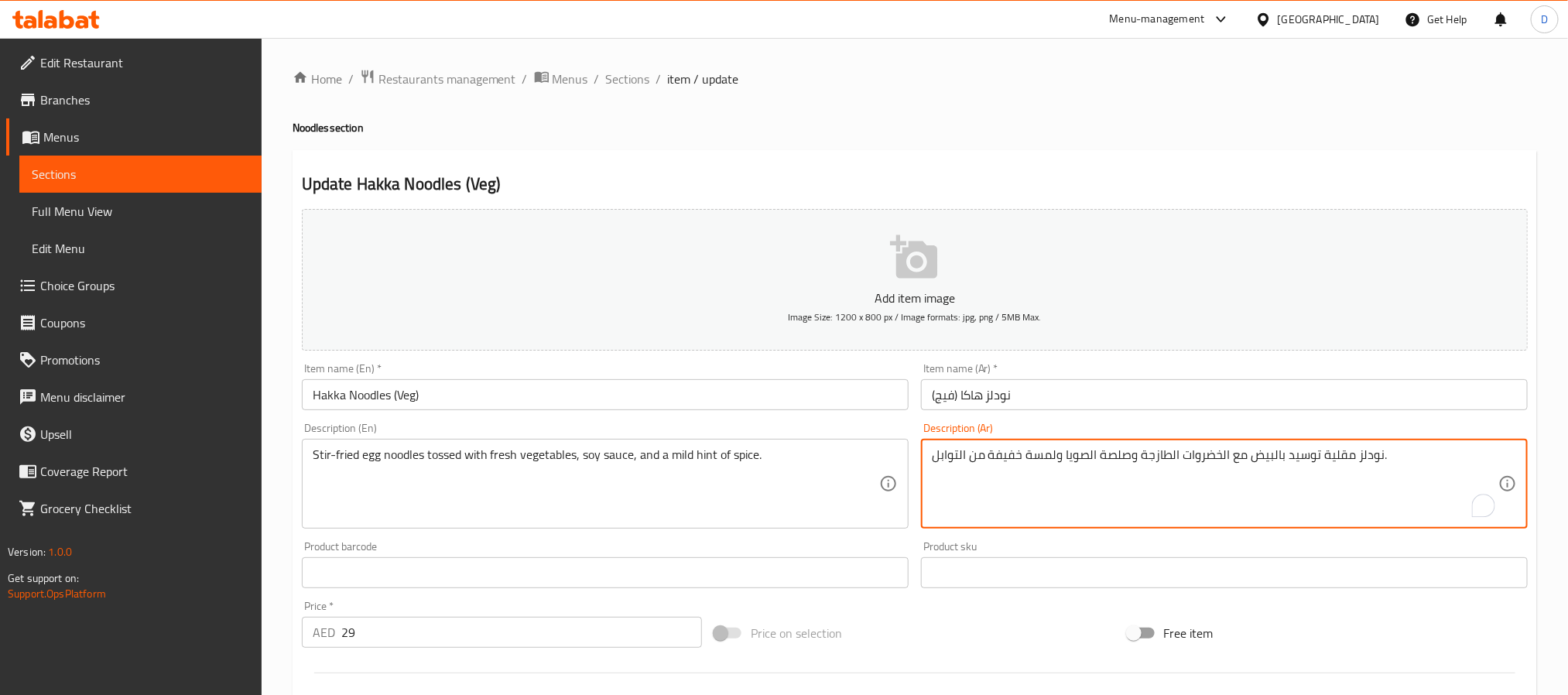
type textarea "نودلز مقلية توسيد بالبيض مع الخضروات الطازجة وصلصة الصويا ولمسة خفيفة من التواب…"
click at [825, 384] on input "Hakka Noodles (Veg)" at bounding box center [605, 395] width 607 height 31
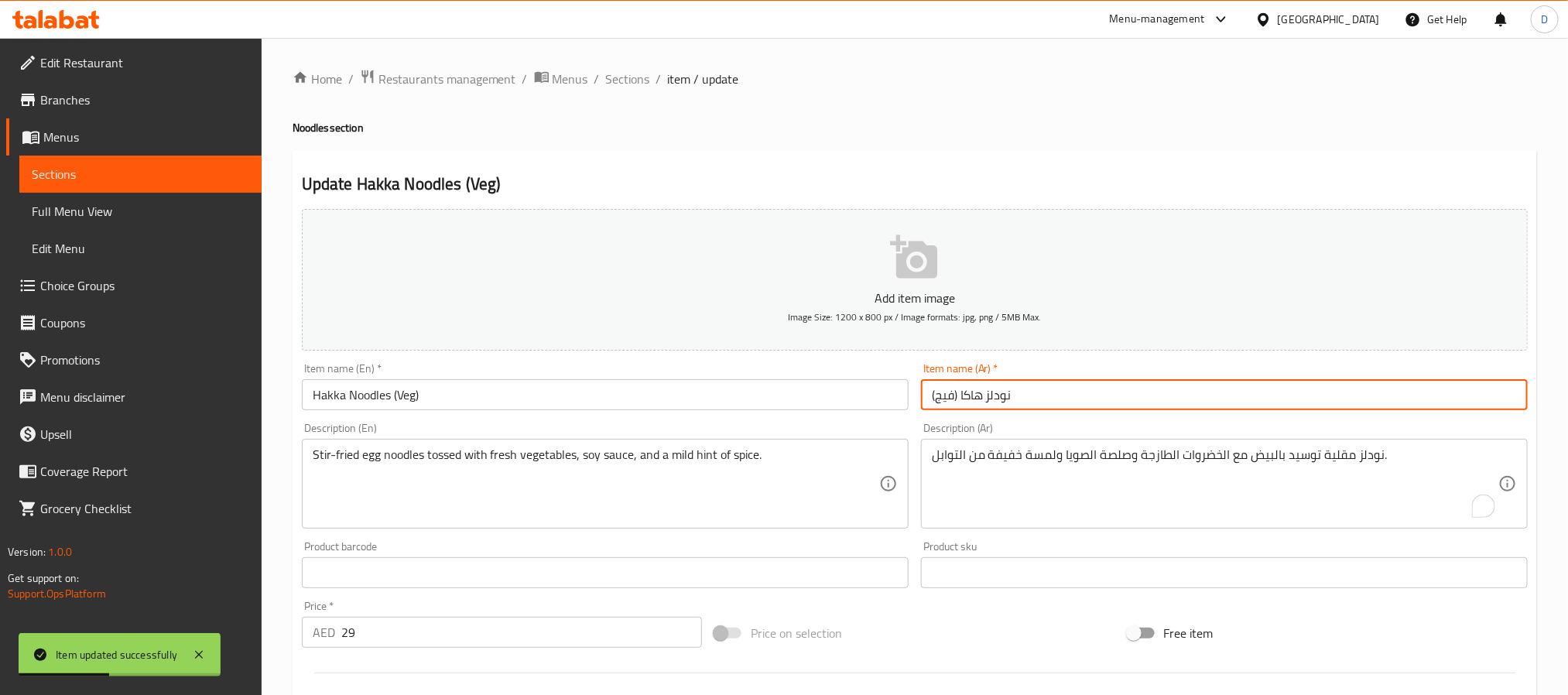
click at [948, 396] on input "نودلز هاكا (فيج)" at bounding box center [1225, 395] width 607 height 31
paste input "باتيه"
type input "نودلز هاكا (نباتيه)"
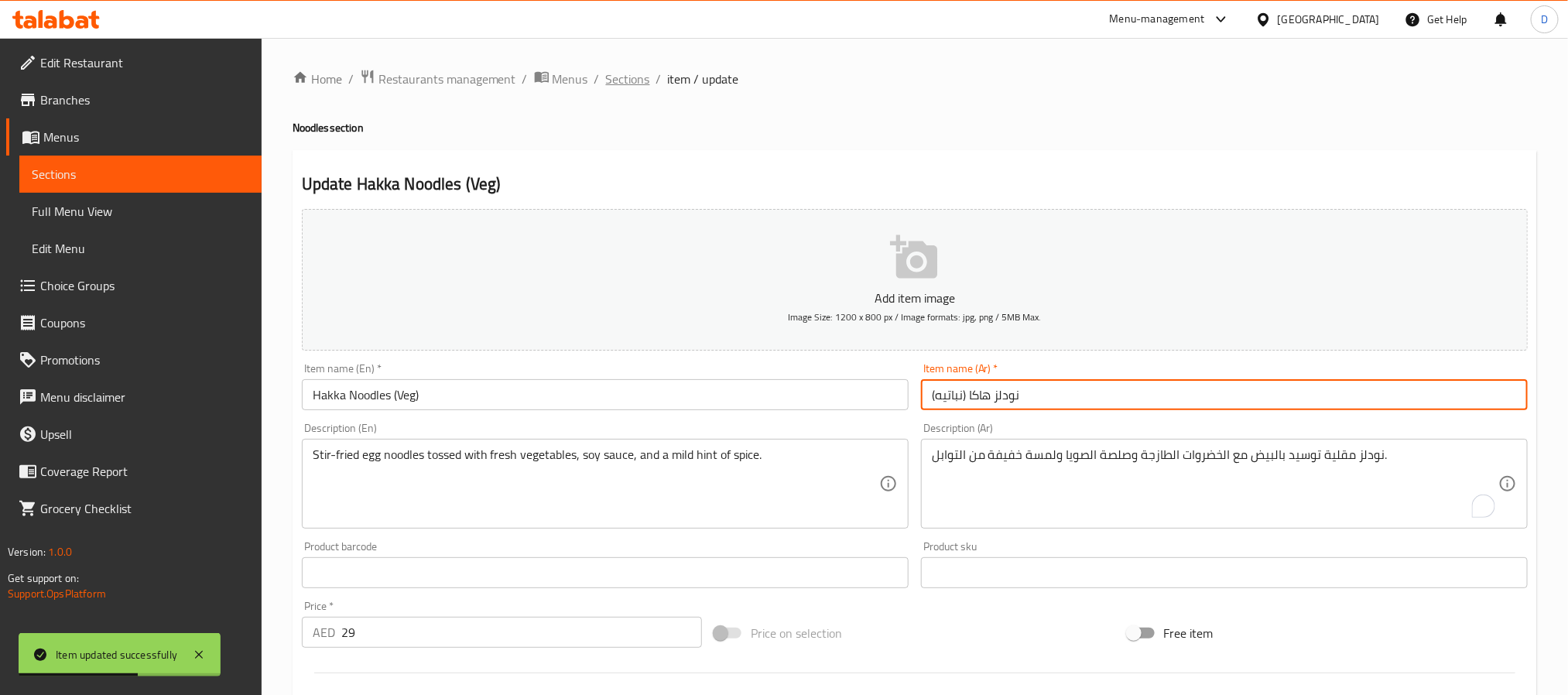
click at [625, 76] on span "Sections" at bounding box center [628, 79] width 44 height 19
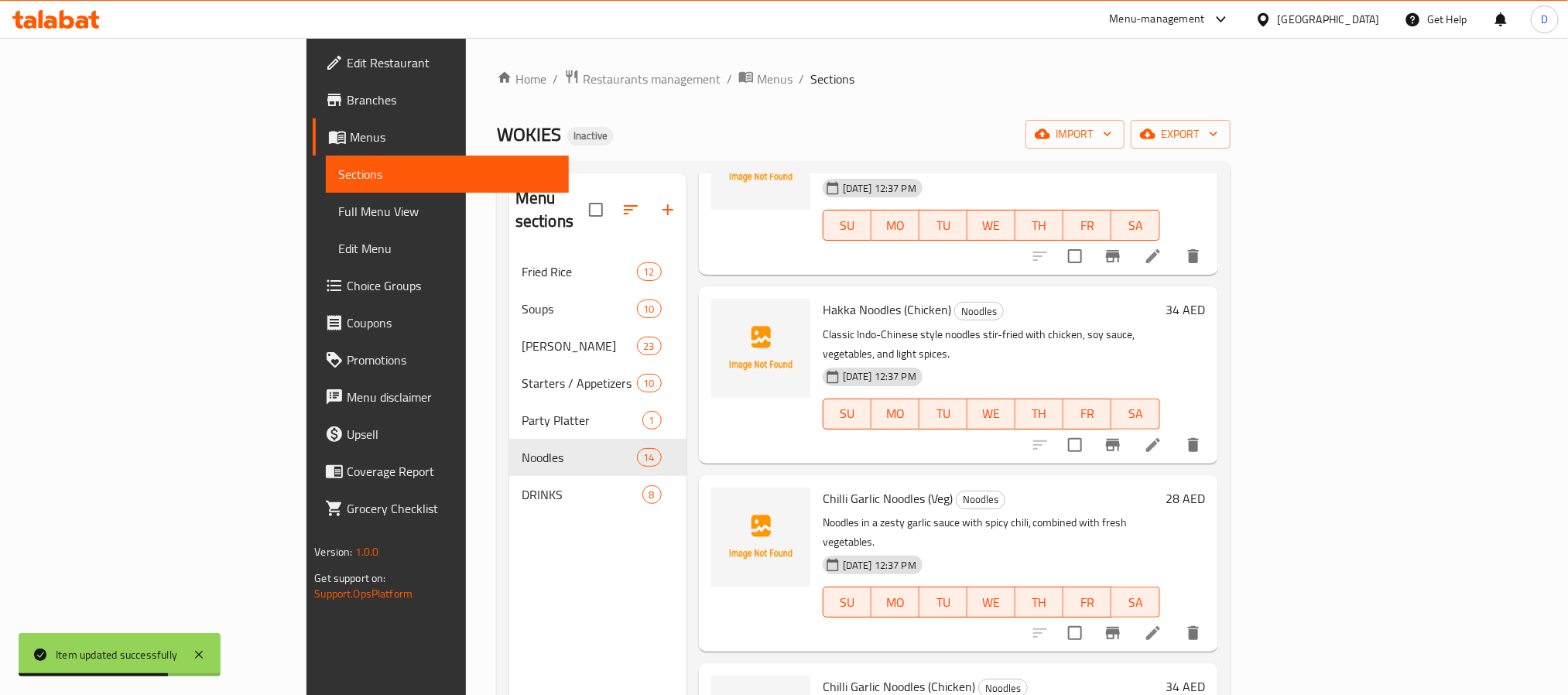
scroll to position [232, 0]
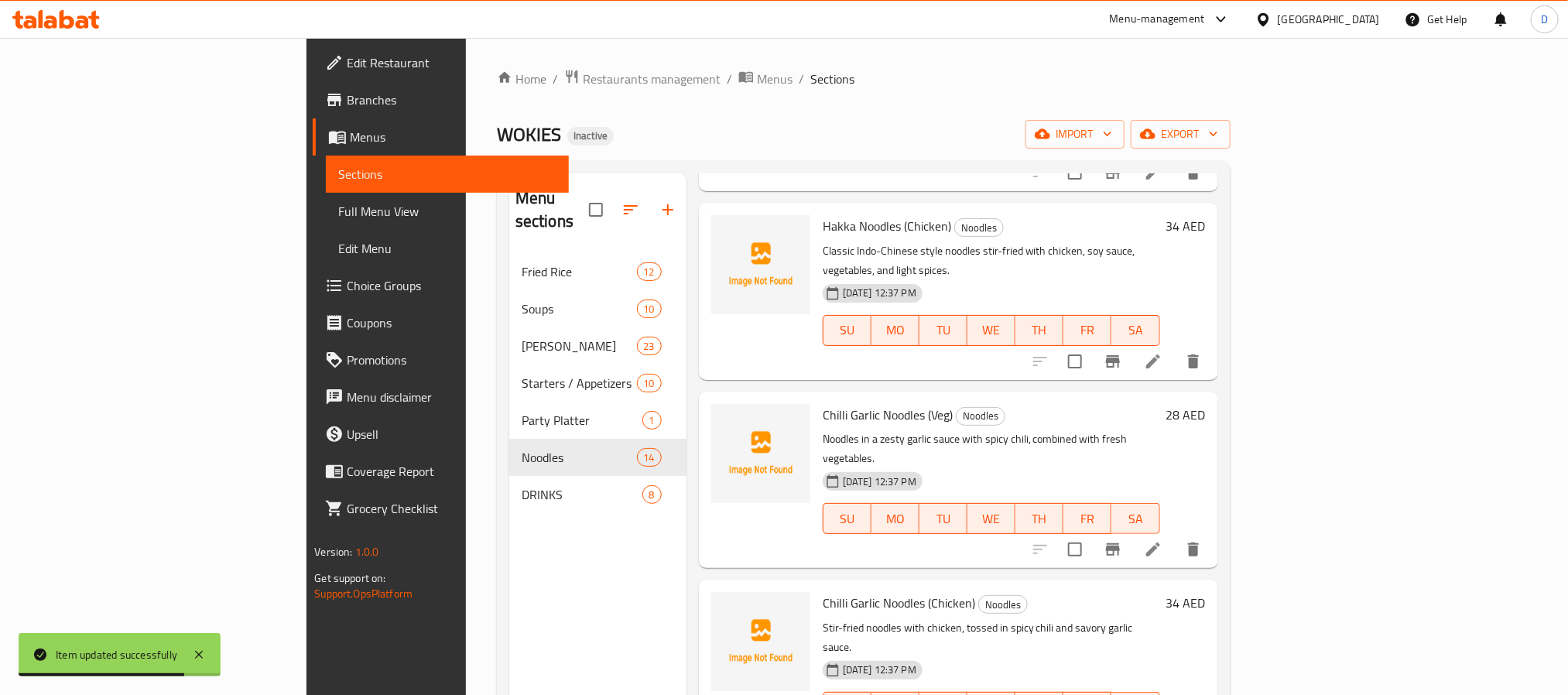
click at [1161, 543] on icon at bounding box center [1153, 549] width 14 height 14
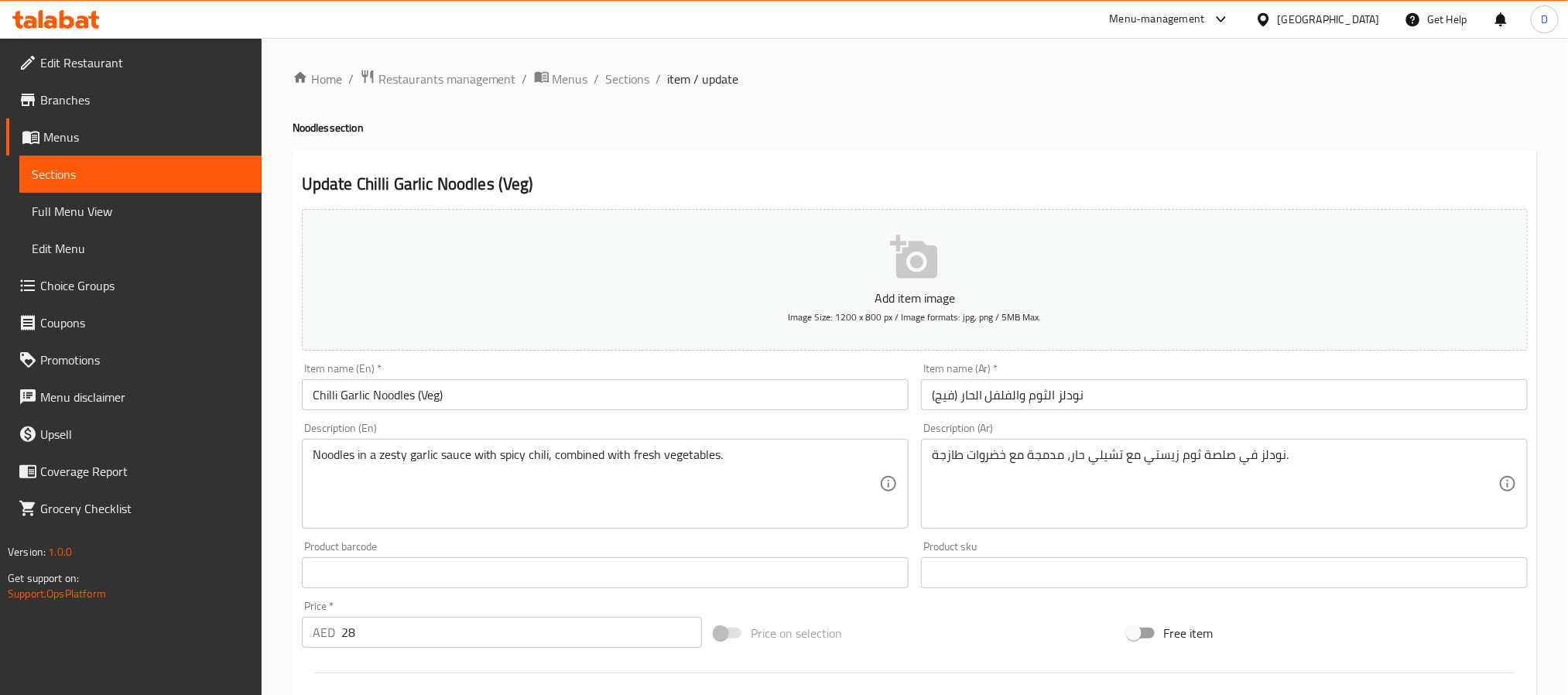
click at [948, 393] on input "نودلز الثوم والفلفل الحار (فيج)" at bounding box center [1225, 395] width 607 height 31
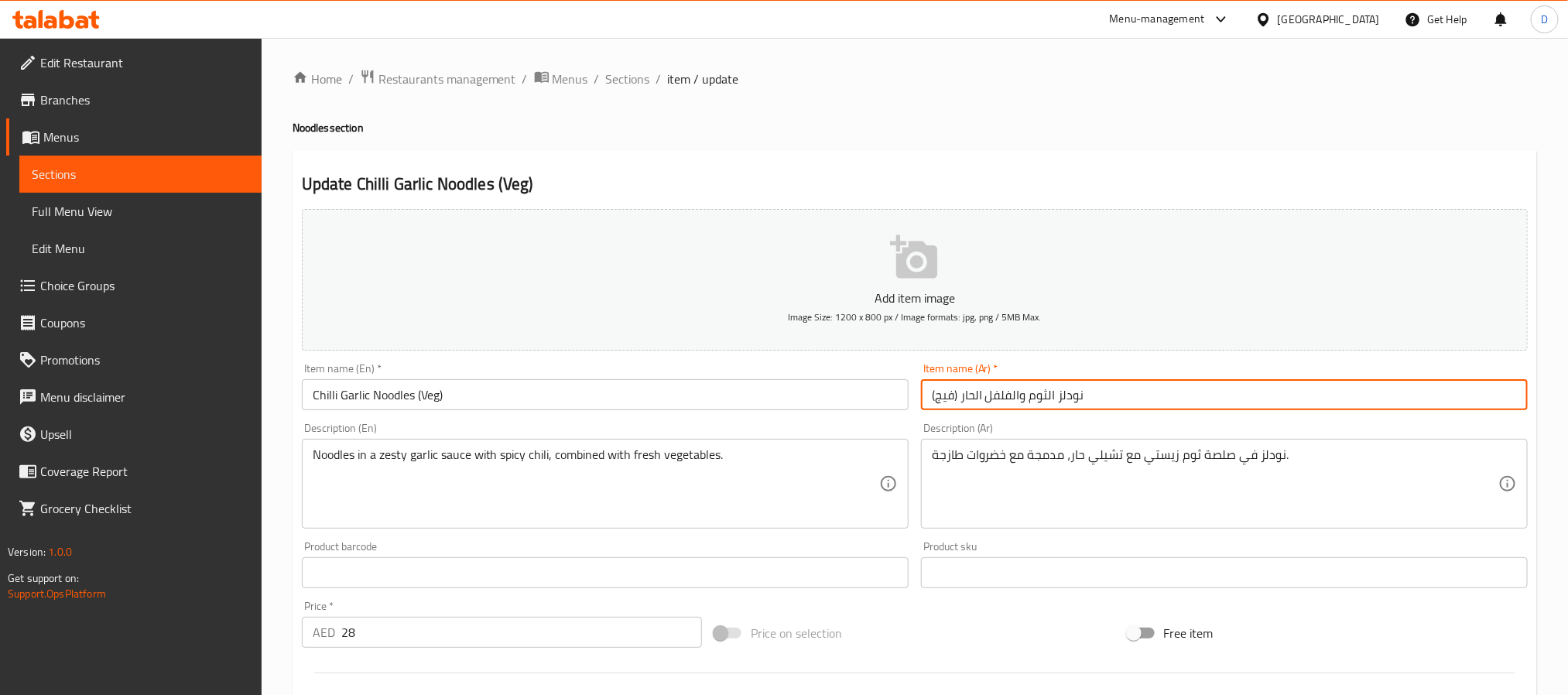
click at [948, 393] on input "نودلز الثوم والفلفل الحار (فيج)" at bounding box center [1225, 395] width 607 height 31
paste input "باتيه"
type input "نودلز الثوم والفلفل الحار (نباتيه)"
click at [642, 87] on span "Sections" at bounding box center [628, 79] width 44 height 19
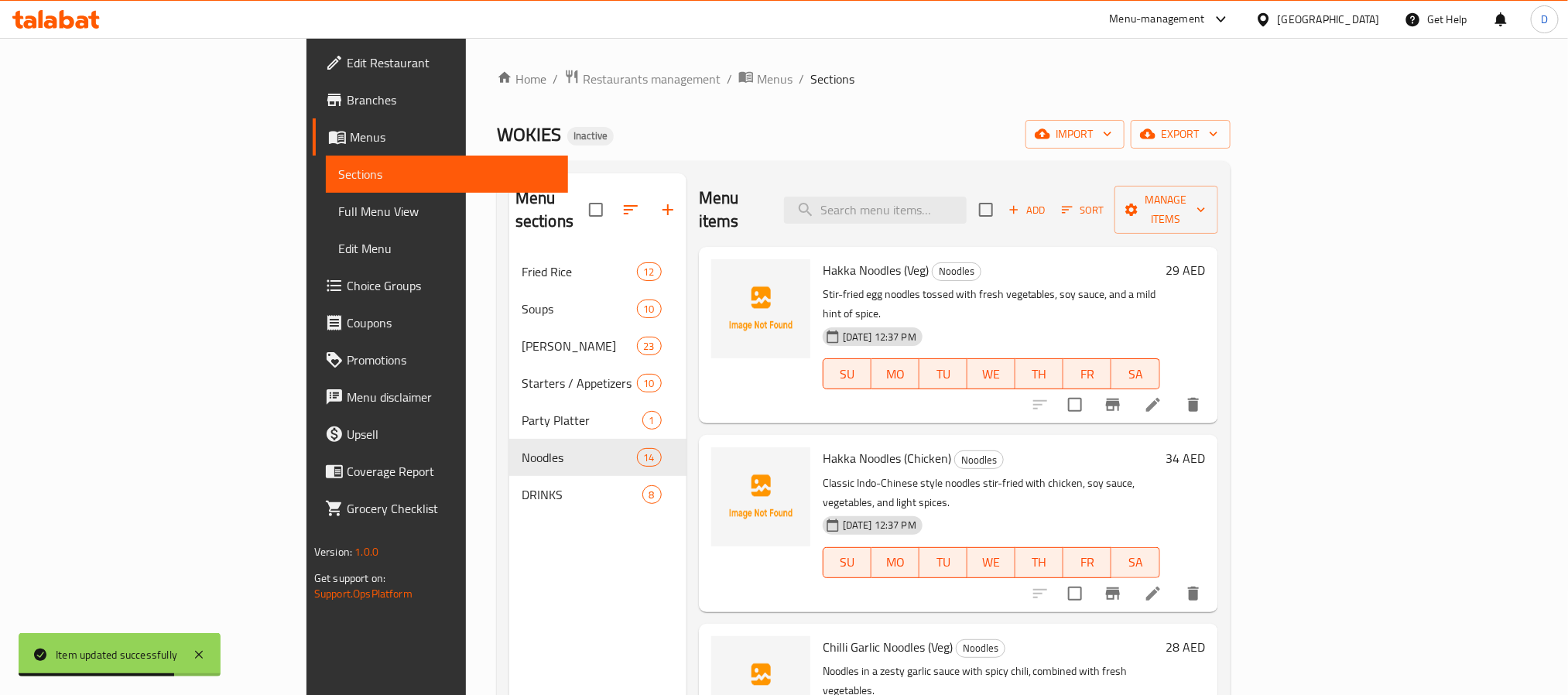
scroll to position [739, 0]
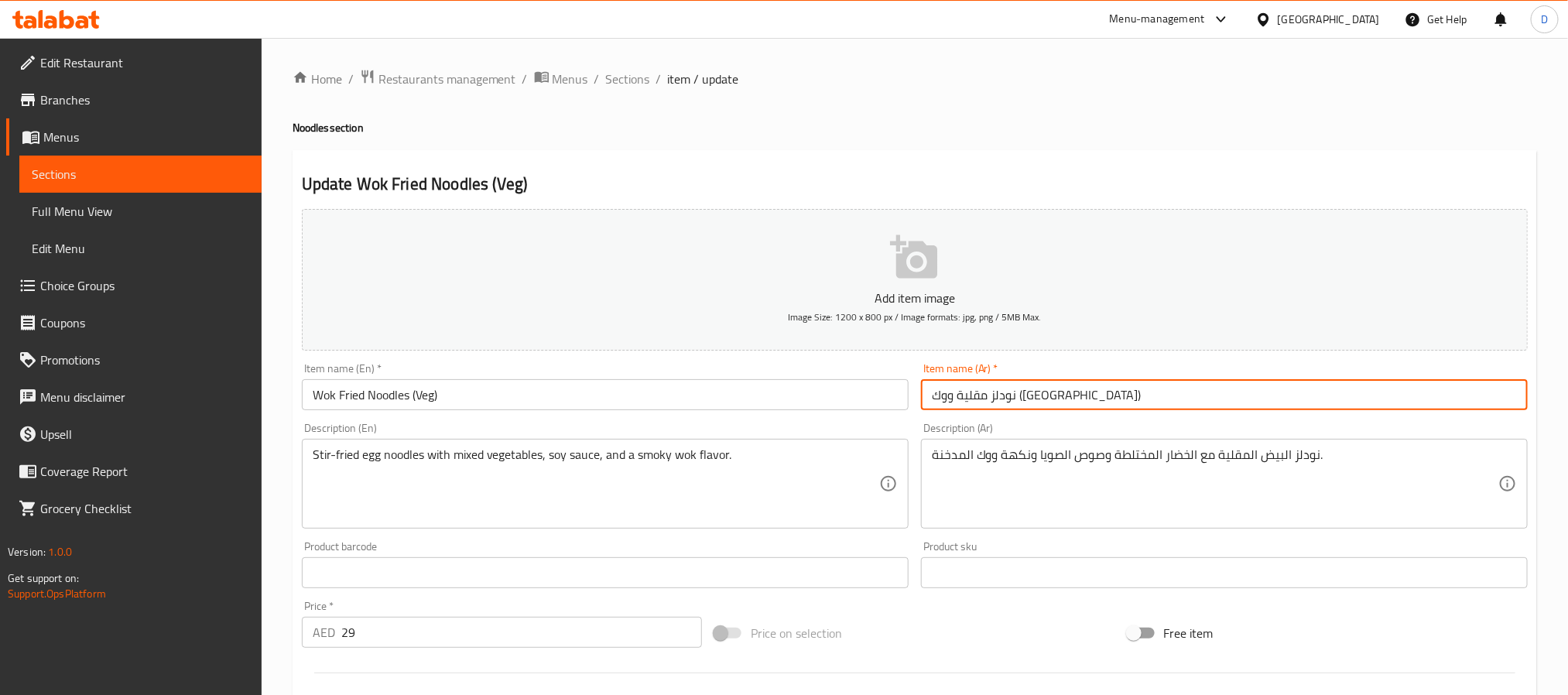
click at [946, 397] on input "نودلز مقلية ووك (فيج)" at bounding box center [1225, 395] width 607 height 31
paste input "باتيه"
type input "نودلز مقلية ووك (نباتيه)"
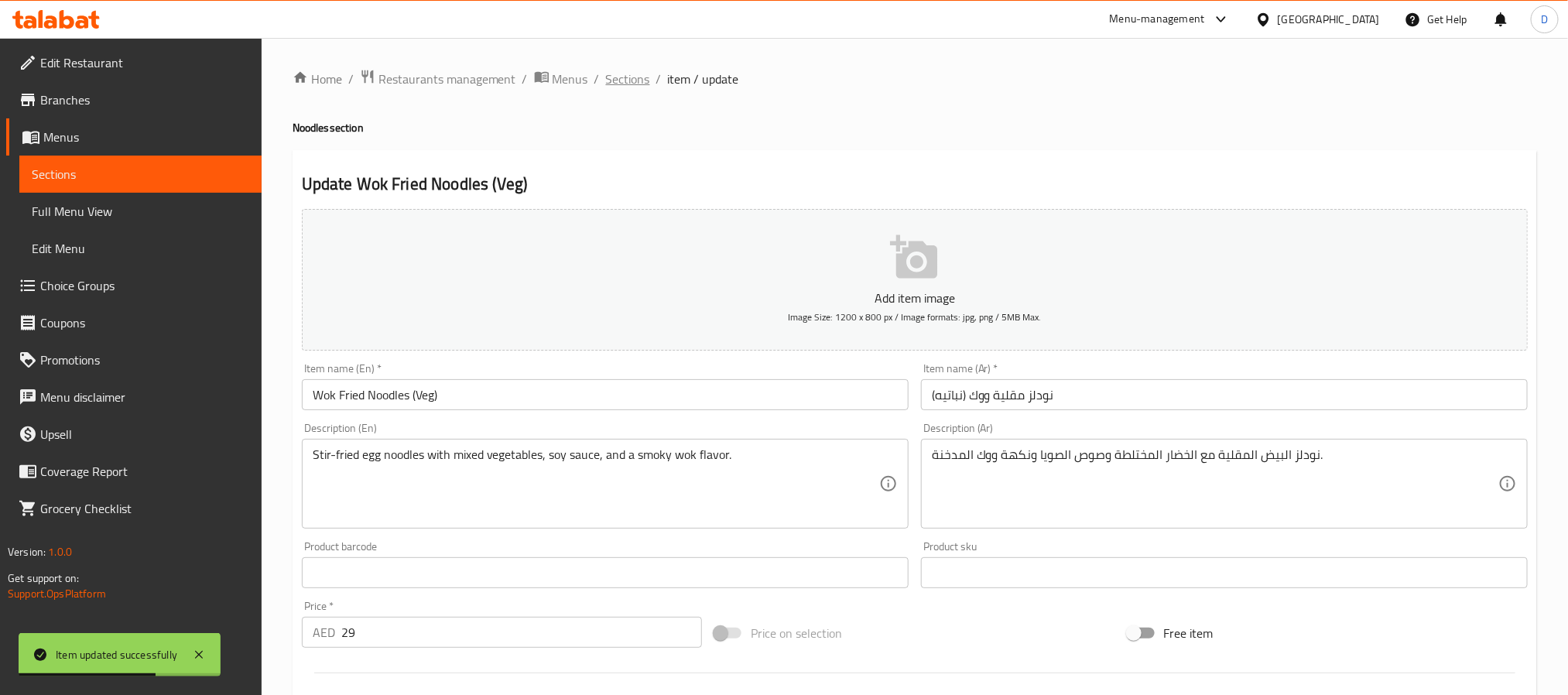
click at [642, 82] on span "Sections" at bounding box center [628, 79] width 44 height 19
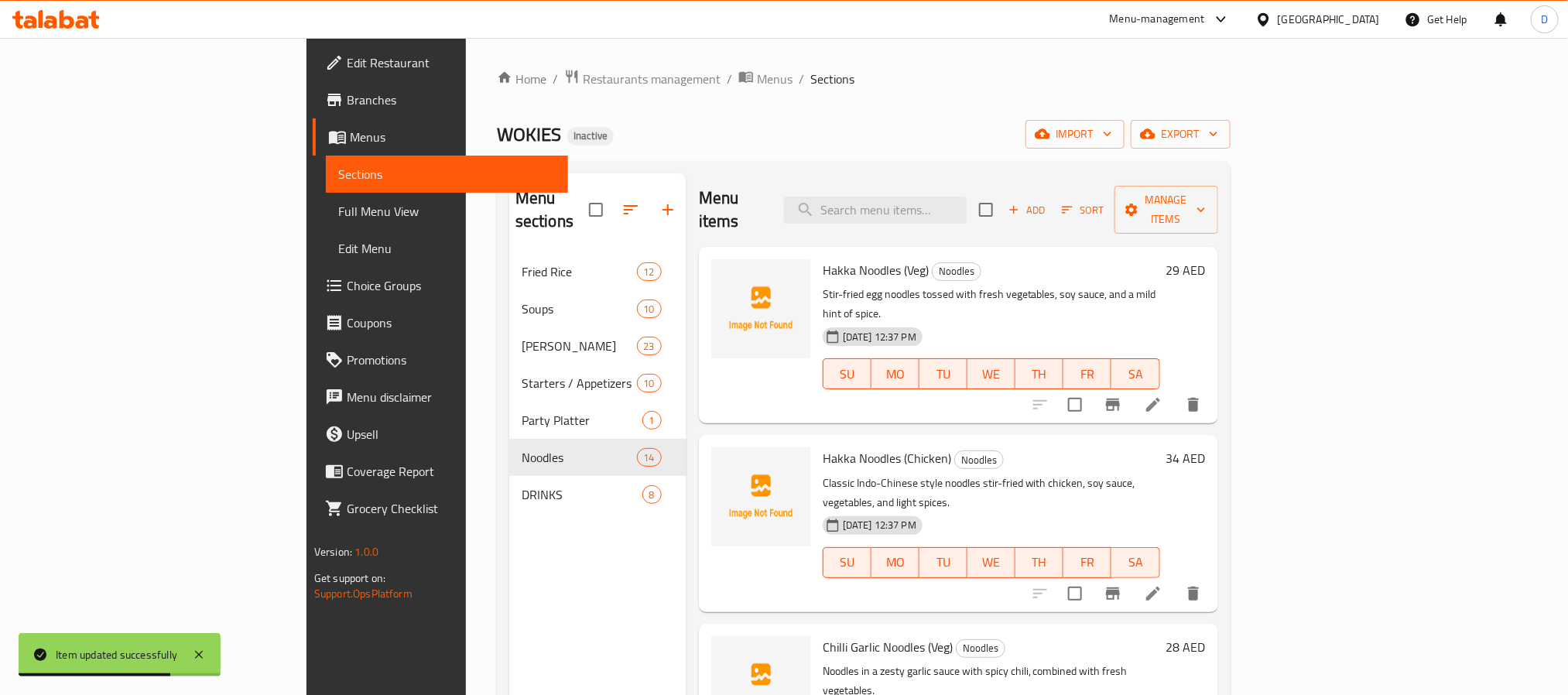
scroll to position [1247, 0]
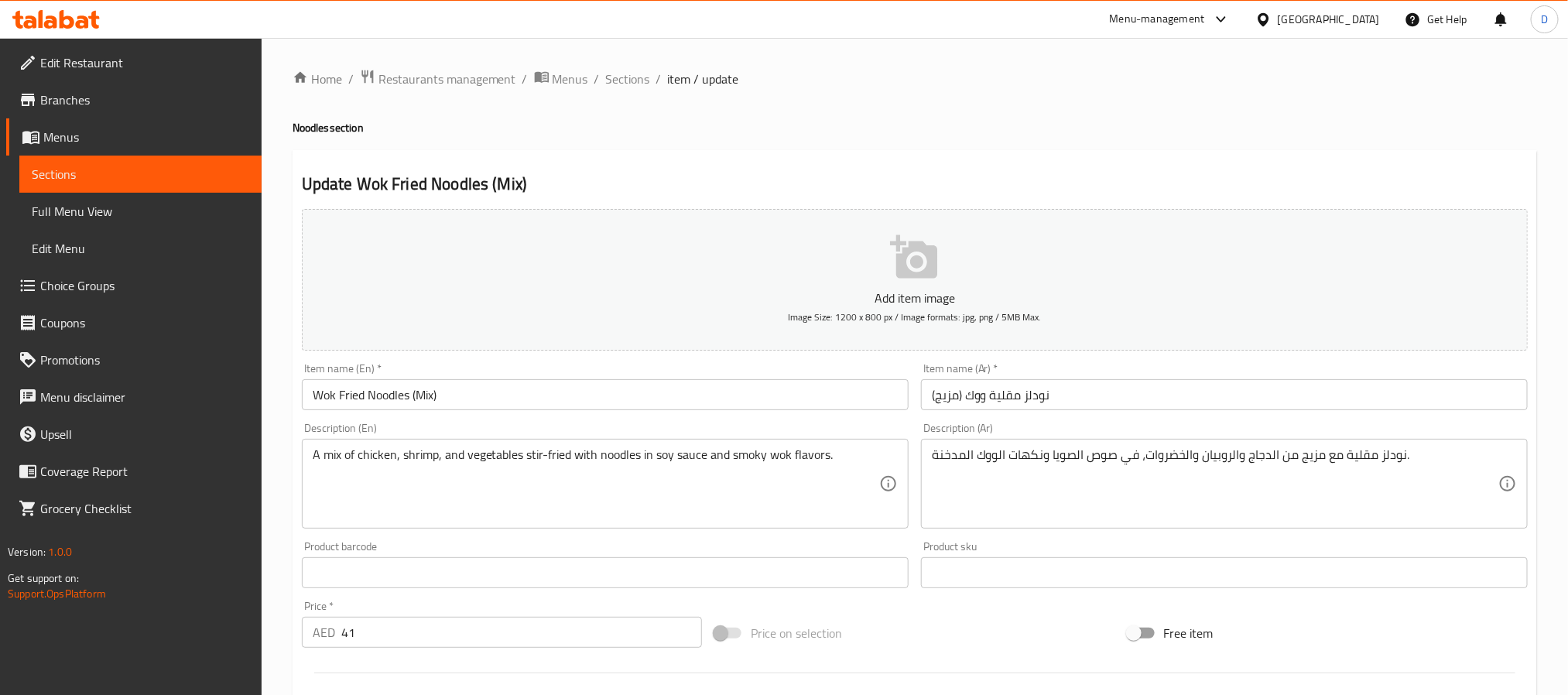
click at [952, 395] on input "نودلز مقلية ووك (مزيج)" at bounding box center [1225, 395] width 607 height 31
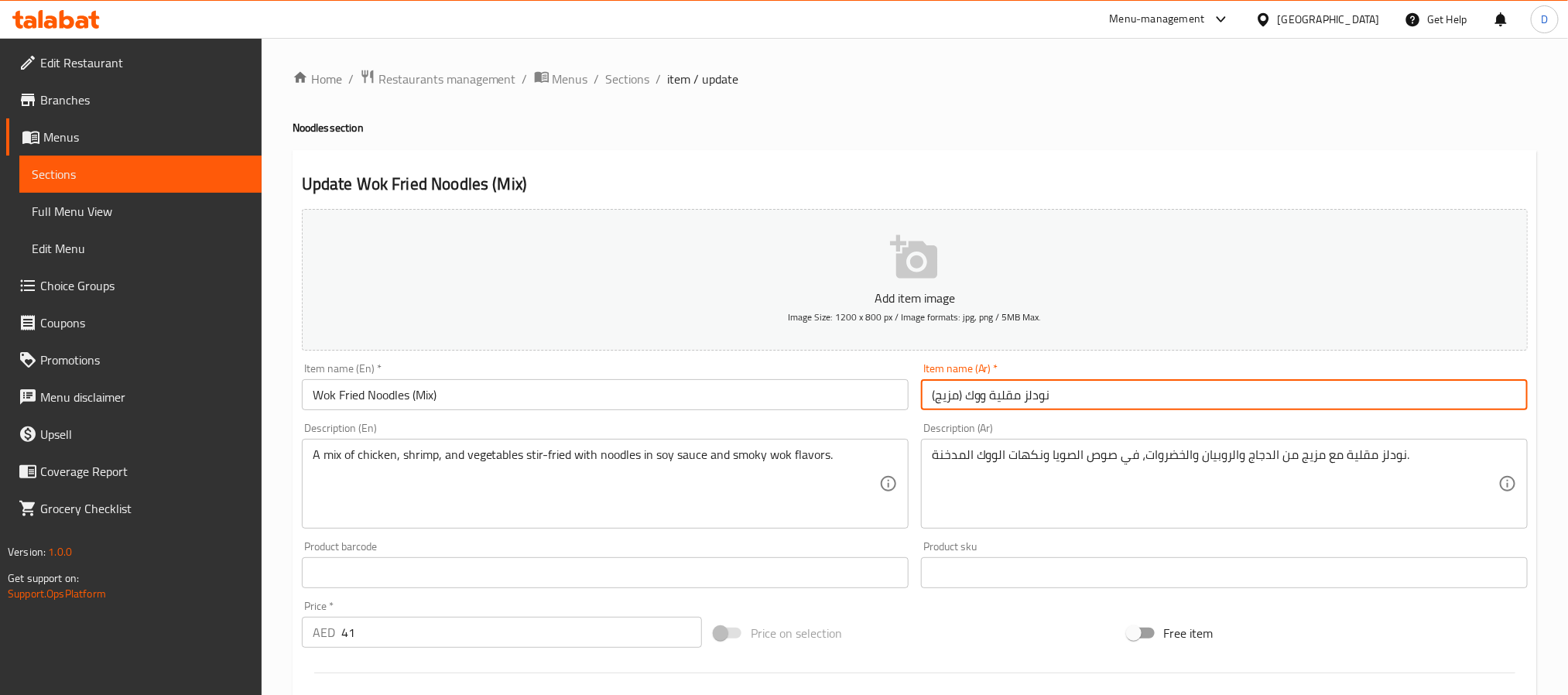
drag, startPoint x: 952, startPoint y: 395, endPoint x: 1001, endPoint y: 494, distance: 110.5
click at [954, 395] on input "نودلز مقلية ووك (مزيج)" at bounding box center [1225, 395] width 607 height 31
type input "نودلز مقلية ووك (ميكس)"
drag, startPoint x: 627, startPoint y: 72, endPoint x: 725, endPoint y: 95, distance: 100.7
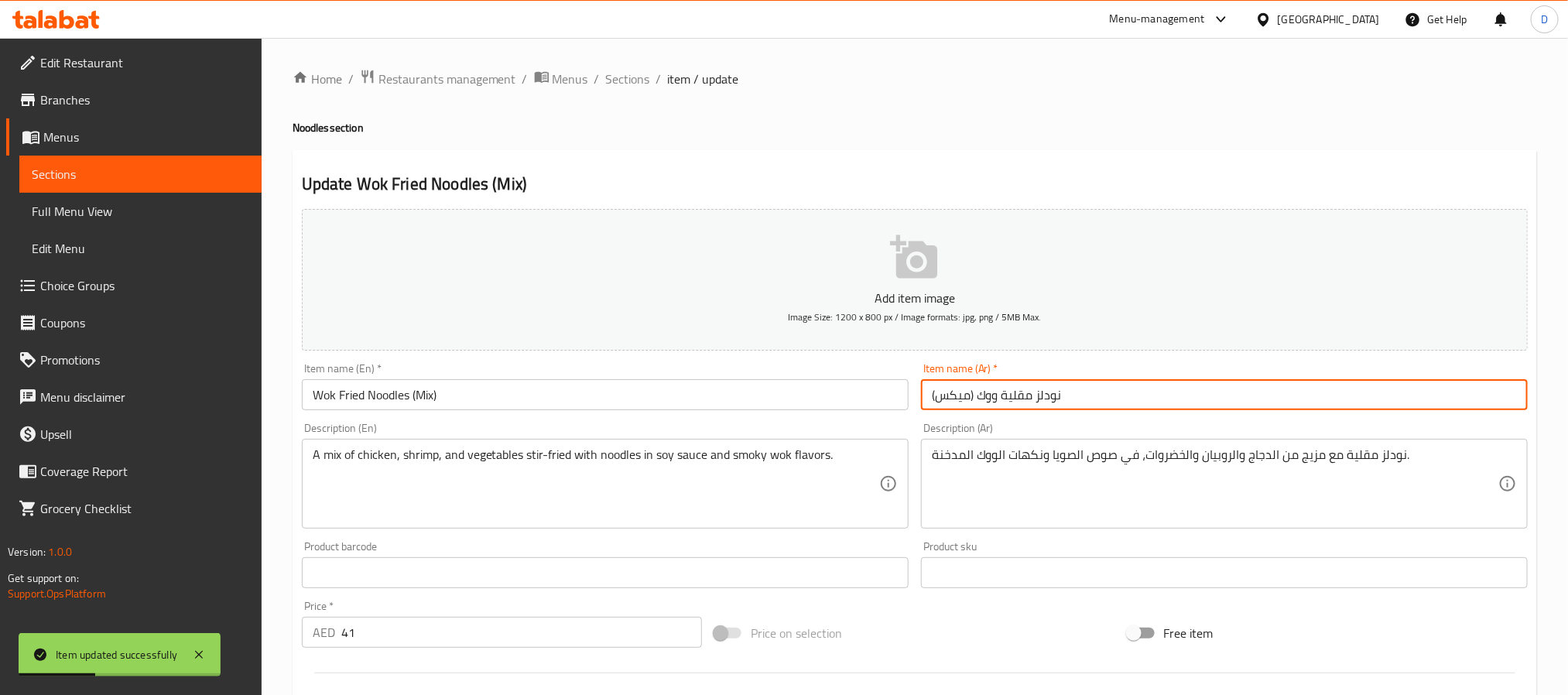
click at [627, 72] on span "Sections" at bounding box center [628, 79] width 44 height 19
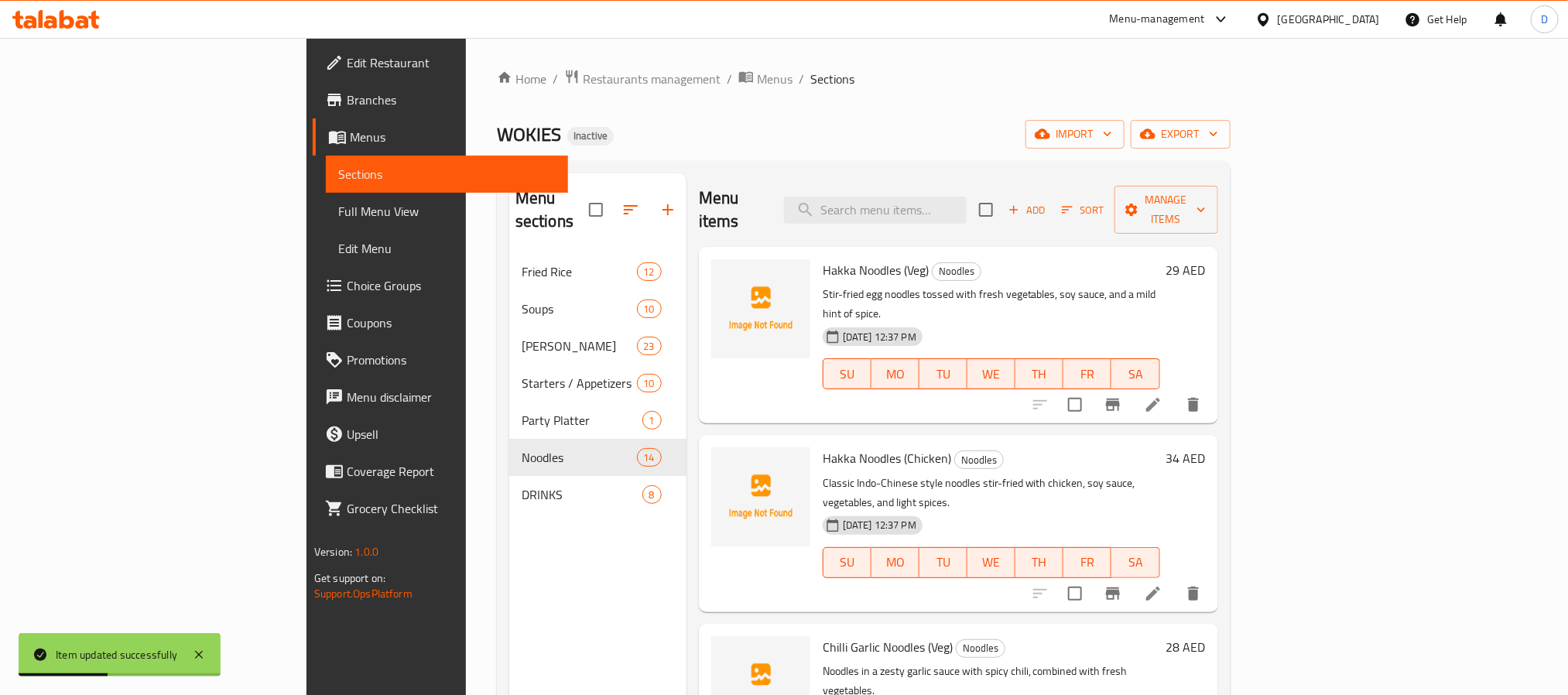
scroll to position [1415, 0]
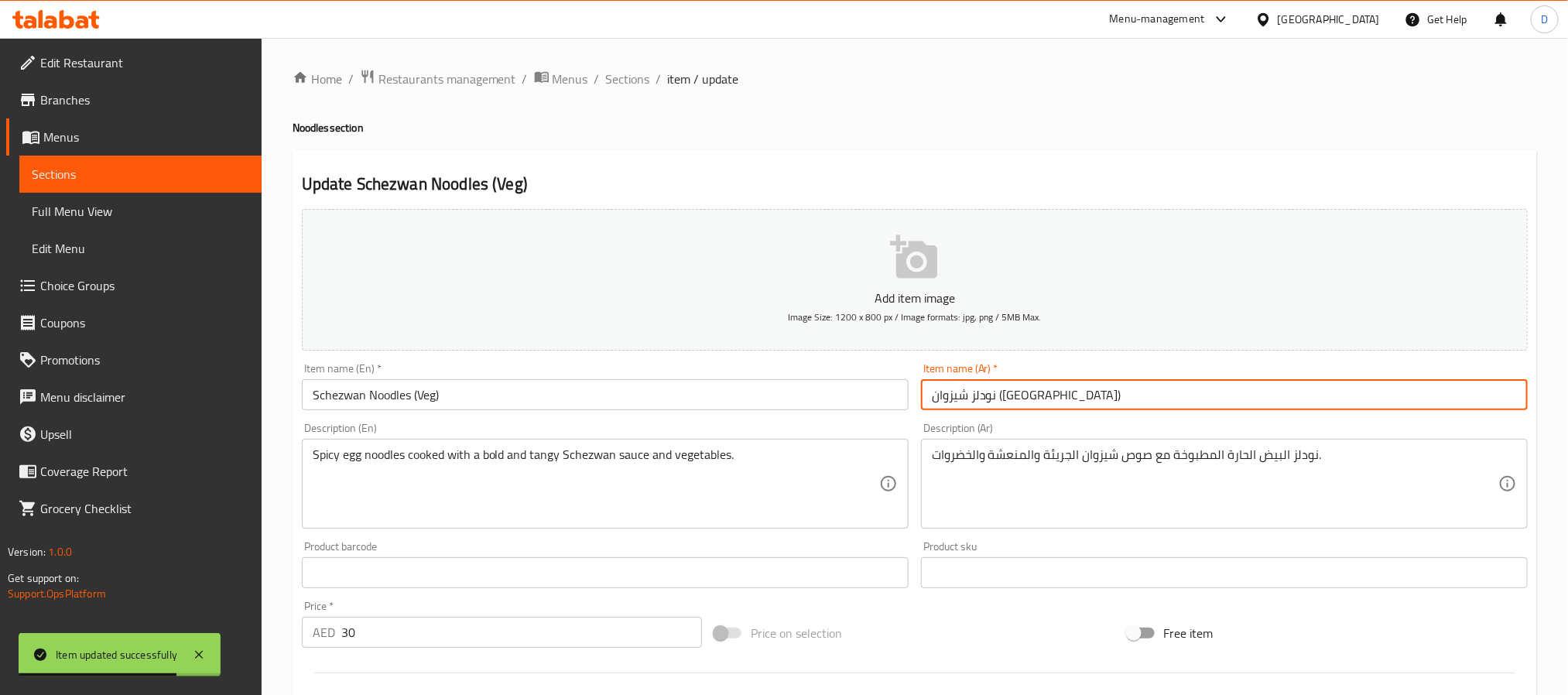
click at [943, 399] on input "نودلز شيزوان (فيج)" at bounding box center [1225, 395] width 607 height 31
paste input "باتيه"
type input "نودلز شيزوان (نباتيه)"
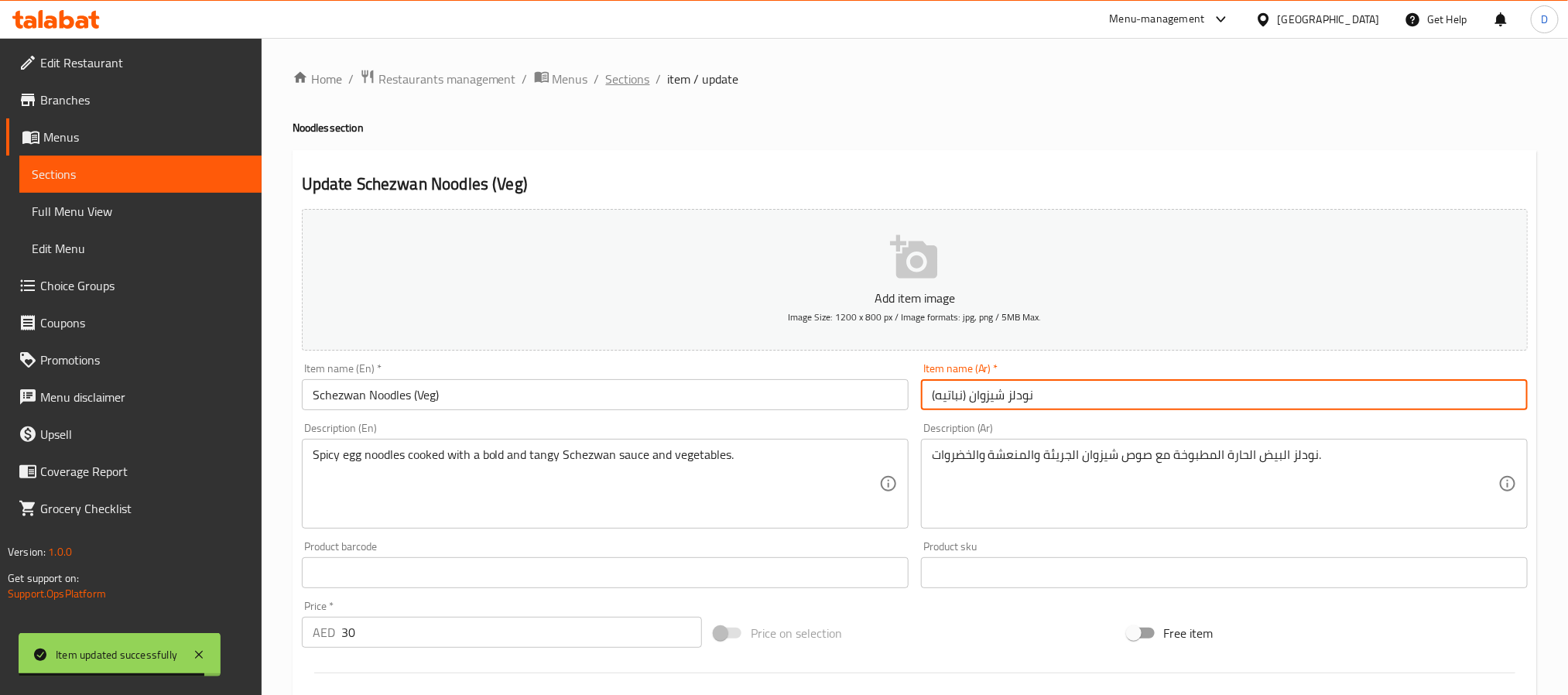
click at [637, 70] on span "Sections" at bounding box center [628, 79] width 44 height 19
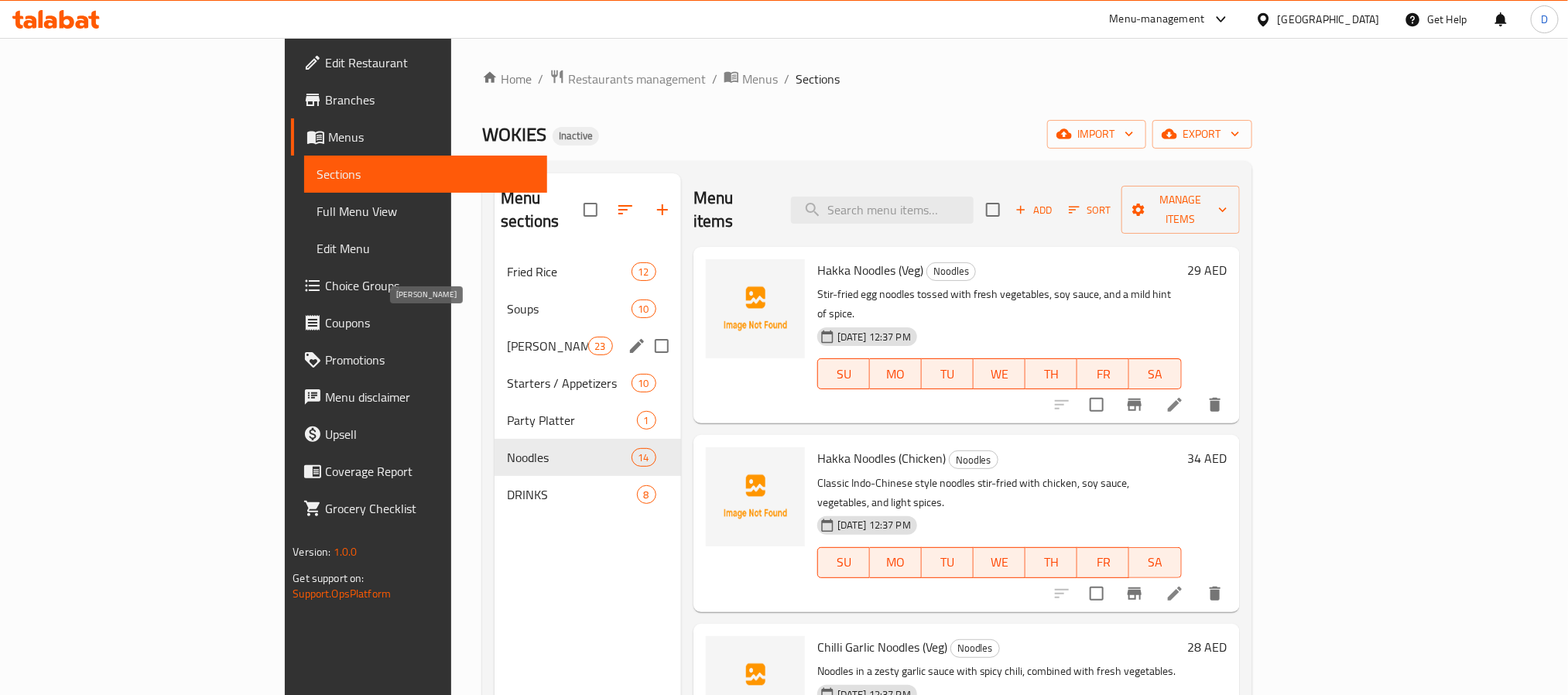
click at [507, 337] on span "[PERSON_NAME]" at bounding box center [548, 346] width 80 height 19
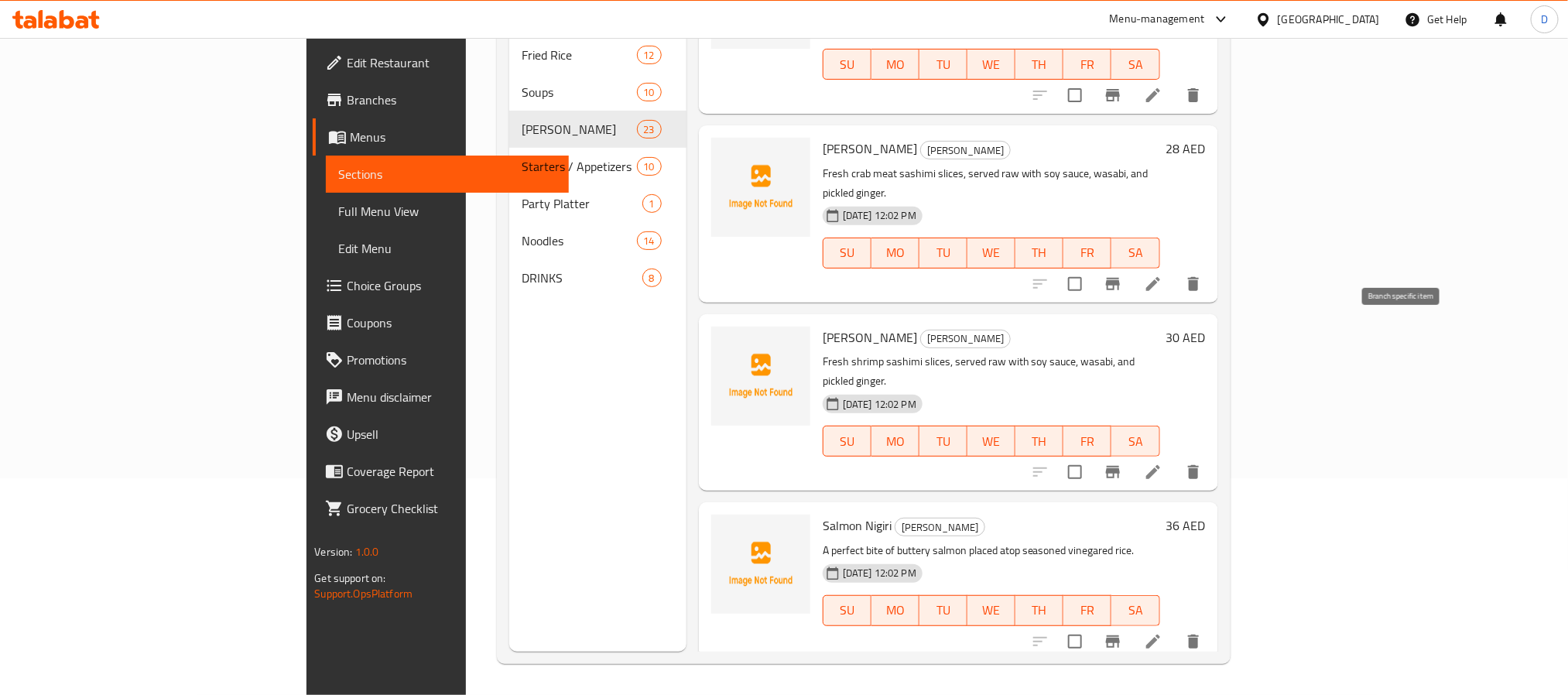
scroll to position [232, 0]
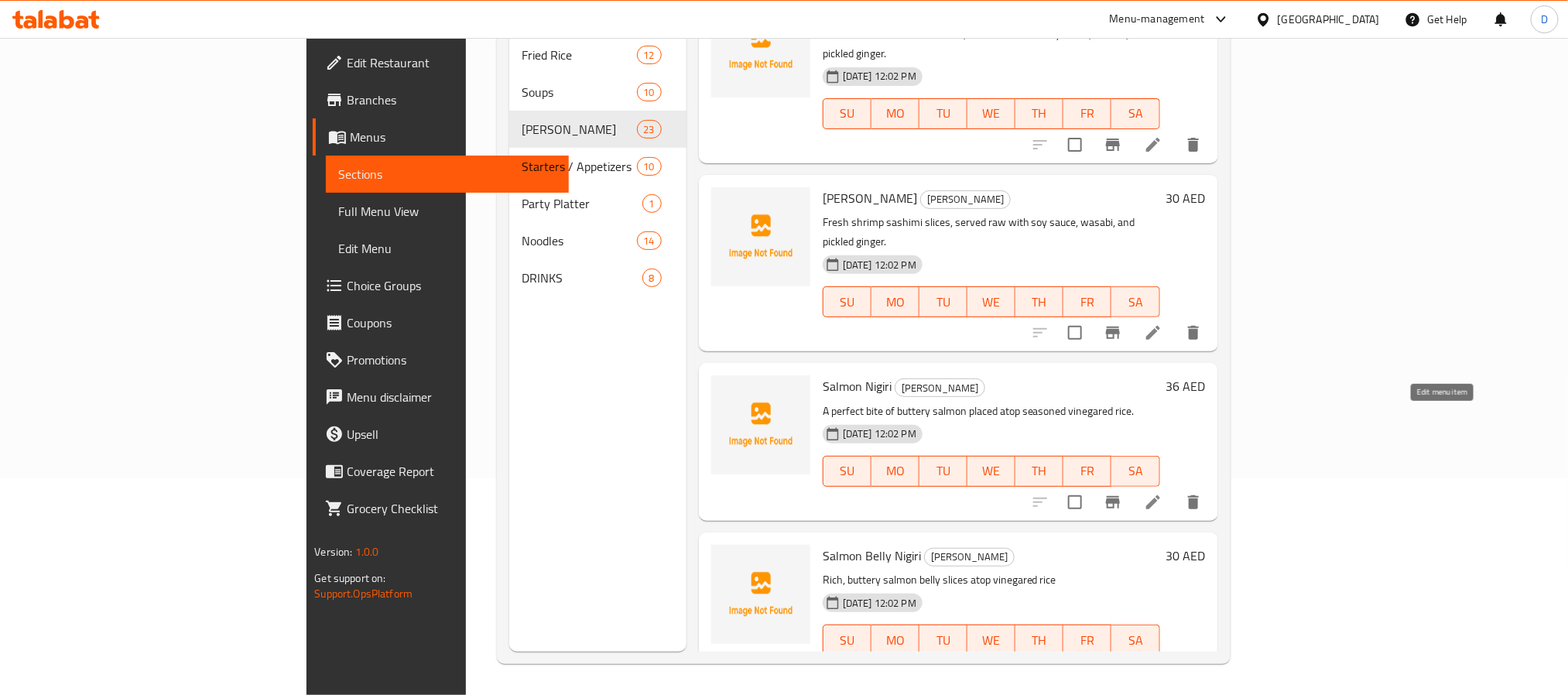
click at [1161, 495] on icon at bounding box center [1153, 502] width 14 height 14
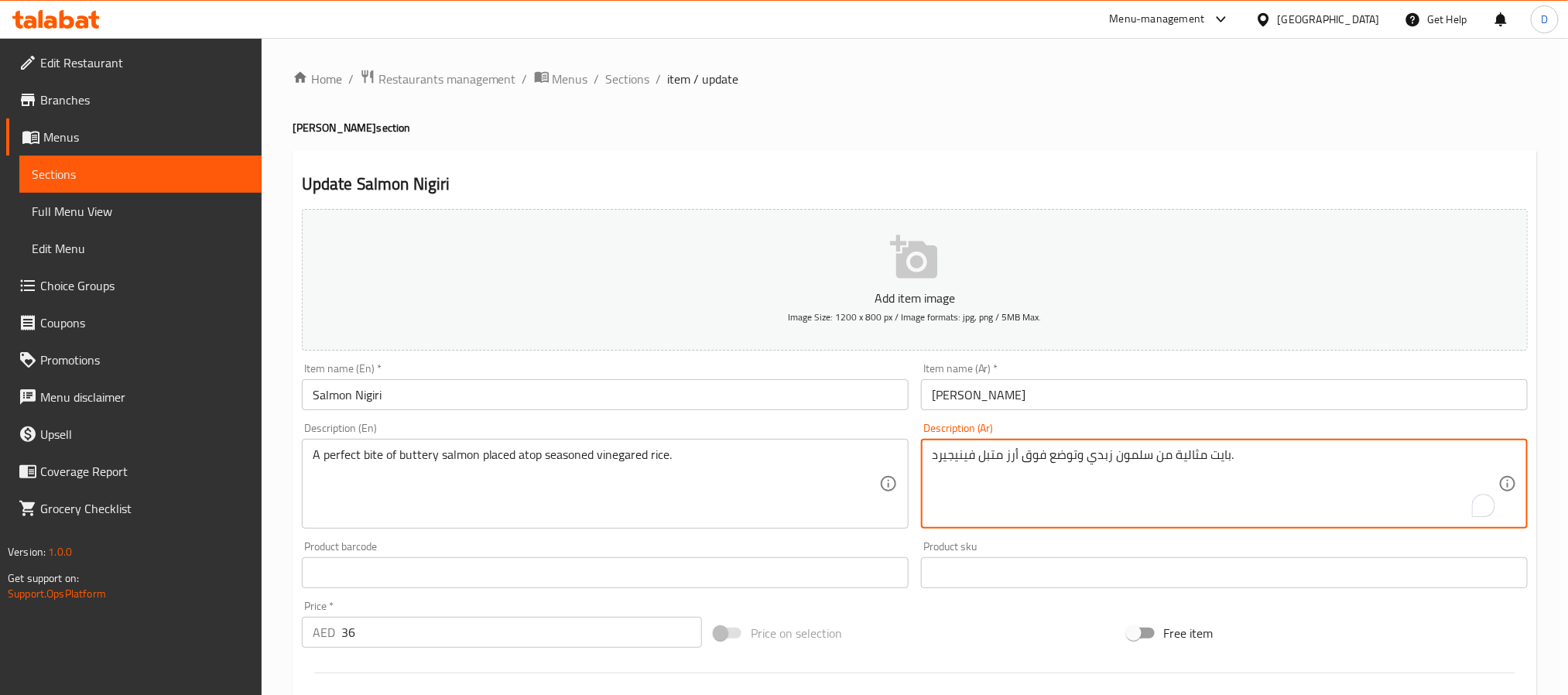
click at [750, 397] on input "Salmon Nigiri" at bounding box center [605, 395] width 607 height 31
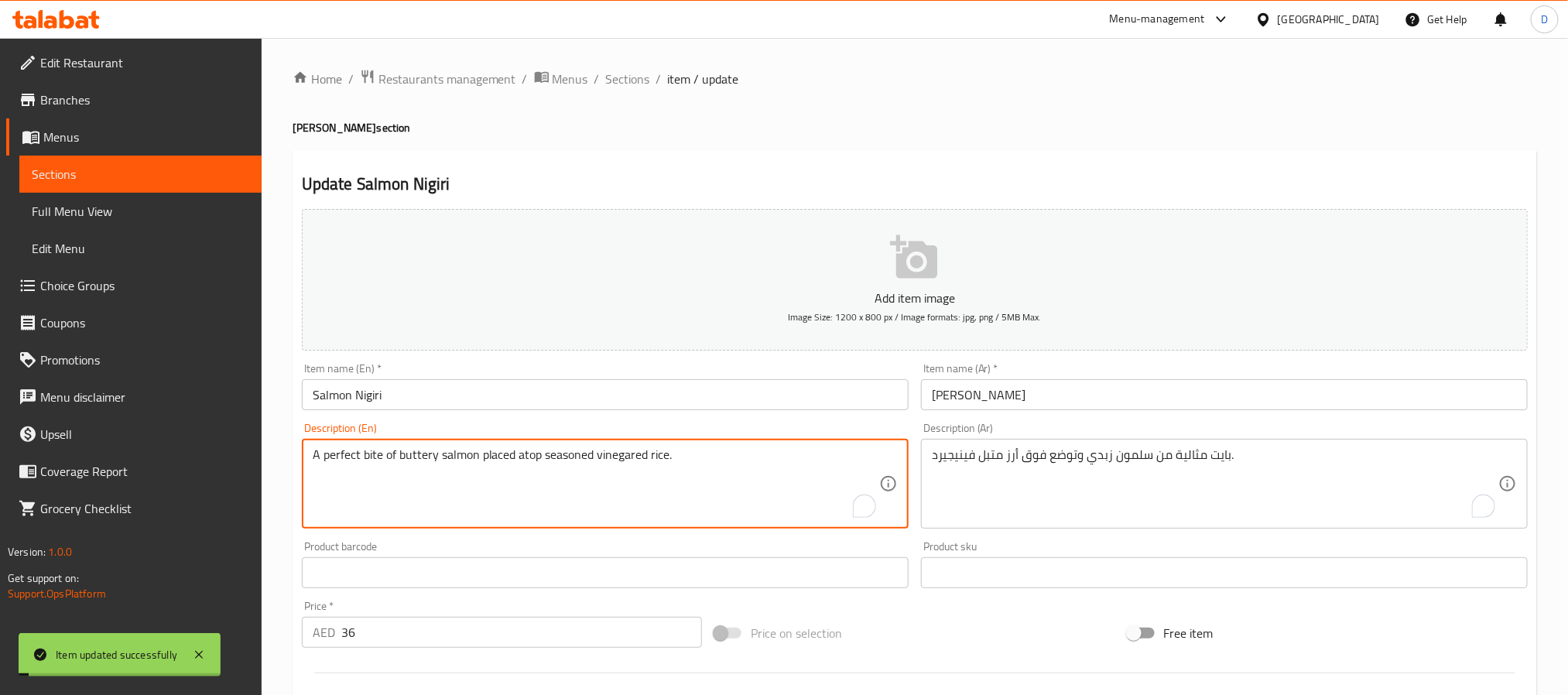
click at [618, 453] on textarea "A perfect bite of buttery salmon placed atop seasoned vinegared rice." at bounding box center [596, 484] width 566 height 74
drag, startPoint x: 541, startPoint y: 460, endPoint x: 727, endPoint y: 465, distance: 186.1
click at [727, 465] on textarea "A perfect bite of buttery salmon placed atop seasoned vinegared rice." at bounding box center [596, 484] width 566 height 74
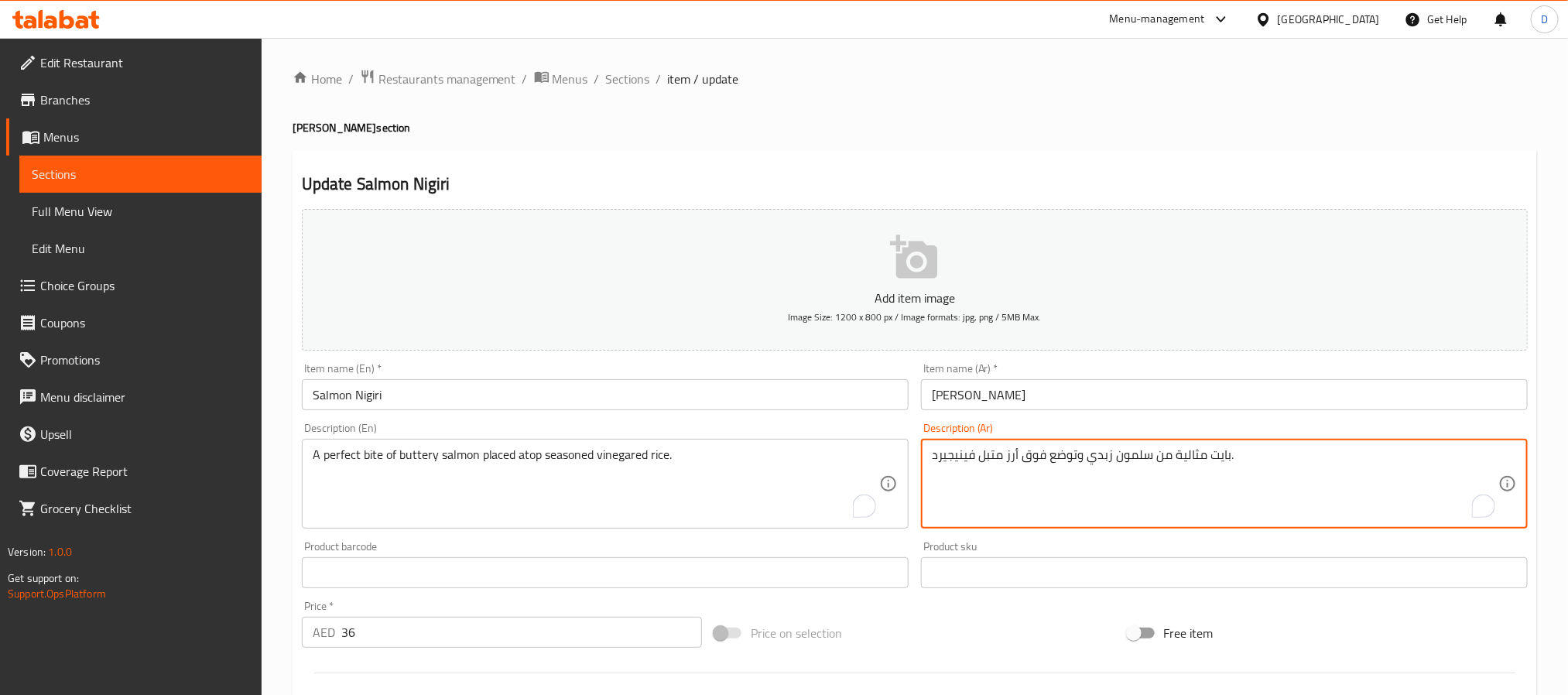
drag, startPoint x: 964, startPoint y: 463, endPoint x: 1020, endPoint y: 462, distance: 56.0
paste textarea "أرز متبل بالخل."
click at [1001, 460] on textarea "بايت مثالية من سلمون زبدي وتوضع فوقأرز متبل بالخل.." at bounding box center [1215, 484] width 566 height 74
type textarea "بايت مثالية من سلمون زبدي وتوضع فوق أرز متبل بالخل.."
click at [1057, 402] on input "سلمون نيجيري" at bounding box center [1225, 395] width 607 height 31
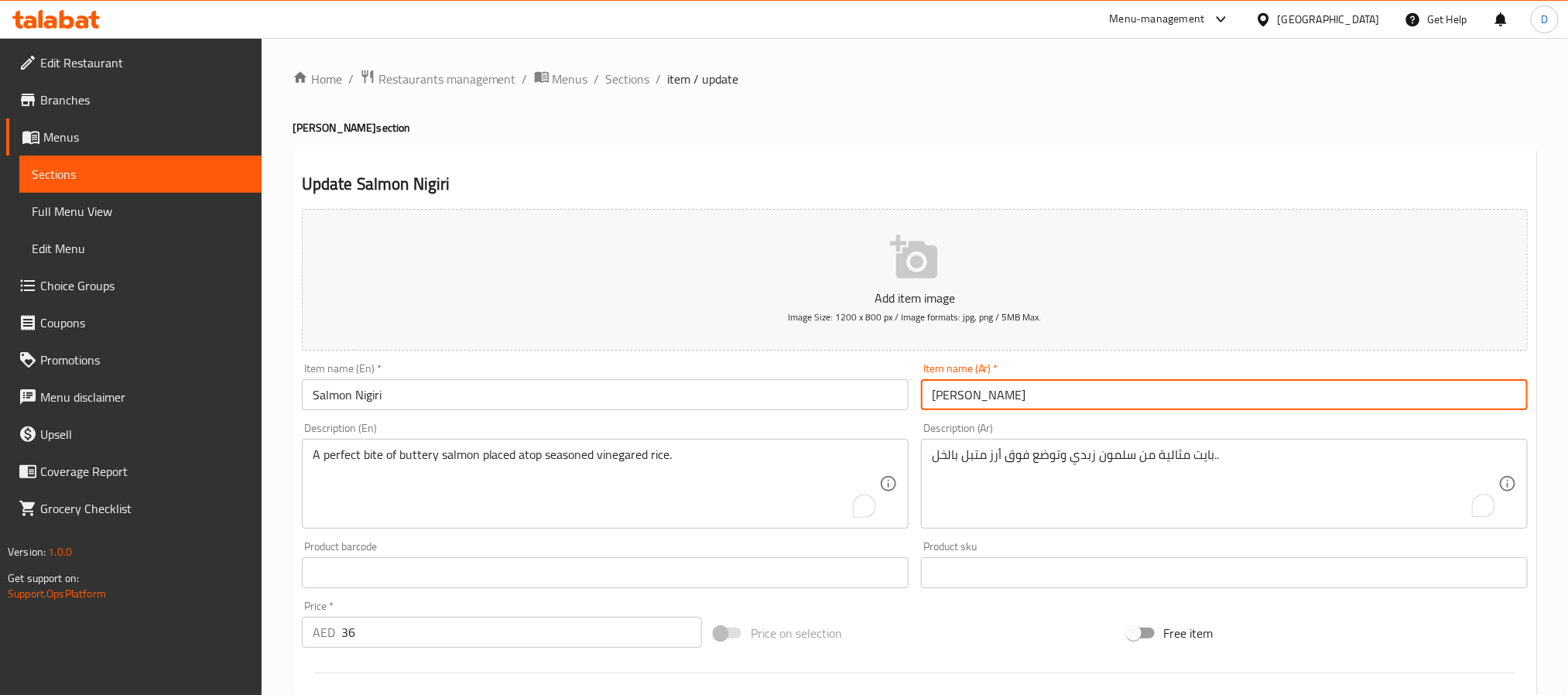
click at [629, 81] on span "Sections" at bounding box center [628, 79] width 44 height 19
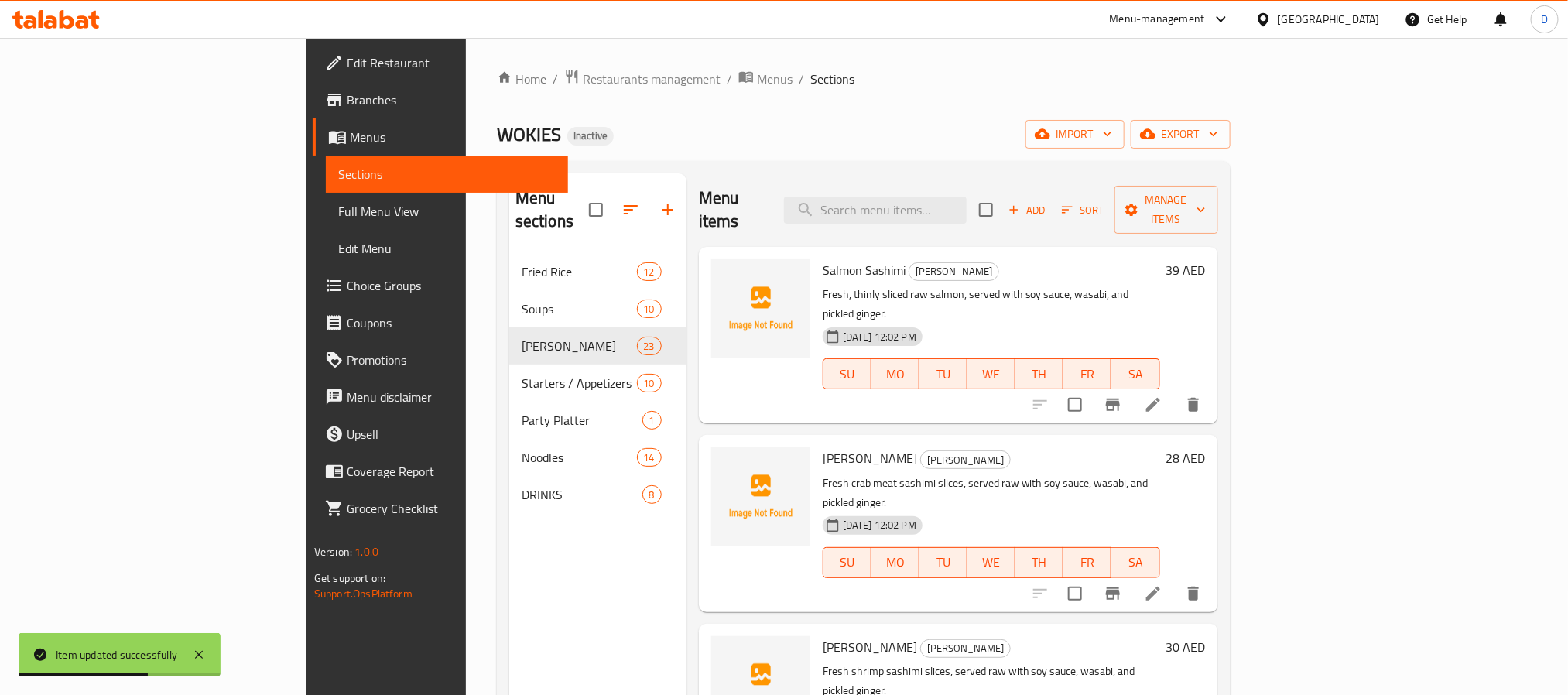
scroll to position [570, 0]
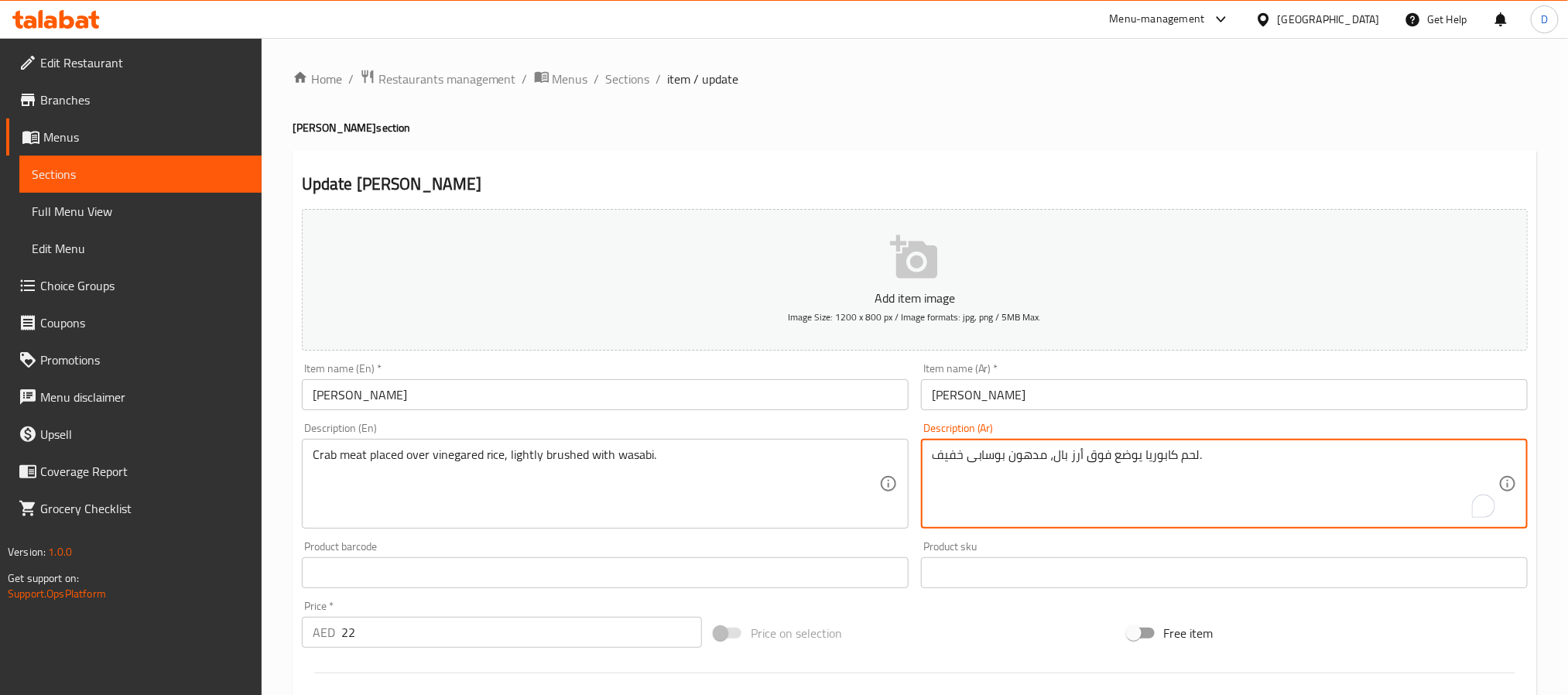
click at [1148, 461] on textarea "لحم كابوريا يوضع فوق أرز بال، مدهون بوسابى خفيف." at bounding box center [1215, 484] width 566 height 74
drag, startPoint x: 1049, startPoint y: 456, endPoint x: 1068, endPoint y: 474, distance: 26.2
click at [1052, 456] on textarea "لحم كابوريا يوضع فوق أرز بال، مدهون بوسابى خفيف." at bounding box center [1215, 484] width 566 height 74
click at [1049, 460] on textarea "لحم كابوريا يوضع فوق أرز بال، مدهون بوسابى خفيف." at bounding box center [1215, 484] width 566 height 74
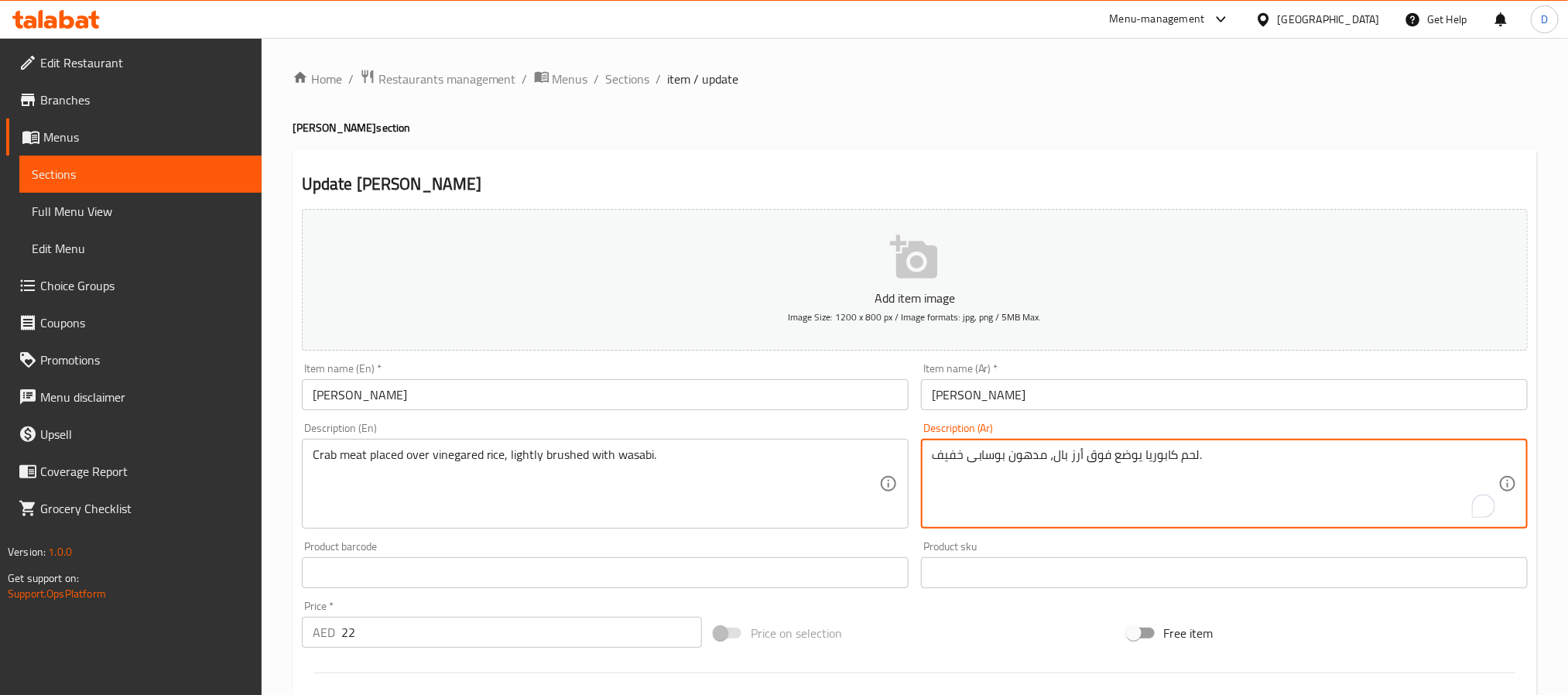
click at [1166, 456] on textarea "لحم كابوريا يوضع فوق أرز بال، مدهون بوسابى خفيف." at bounding box center [1215, 484] width 566 height 74
click at [1169, 458] on textarea "لحم كابوريا يوضع فوق أرز بال، مدهون بوسابى خفيف." at bounding box center [1215, 484] width 566 height 74
click at [1055, 466] on textarea "لحم كابوريا يوضع فوق أرز بال، مدهون بوسابى خفيف." at bounding box center [1215, 484] width 566 height 74
click at [1052, 462] on textarea "لحم كابوريا يوضع فوق أرز بال، مدهون بوسابى خفيف." at bounding box center [1215, 484] width 566 height 74
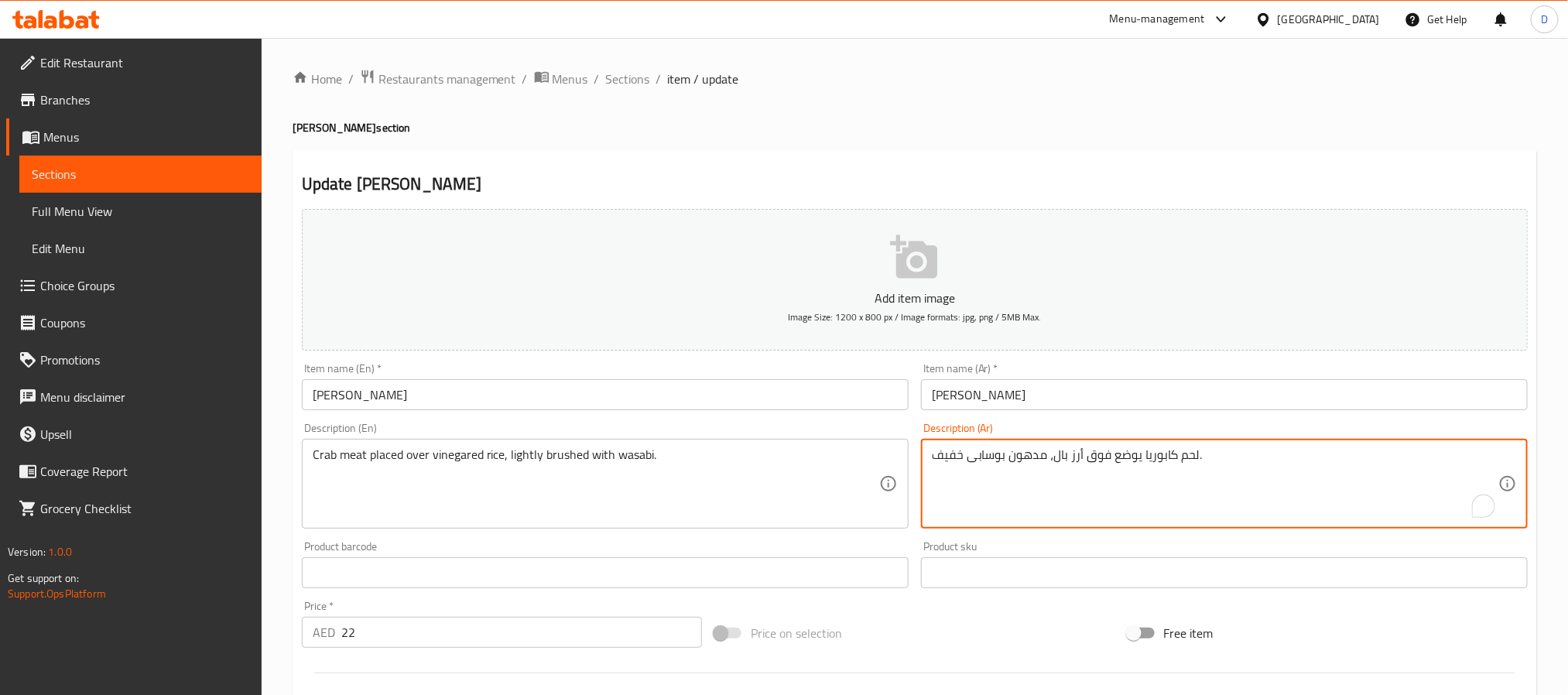
click at [1049, 461] on textarea "لحم كابوريا يوضع فوق أرز بال، مدهون بوسابى خفيف." at bounding box center [1215, 484] width 566 height 74
type textarea "لحم كابوريا يوضع فوق أرز بالخل، مدهون بوسابى خفيف."
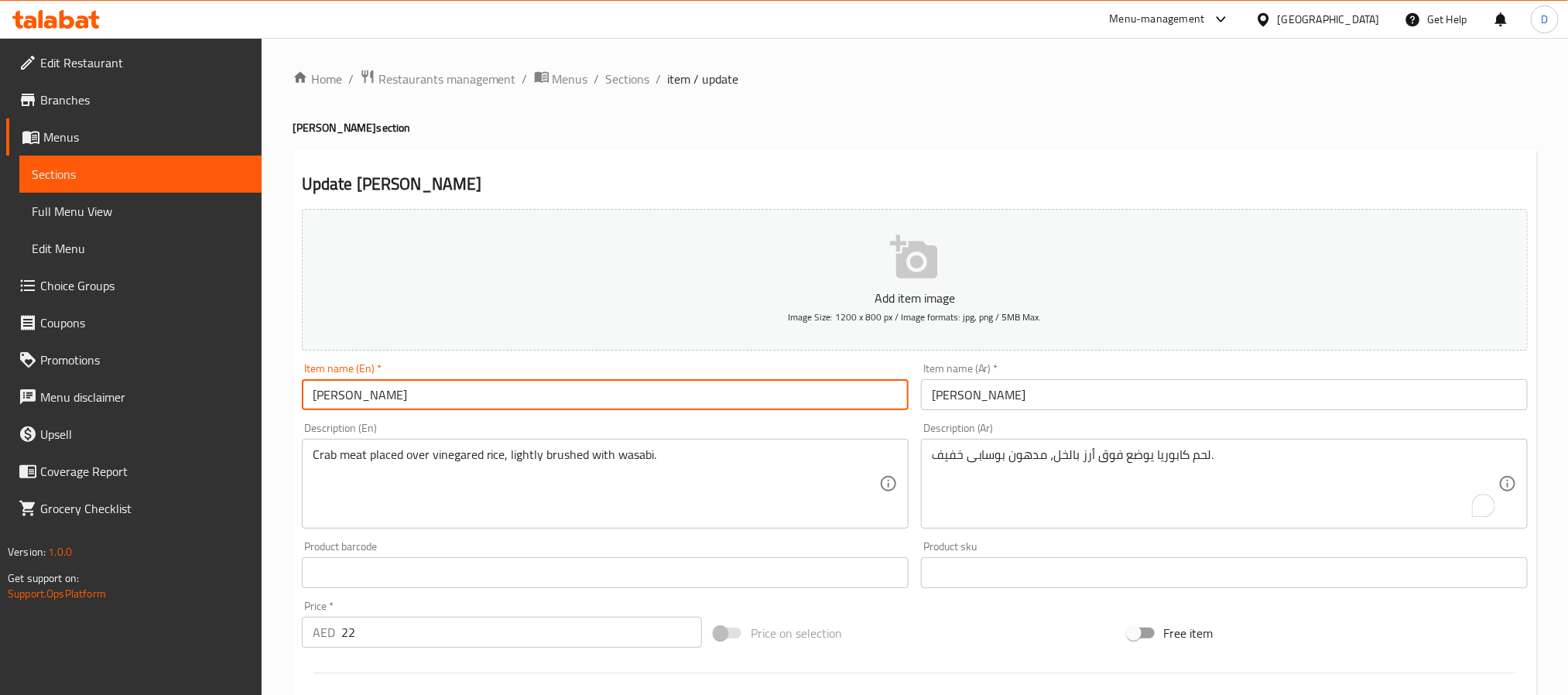
click at [802, 397] on input "[PERSON_NAME]" at bounding box center [605, 395] width 607 height 31
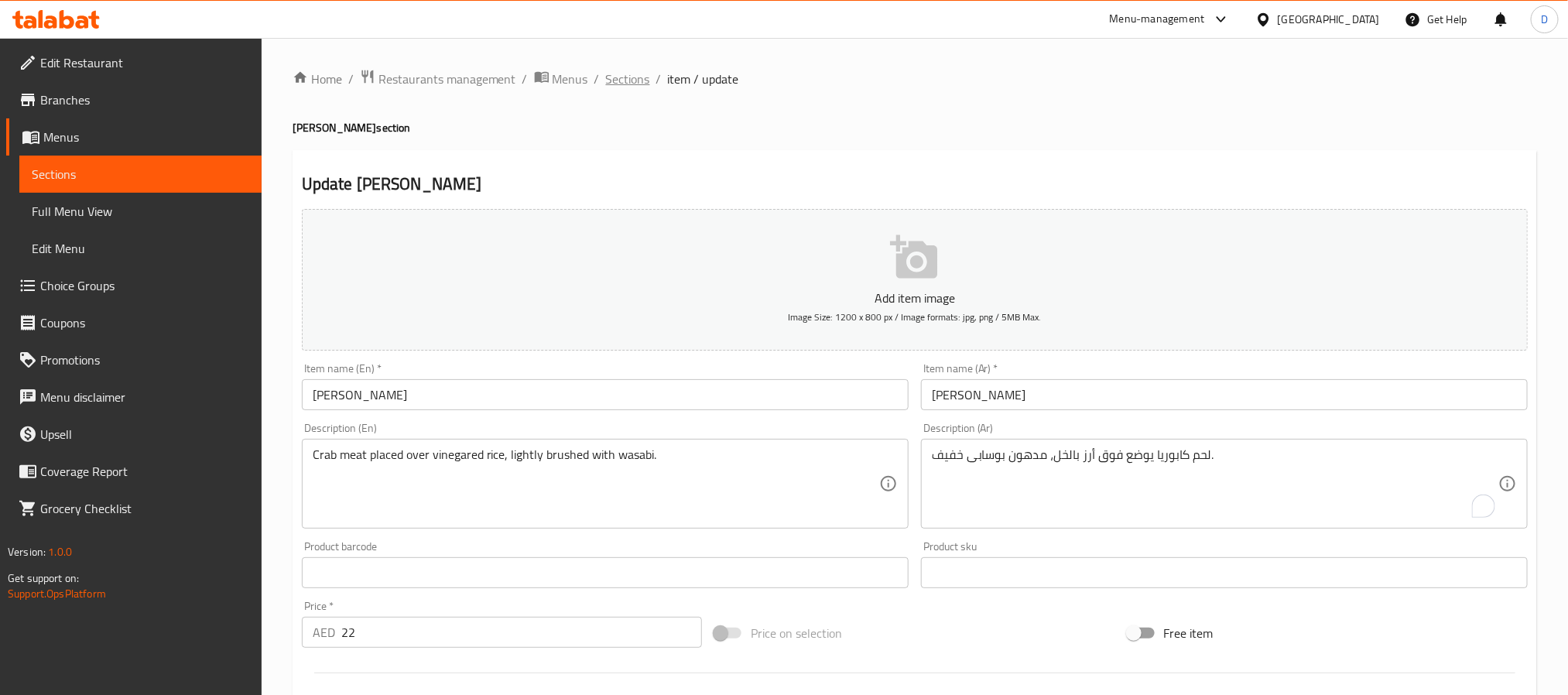
drag, startPoint x: 0, startPoint y: 0, endPoint x: 627, endPoint y: 70, distance: 630.9
click at [627, 70] on span "Sections" at bounding box center [628, 79] width 44 height 19
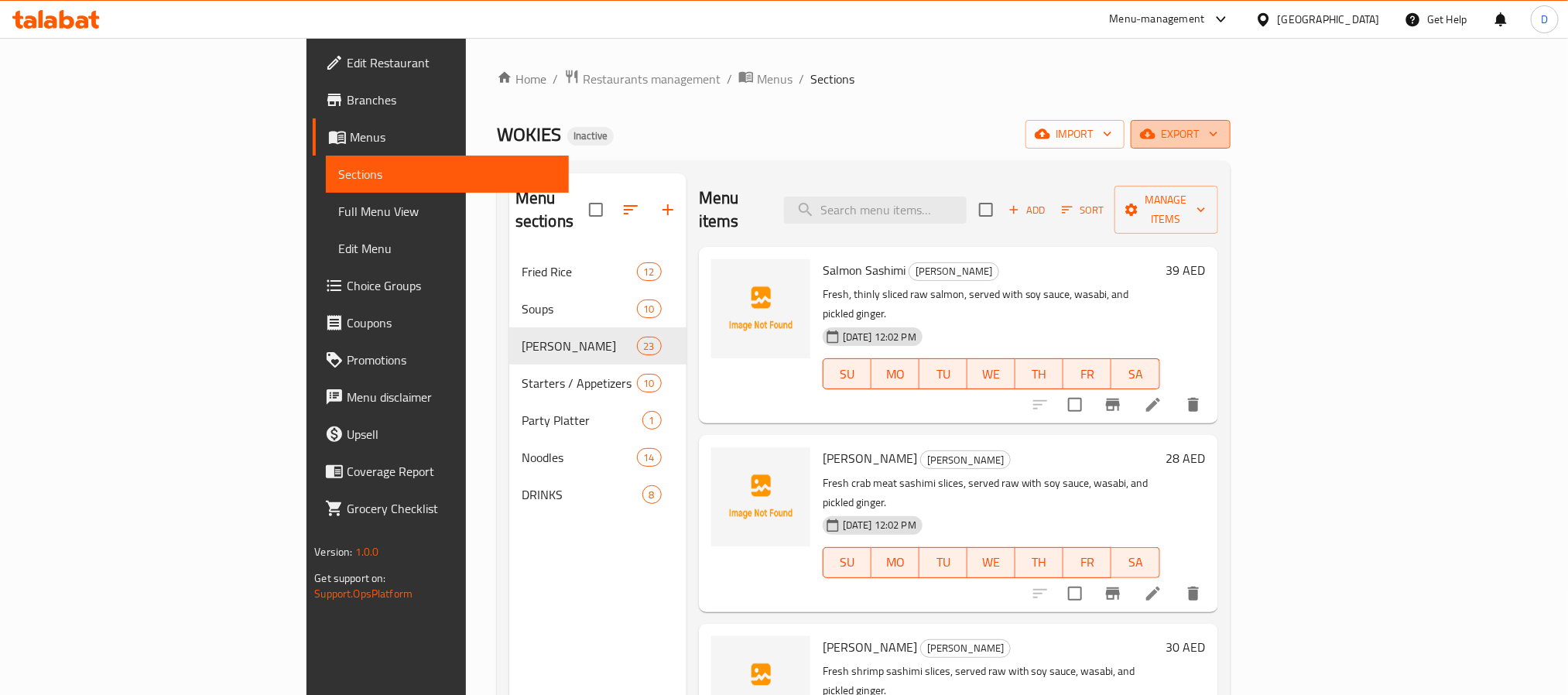
click at [1218, 132] on span "export" at bounding box center [1181, 134] width 75 height 20
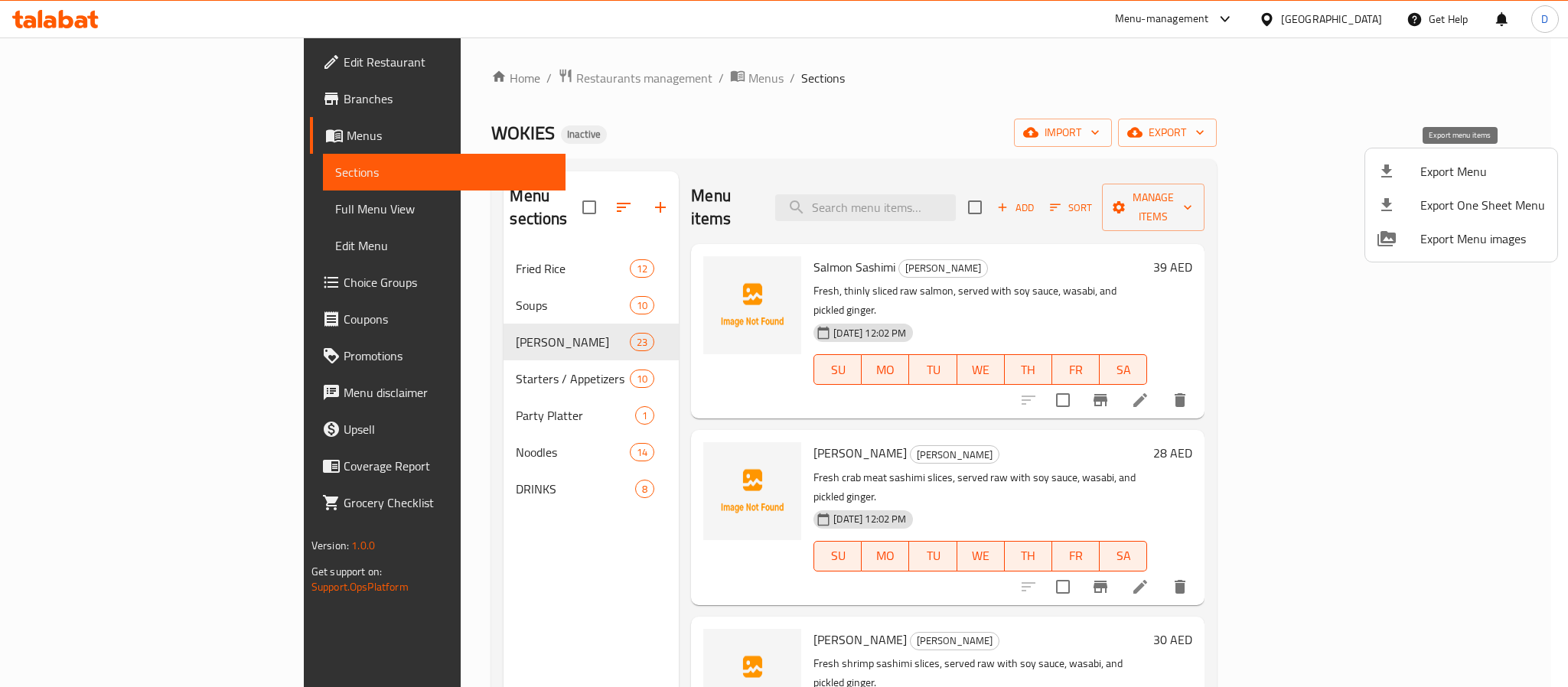
click at [1446, 162] on span "Export Menu" at bounding box center [1483, 171] width 125 height 19
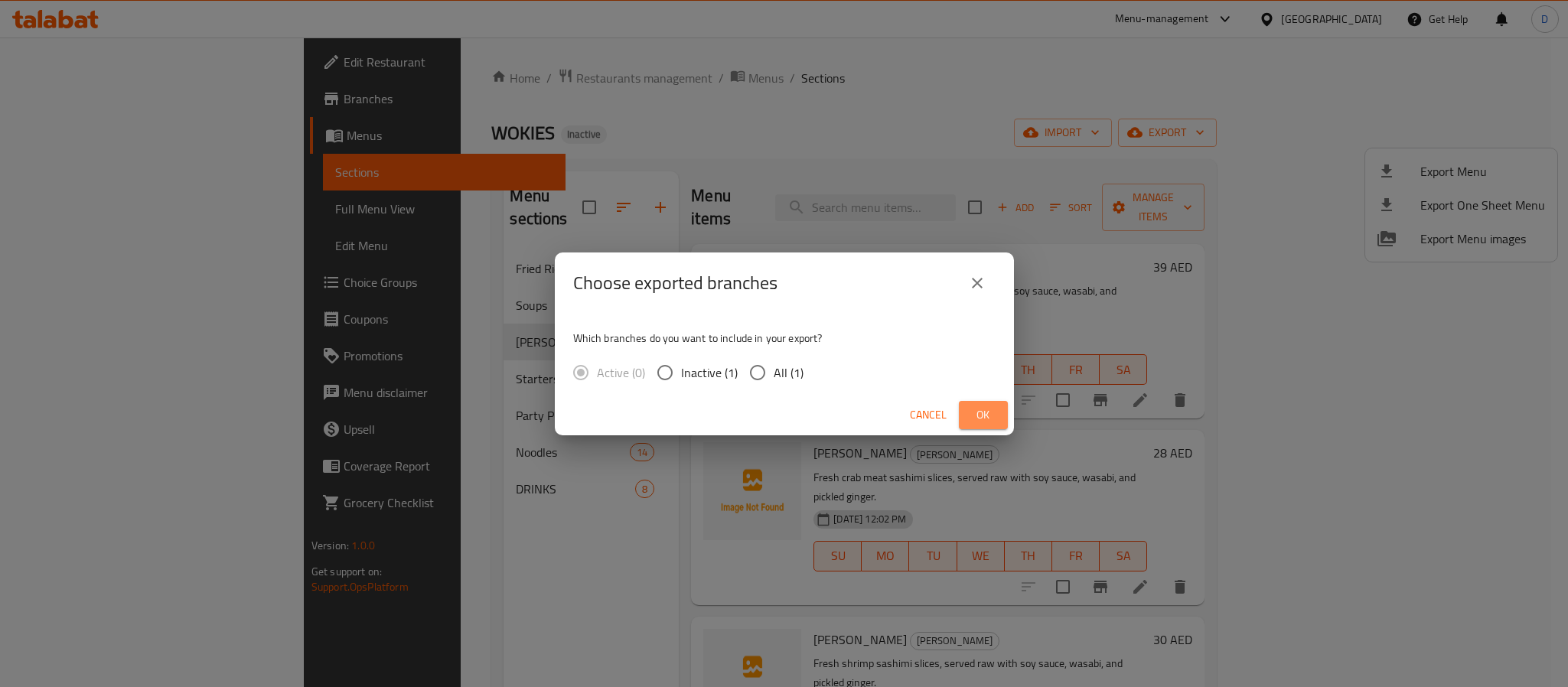
click at [998, 412] on button "Ok" at bounding box center [983, 415] width 49 height 28
